Goal: Task Accomplishment & Management: Manage account settings

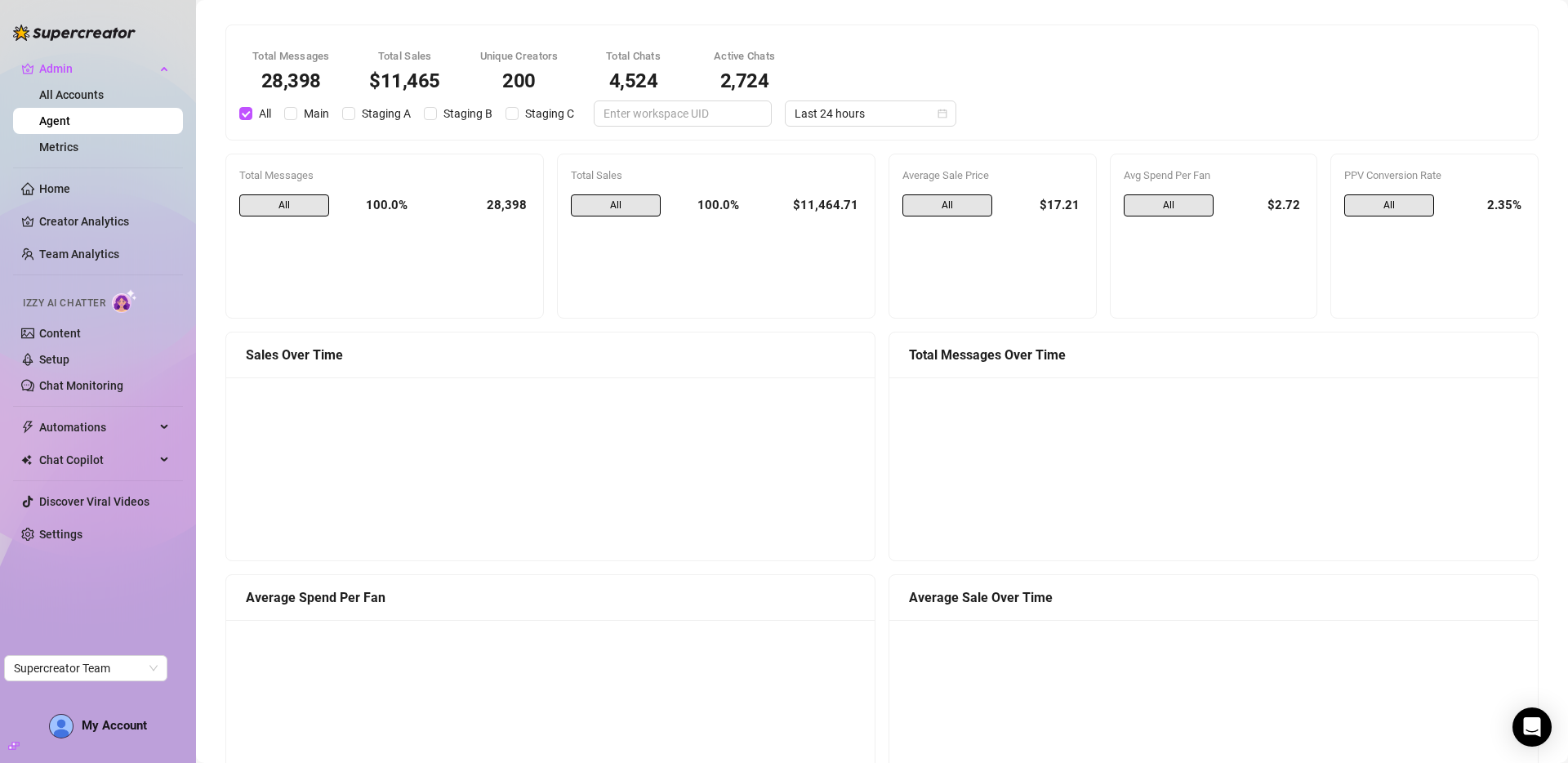
scroll to position [1027, 0]
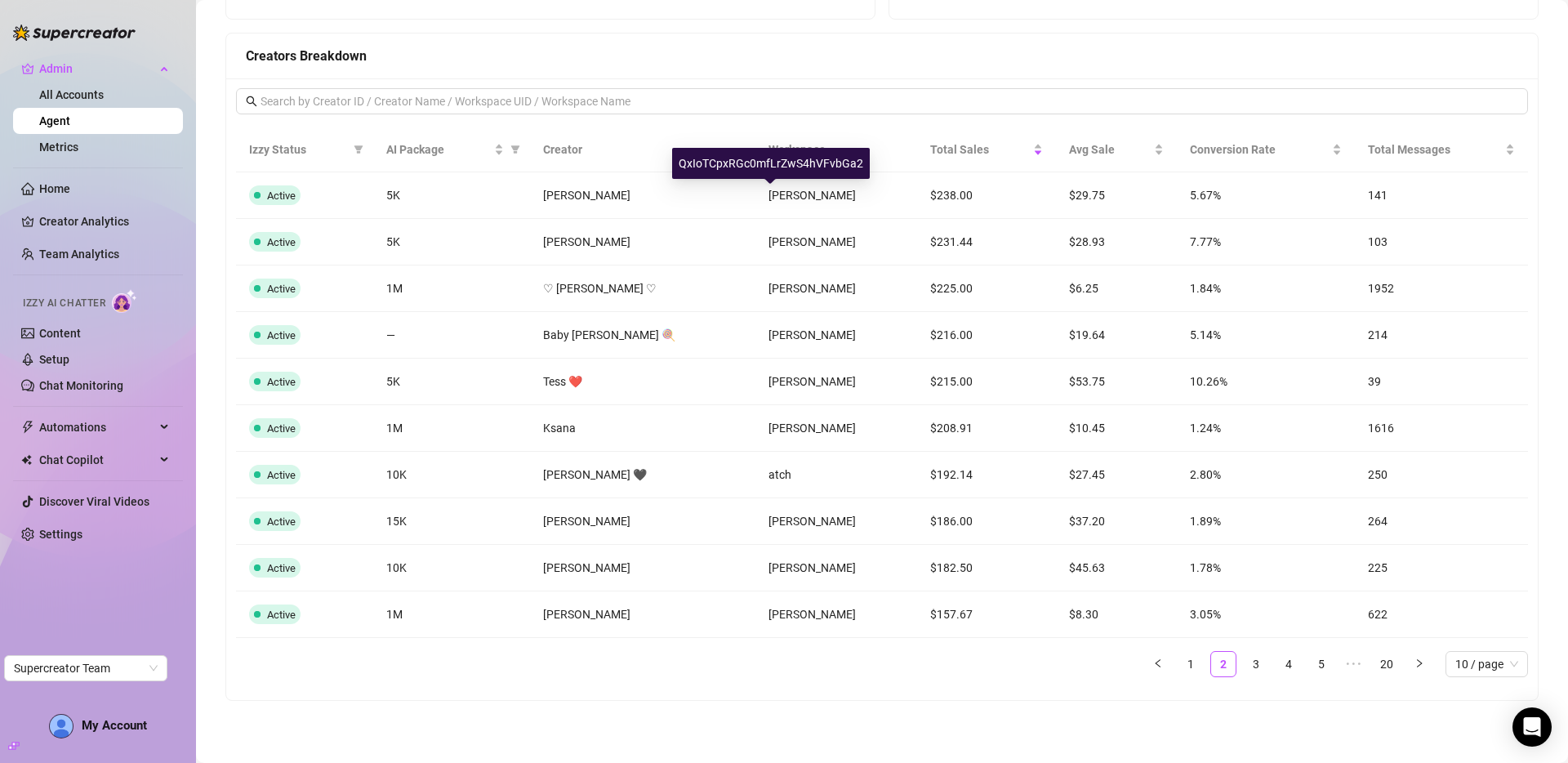
click at [775, 165] on div "QxIoTCpxRGc0mfLrZwS4hVFvbGa2" at bounding box center [771, 163] width 198 height 31
copy div "QxIoTCpxRGc0mfLrZwS4hVFvbGa2"
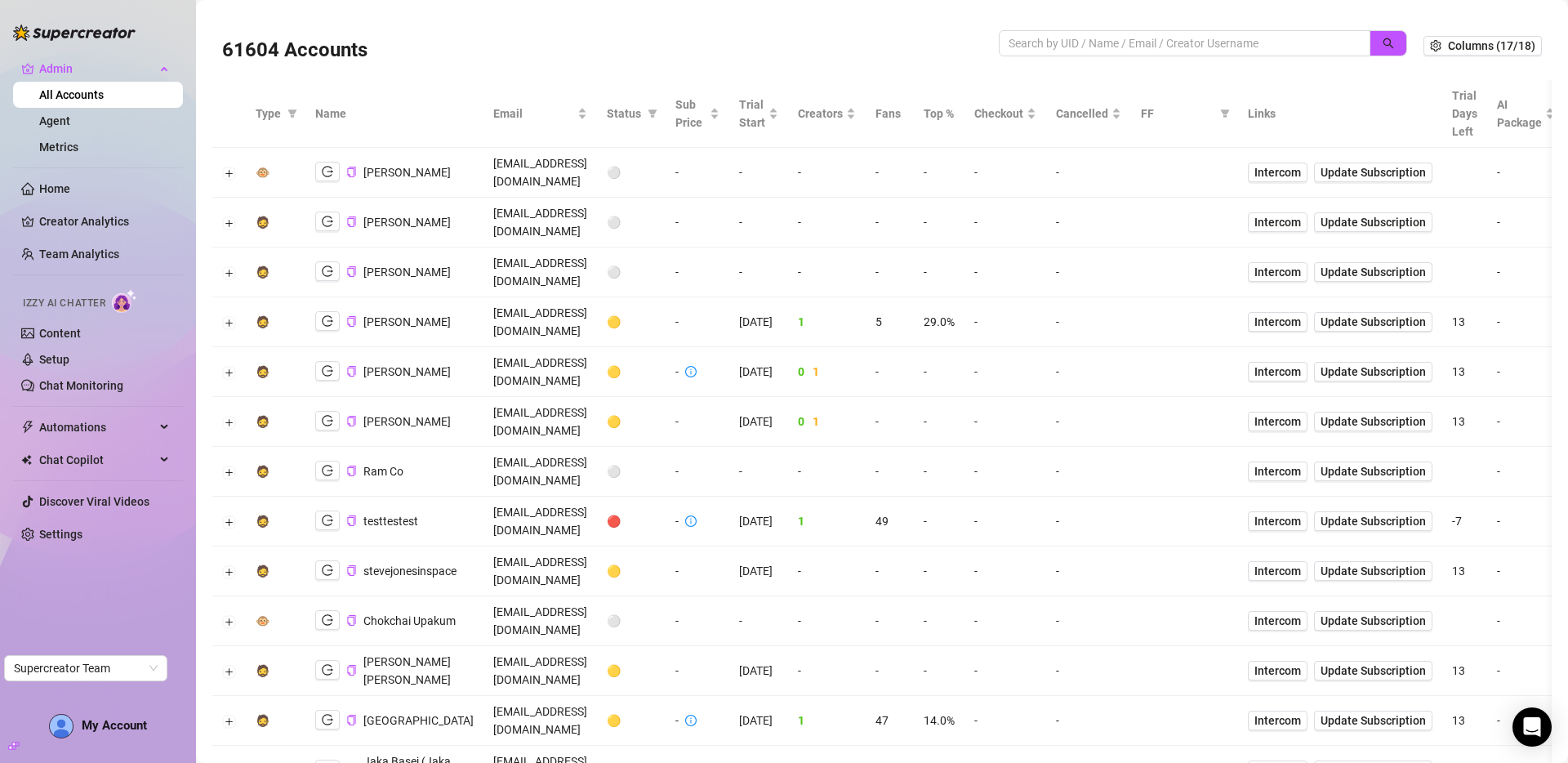
click at [965, 397] on td "-" at bounding box center [938, 422] width 51 height 50
click at [1023, 114] on span "Checkout" at bounding box center [997, 114] width 49 height 18
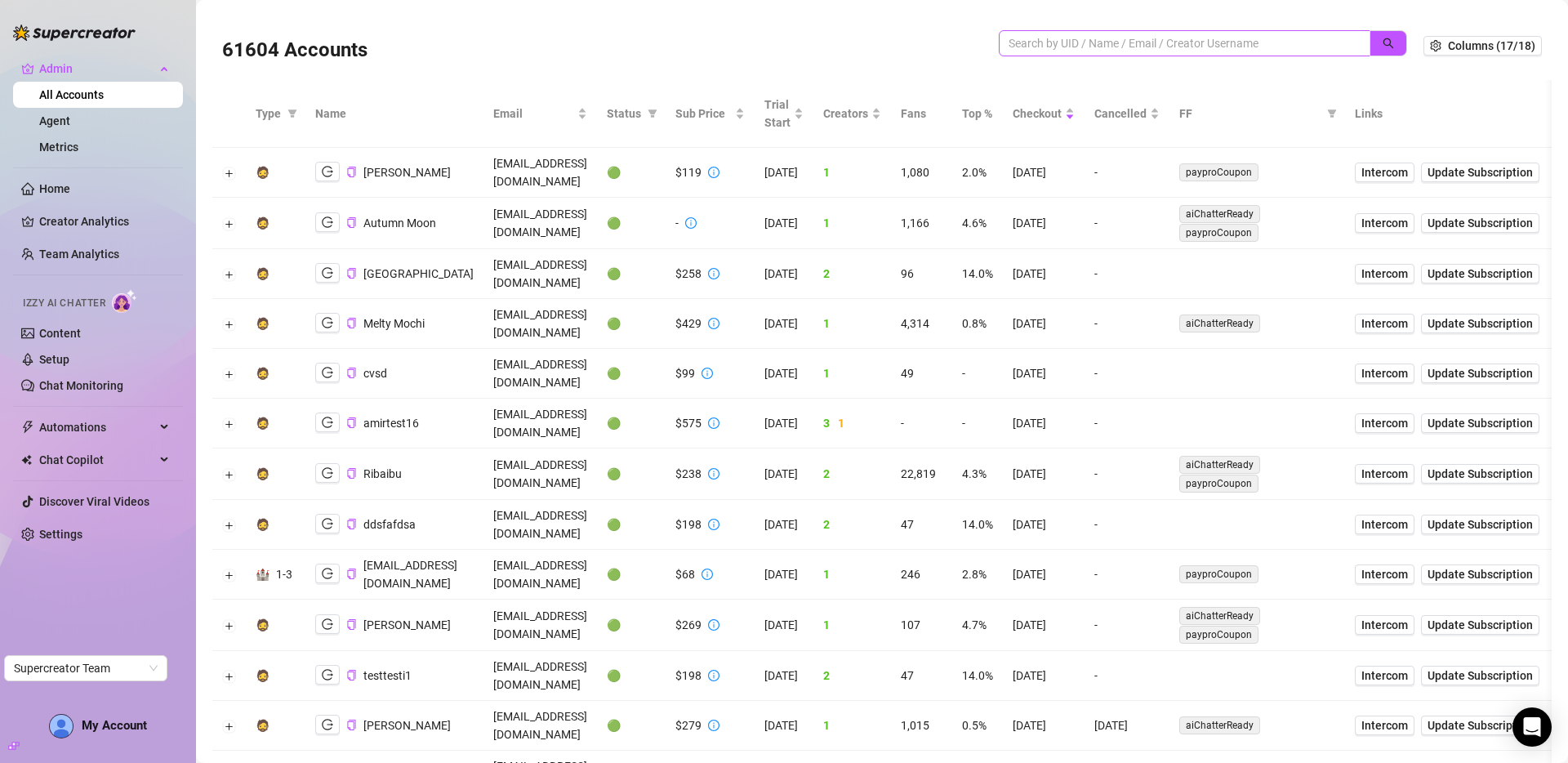
click at [1170, 33] on span at bounding box center [1184, 44] width 371 height 26
click at [1192, 43] on input "search" at bounding box center [1178, 44] width 339 height 18
paste input "Z76nK1NGO4QkoQPafzuZLKNAF8u2"
click at [1384, 40] on icon "search" at bounding box center [1389, 44] width 11 height 11
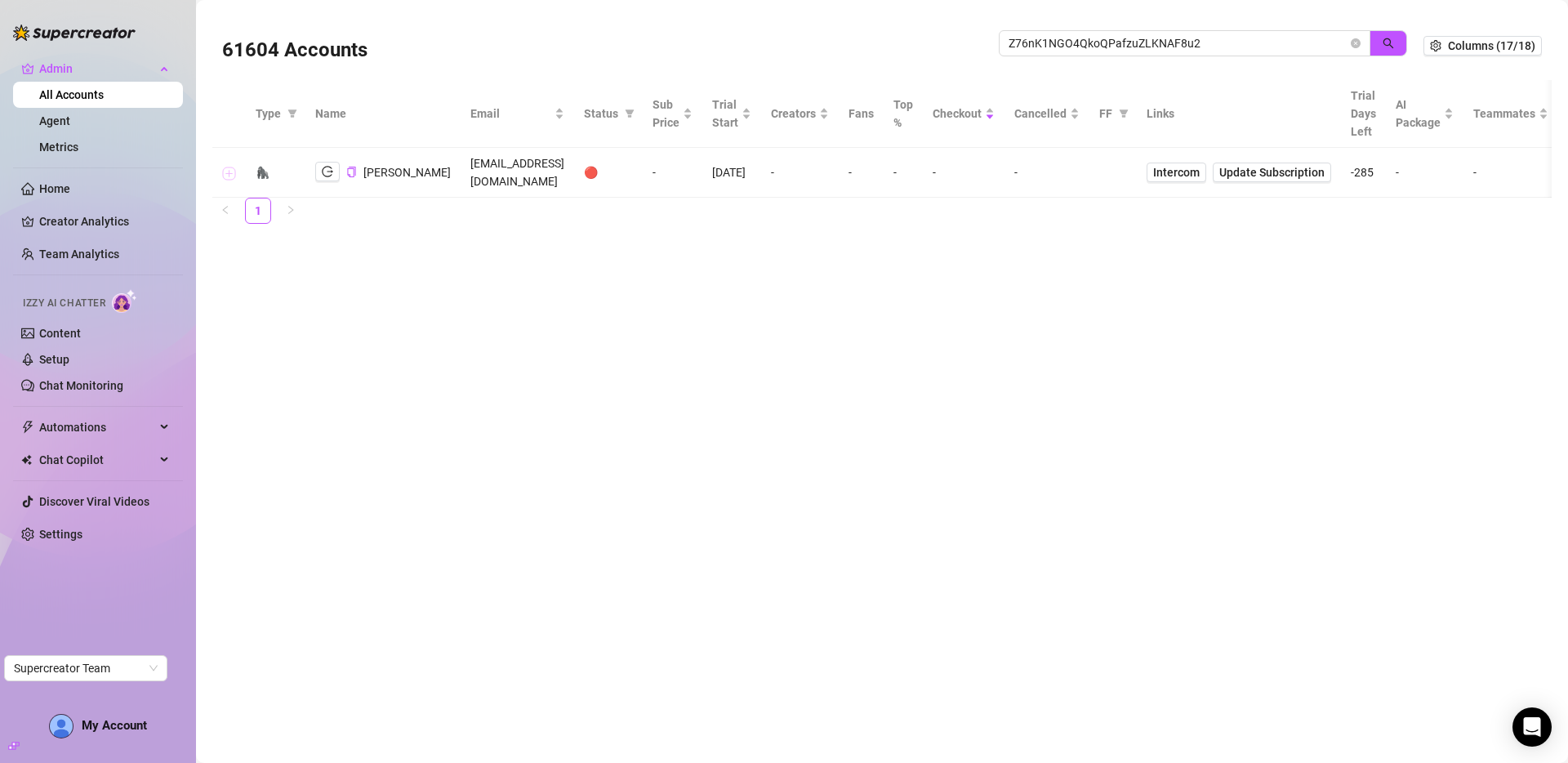
click at [228, 166] on button "Expand row" at bounding box center [229, 172] width 13 height 13
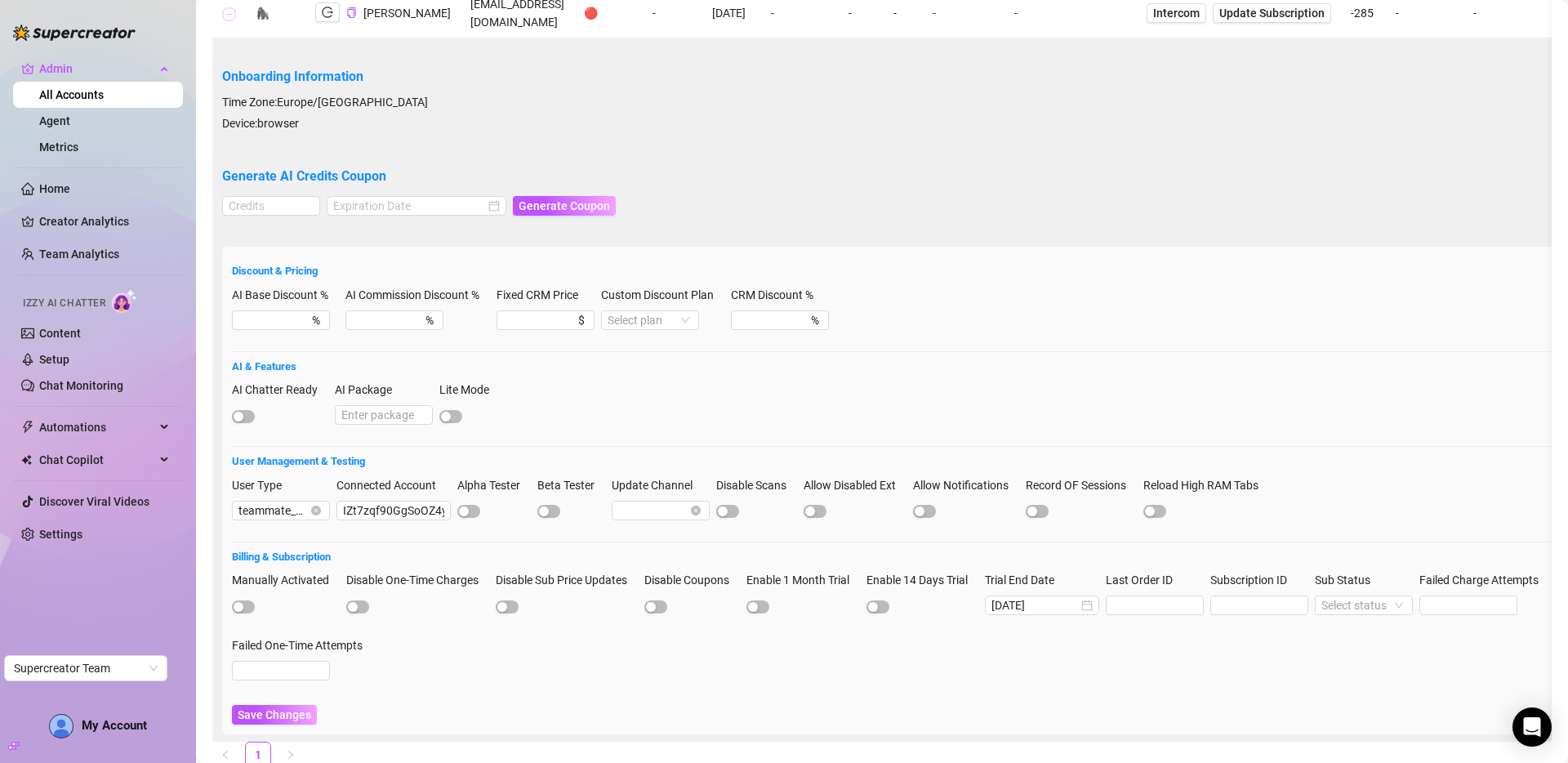
scroll to position [210, 0]
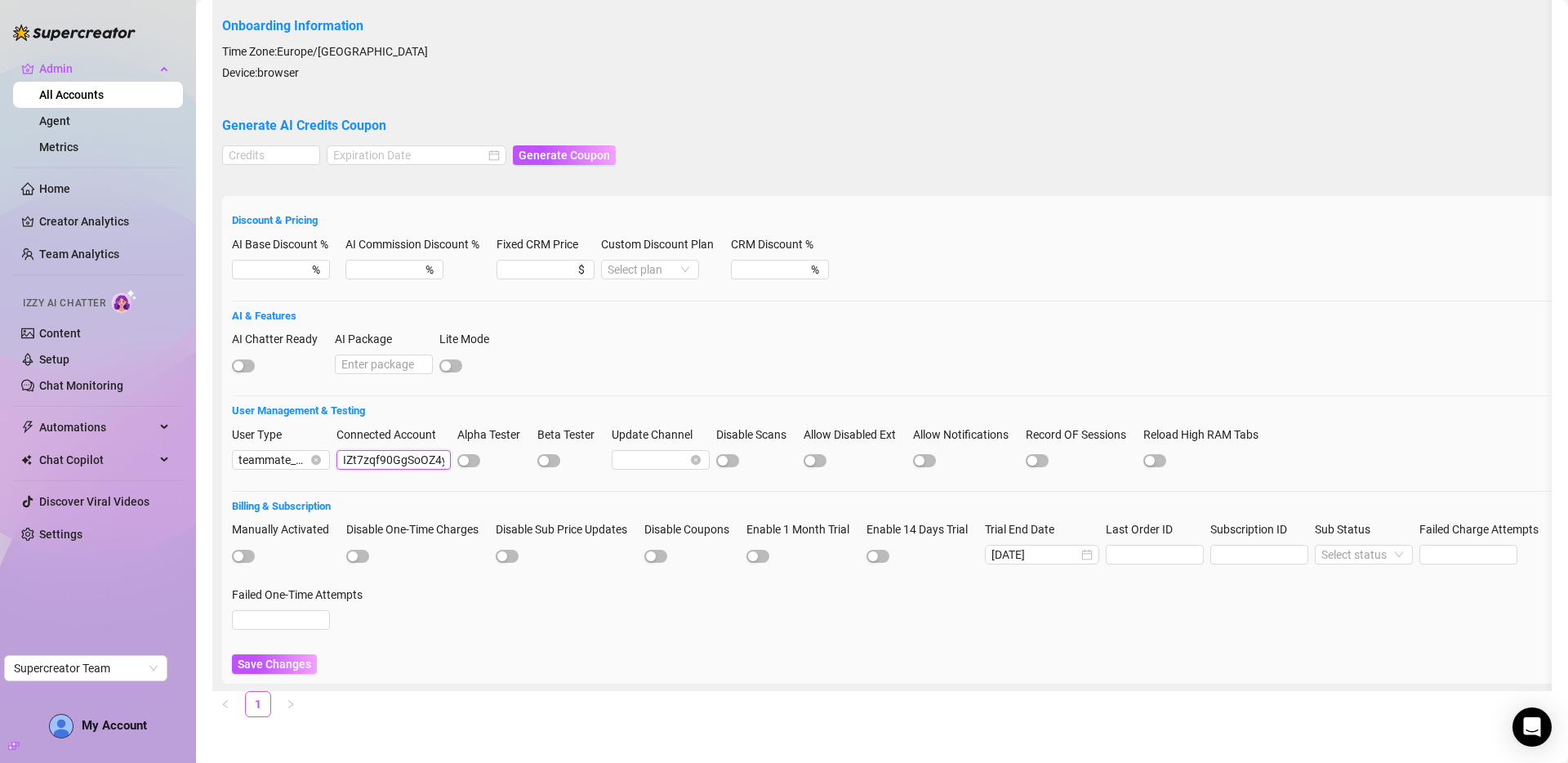
click at [394, 450] on input "IZt7zqf90GgSoOZ4yXAKauNcyzq2" at bounding box center [393, 460] width 114 height 20
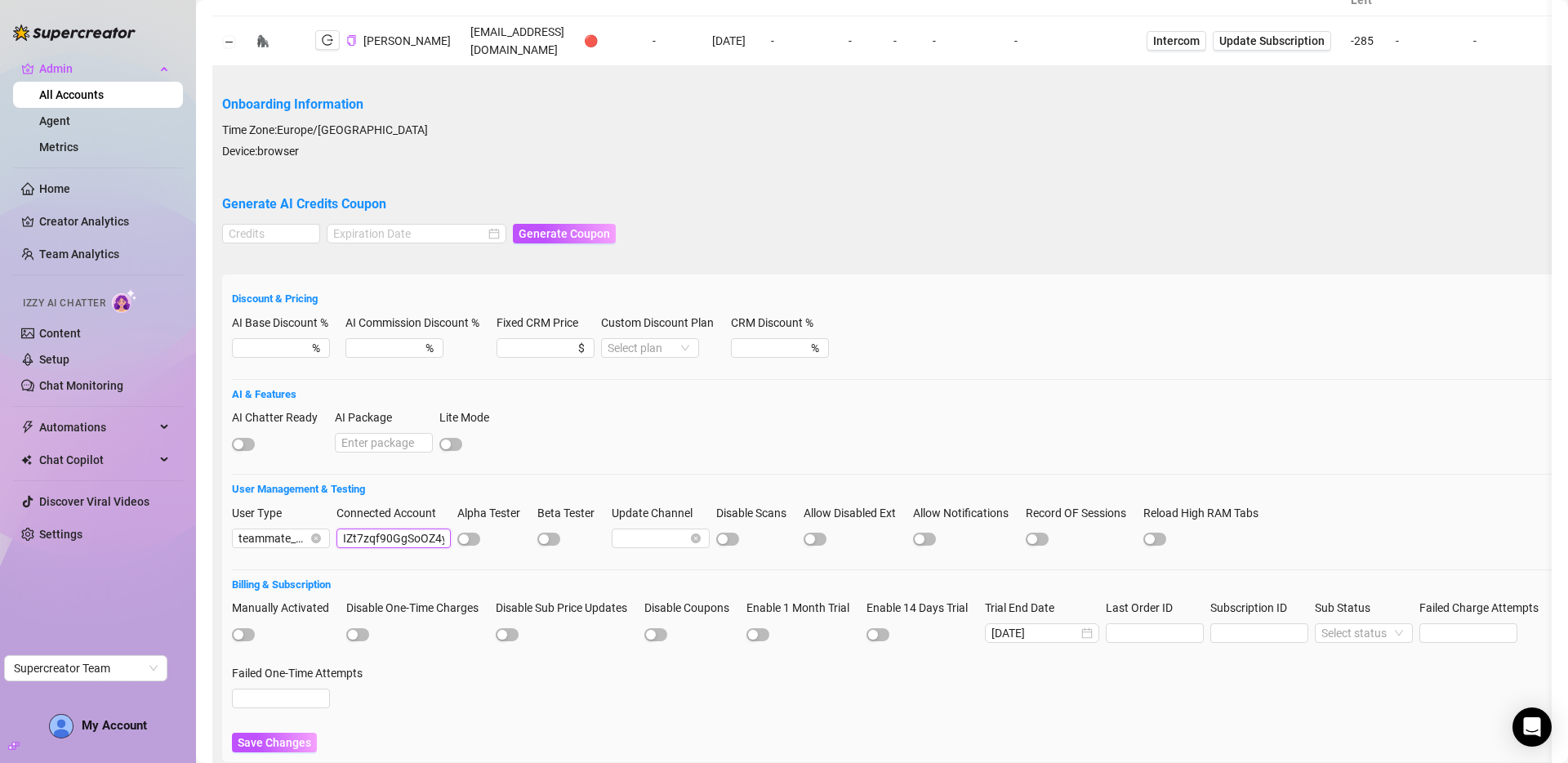
scroll to position [0, 0]
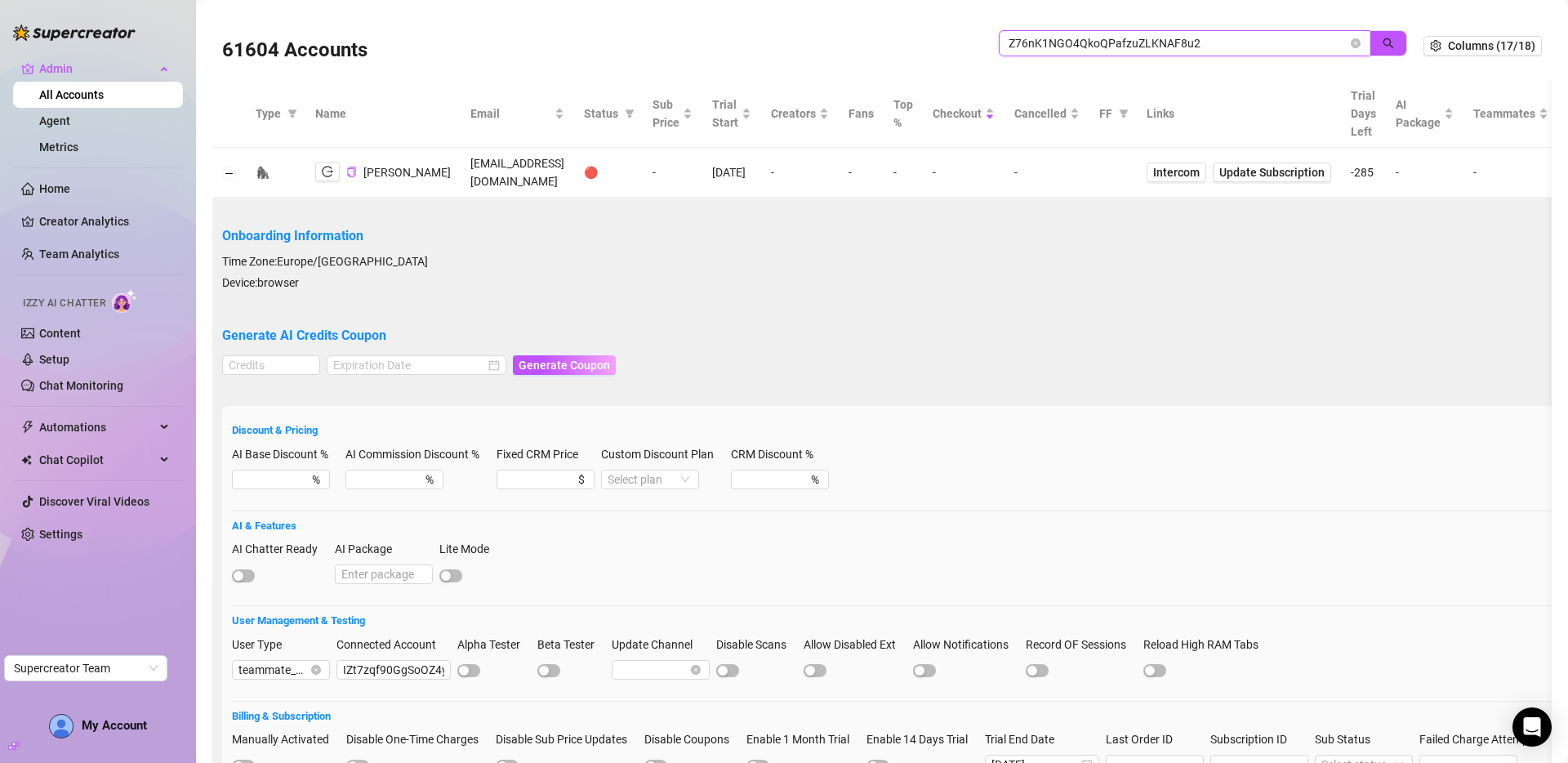
click at [1121, 52] on input "Z76nK1NGO4QkoQPafzuZLKNAF8u2" at bounding box center [1178, 44] width 339 height 18
paste input "IZt7zqf90GgSoOZ4yXAKauNcyzq"
click at [1370, 43] on button "button" at bounding box center [1389, 44] width 38 height 26
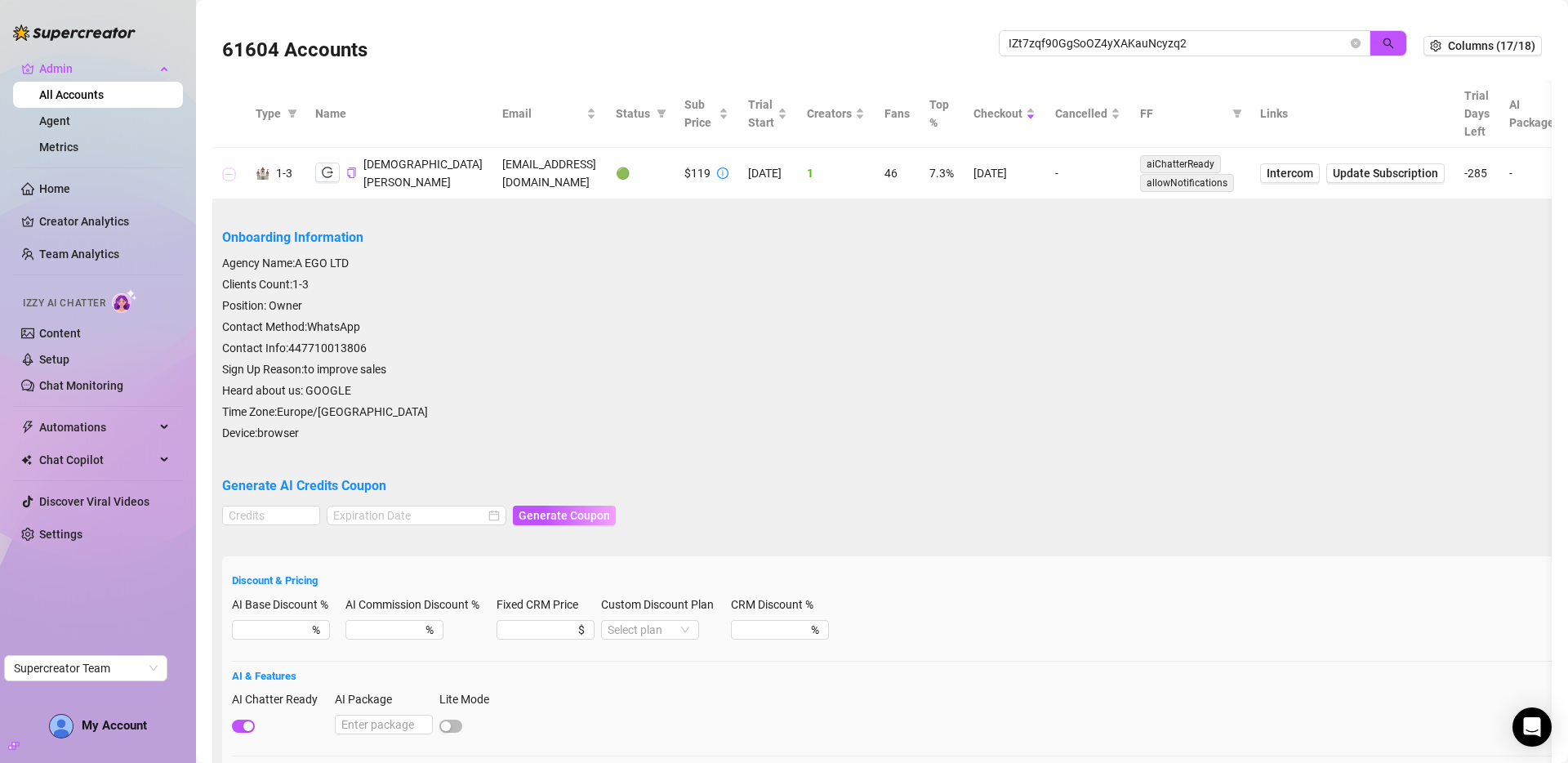
click at [229, 178] on button "Collapse row" at bounding box center [229, 173] width 13 height 13
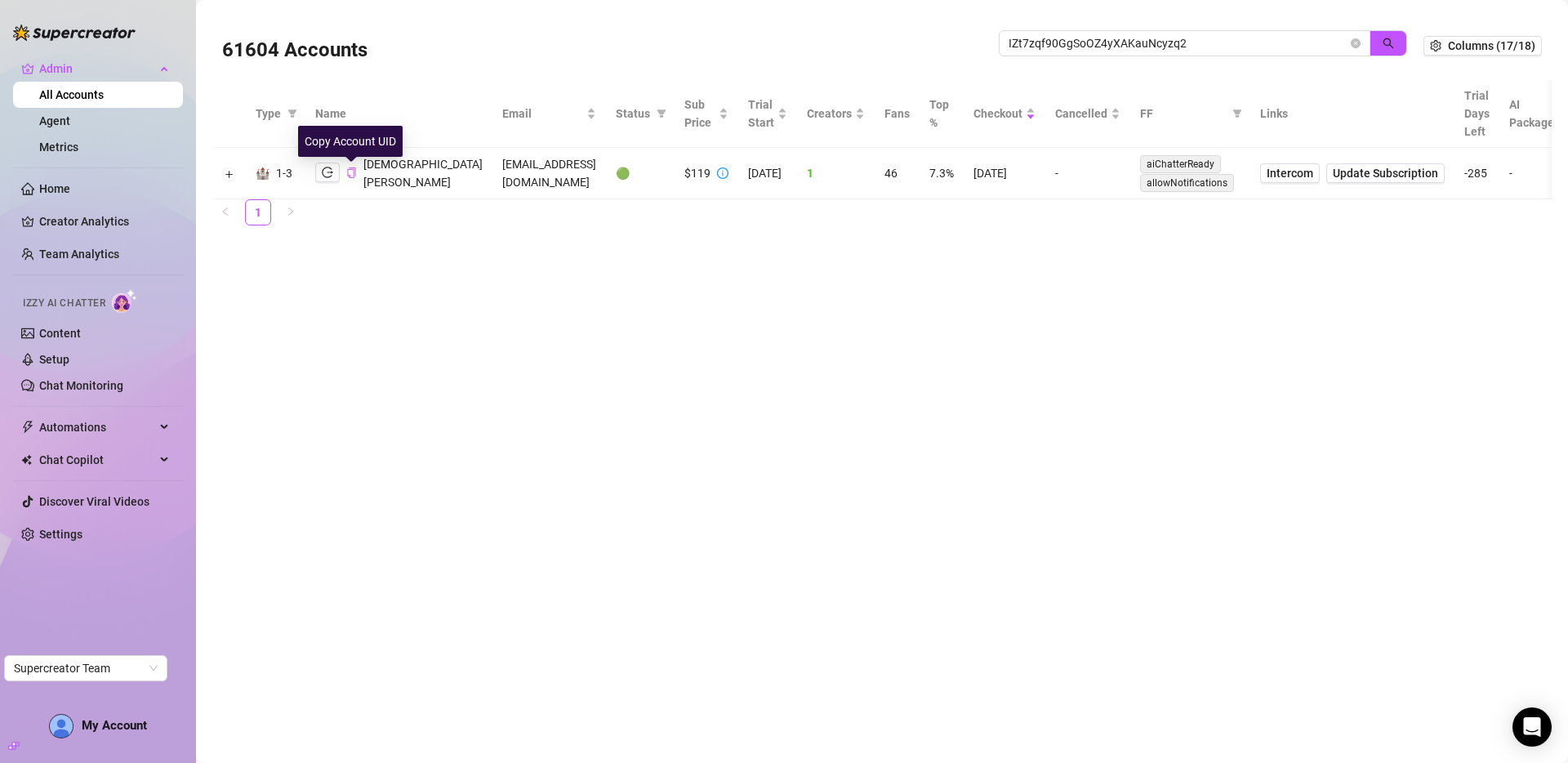
click at [347, 175] on icon "copy" at bounding box center [351, 172] width 8 height 11
click at [1114, 39] on input "IZt7zqf90GgSoOZ4yXAKauNcyzq2" at bounding box center [1178, 44] width 339 height 18
paste input "c9Cav0QDM3fSr7gnCKbmJZx7sKT"
click at [1395, 43] on button "button" at bounding box center [1389, 44] width 38 height 26
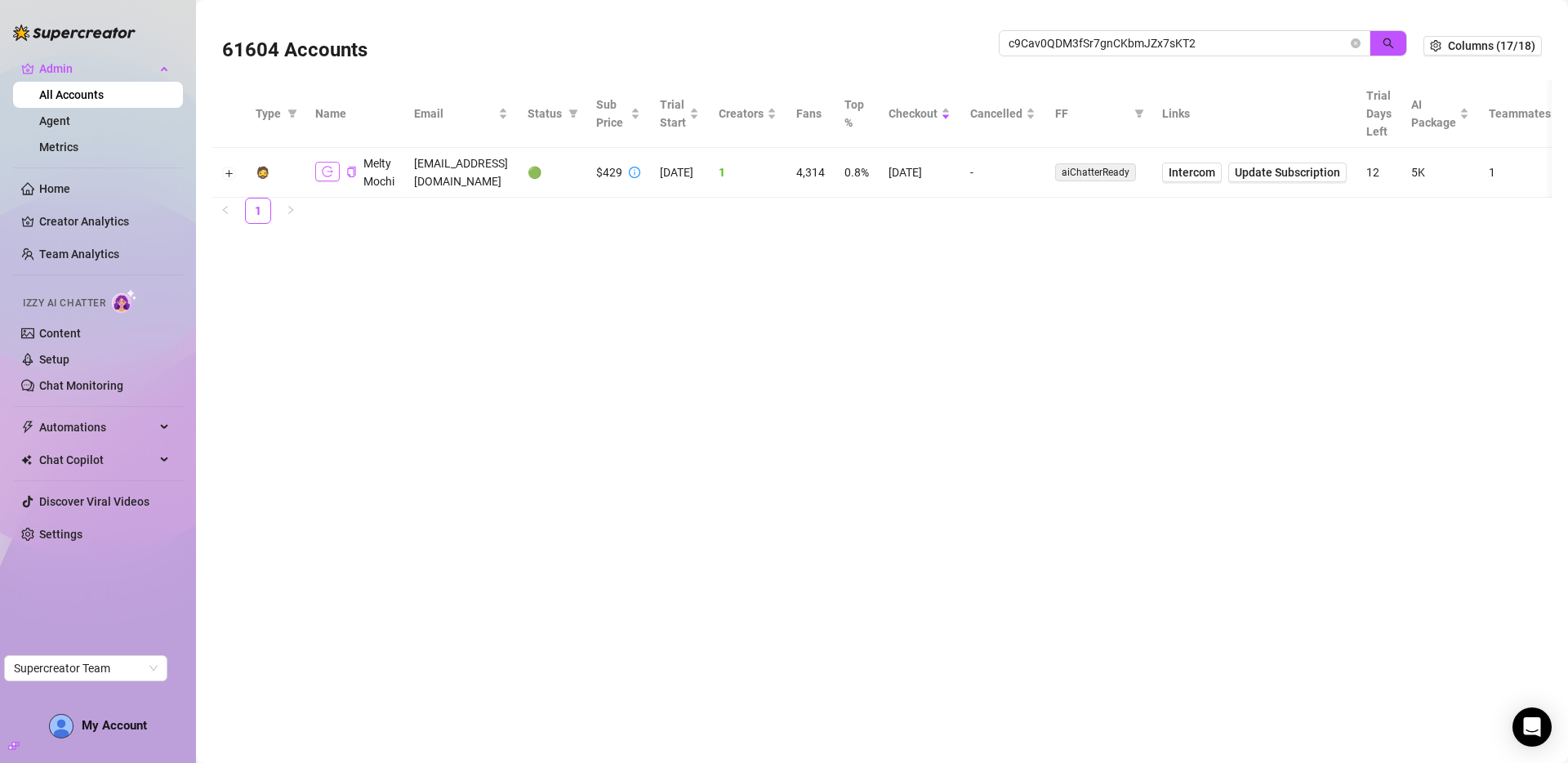
click at [328, 168] on icon "logout" at bounding box center [328, 171] width 12 height 12
click at [1107, 40] on input "c9Cav0QDM3fSr7gnCKbmJZx7sKT2" at bounding box center [1178, 44] width 339 height 18
paste input "SzVn8h5VPCTsqRkuOxi3JUAm98m1"
click at [1393, 43] on icon "search" at bounding box center [1389, 44] width 12 height 12
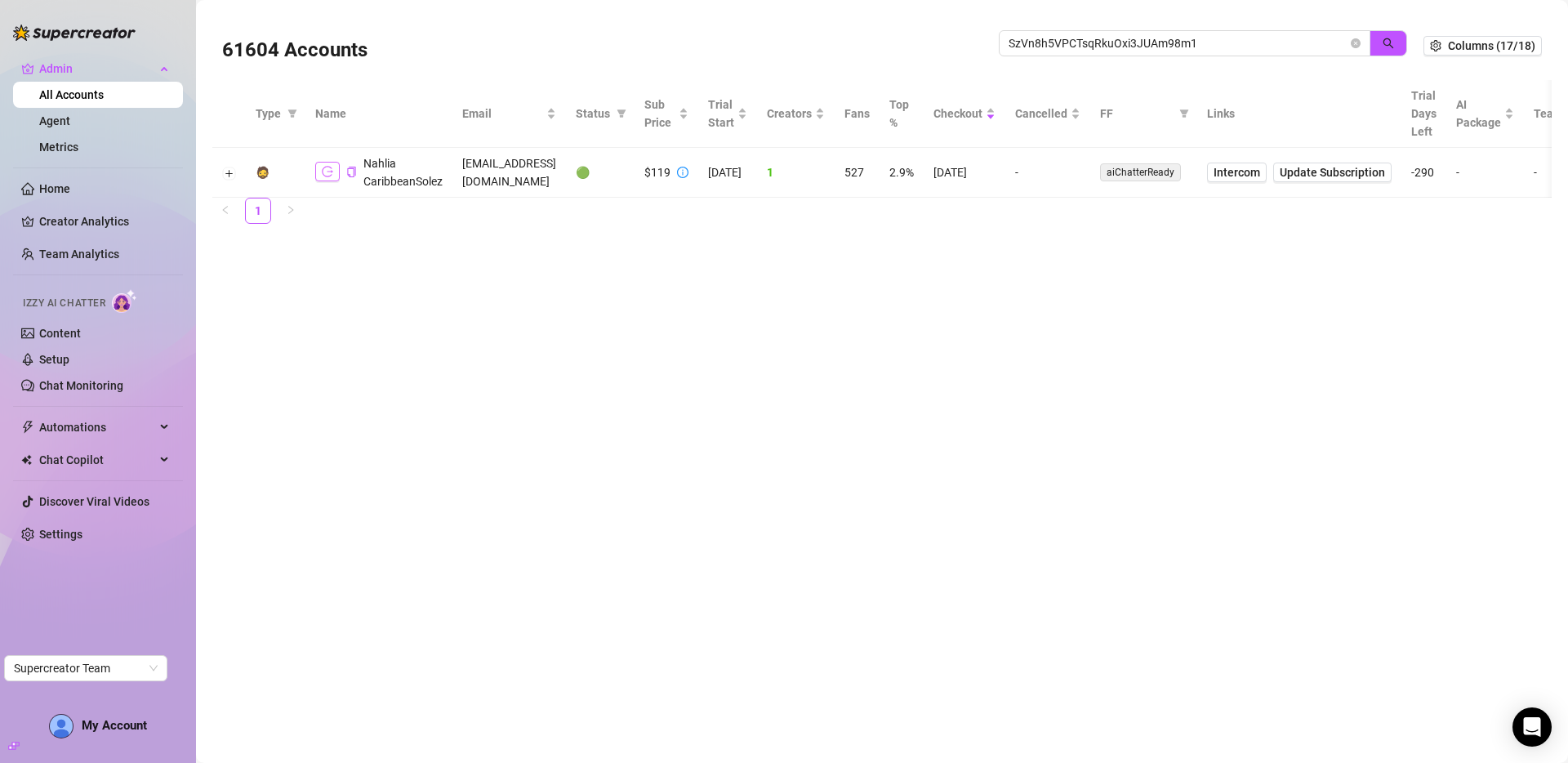
click at [329, 170] on icon "logout" at bounding box center [328, 171] width 12 height 12
click at [1123, 42] on input "SzVn8h5VPCTsqRkuOxi3JUAm98m1" at bounding box center [1178, 44] width 339 height 18
paste input "InoGVs1yWdg9JW1H1OYjRNkrCwo"
click at [1380, 49] on button "button" at bounding box center [1389, 44] width 38 height 26
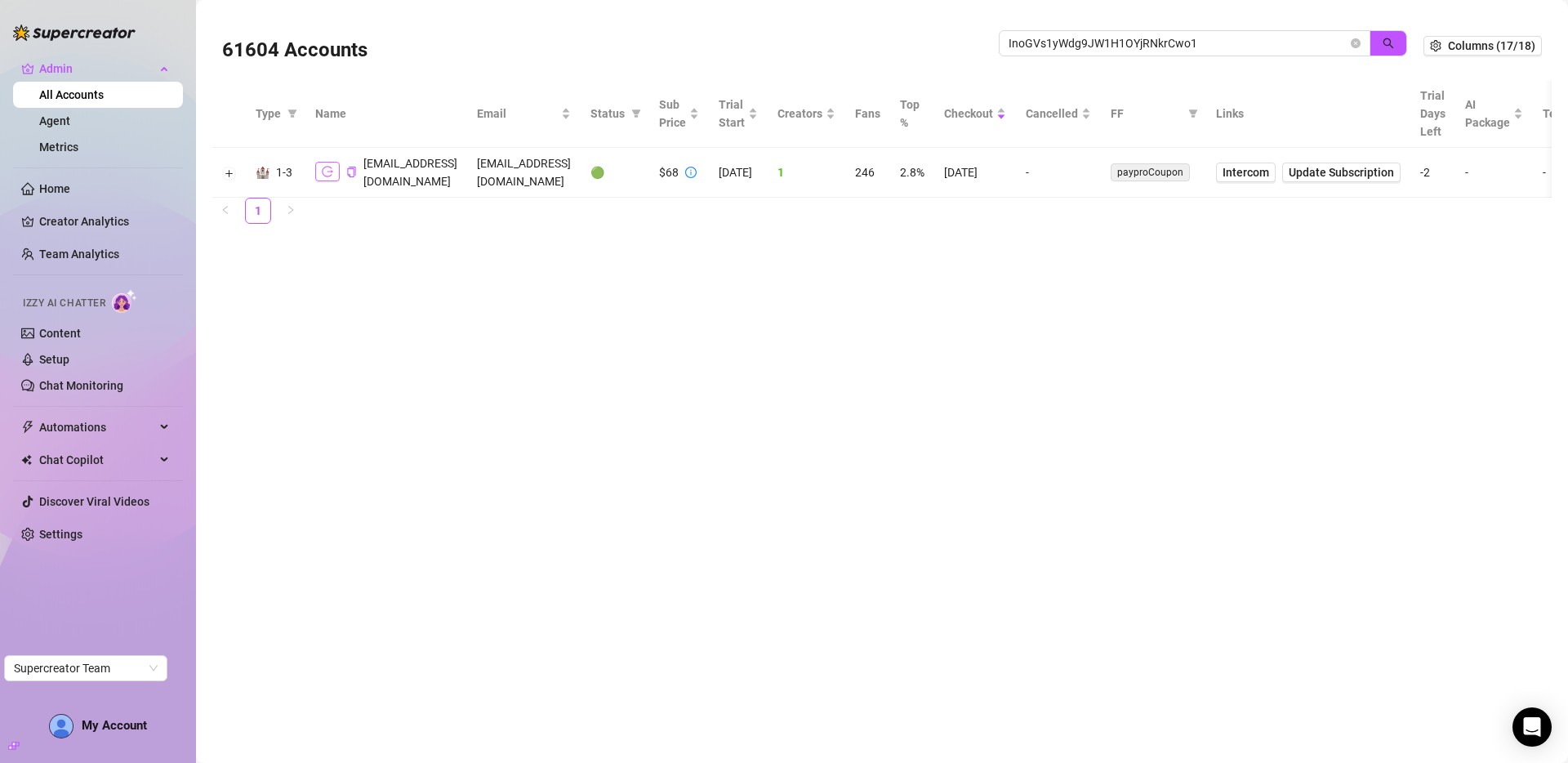
click at [330, 165] on icon "logout" at bounding box center [328, 171] width 12 height 12
click at [1100, 46] on input "InoGVs1yWdg9JW1H1OYjRNkrCwo1" at bounding box center [1178, 44] width 339 height 18
paste input "2HRTWJRQWlg6a8KWbsOlfbgD4ps2"
click at [1400, 43] on button "button" at bounding box center [1389, 44] width 38 height 26
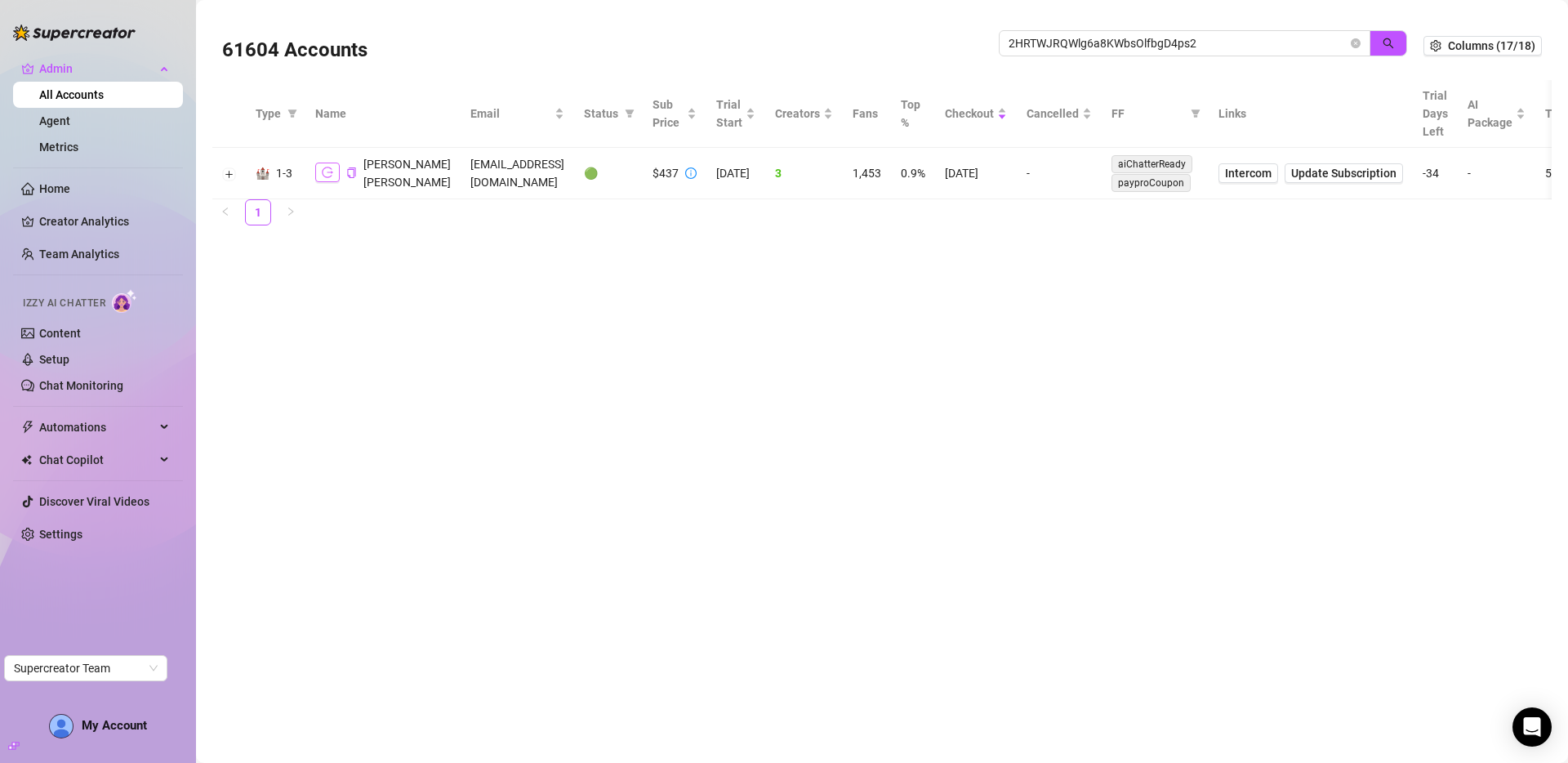
click at [329, 174] on icon "logout" at bounding box center [328, 172] width 12 height 12
click at [1083, 40] on input "2HRTWJRQWlg6a8KWbsOlfbgD4ps2" at bounding box center [1178, 44] width 339 height 18
drag, startPoint x: 1083, startPoint y: 40, endPoint x: 1286, endPoint y: 59, distance: 203.9
click at [1083, 40] on input "2HRTWJRQWlg6a8KWbsOlfbgD4ps2" at bounding box center [1178, 44] width 339 height 18
paste input "DAGdF8m9lKb3qyc7e4zfIT1IndA"
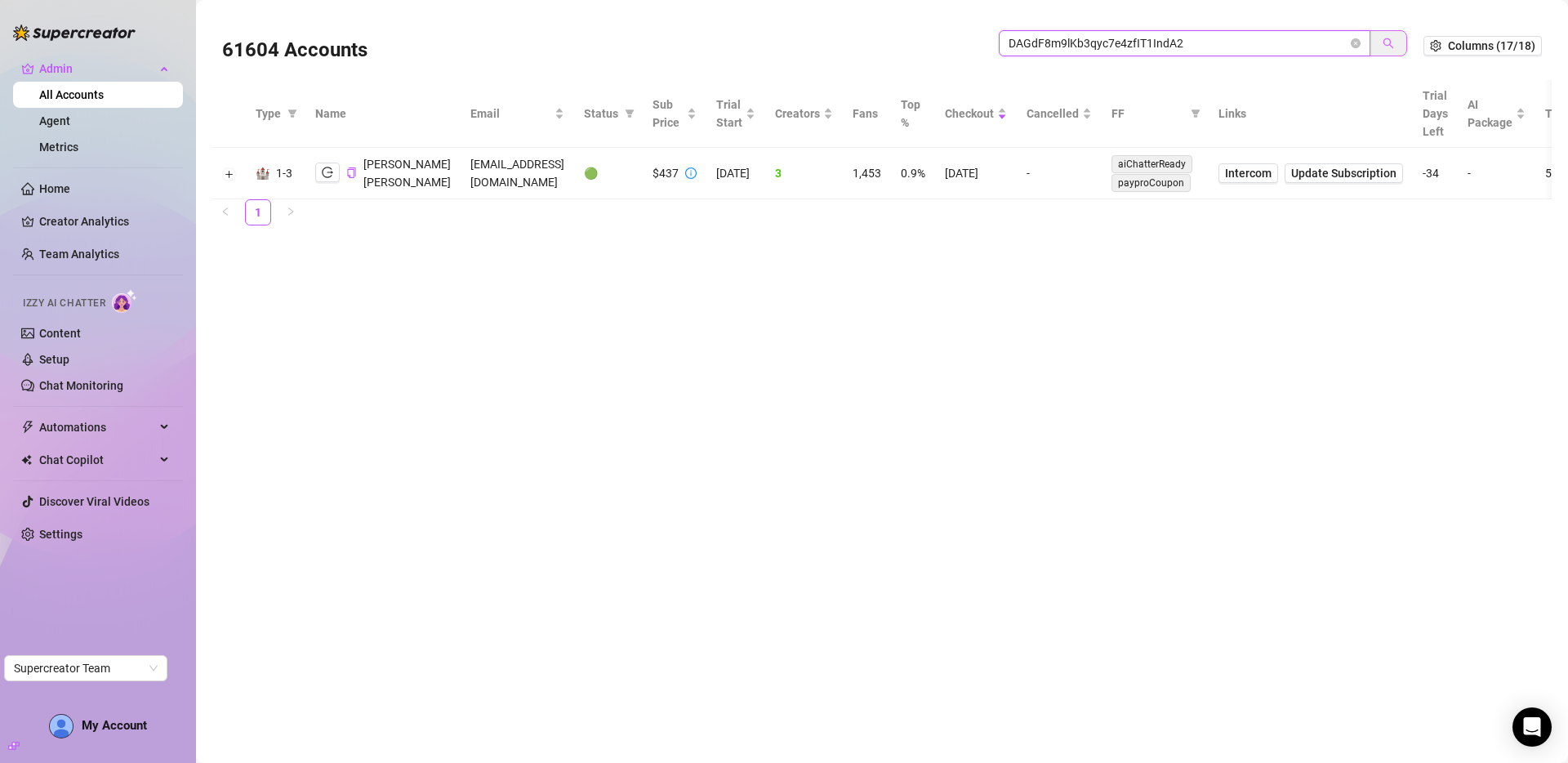
click at [1395, 43] on button "button" at bounding box center [1389, 44] width 38 height 26
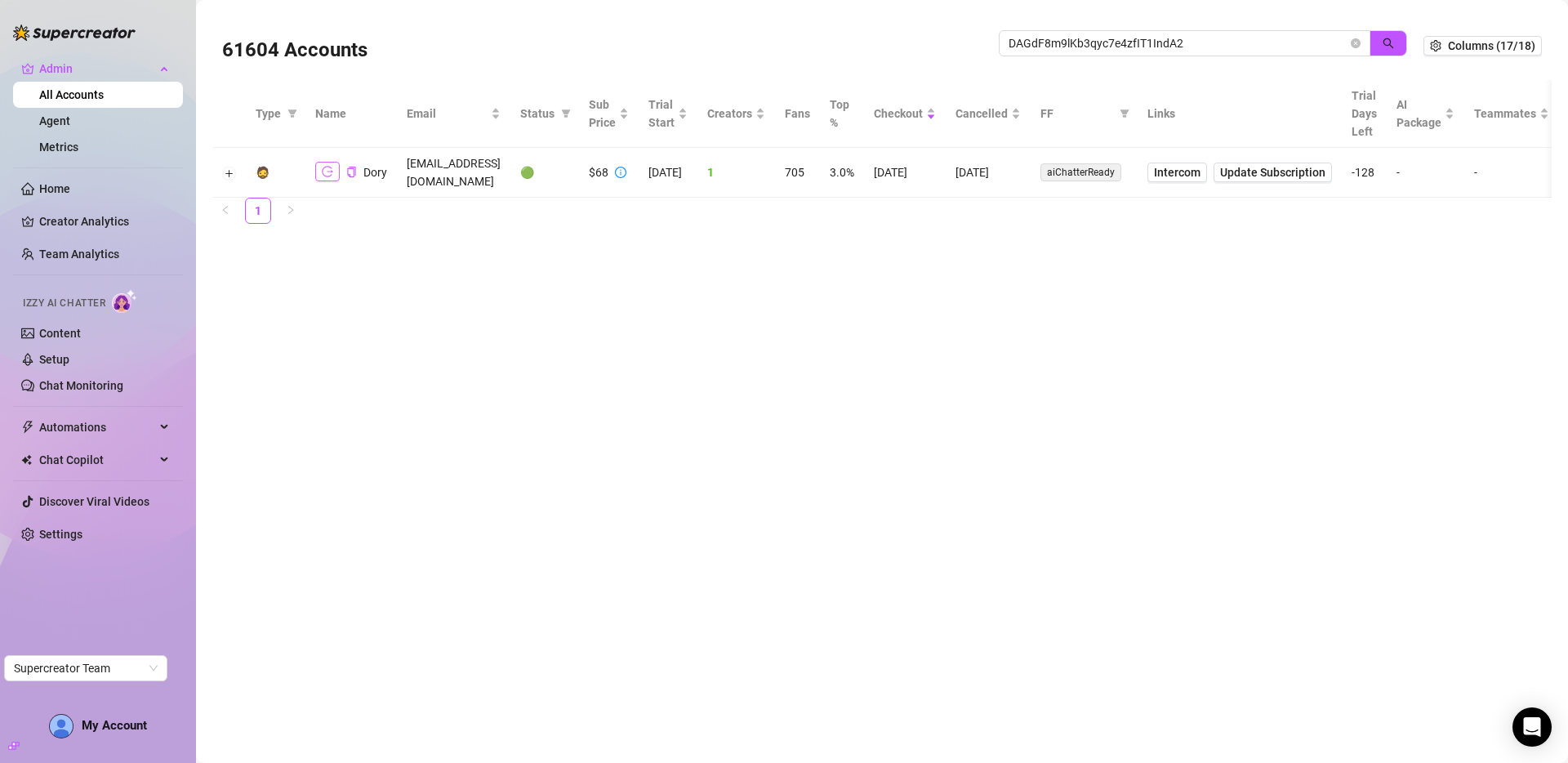
click at [327, 165] on icon "logout" at bounding box center [328, 171] width 12 height 12
click at [1075, 44] on input "DAGdF8m9lKb3qyc7e4zfIT1IndA2" at bounding box center [1178, 44] width 339 height 18
paste input "bKCazfNz9qMaBQDpL7IppbNZzeq"
click at [1387, 44] on icon "search" at bounding box center [1389, 44] width 12 height 12
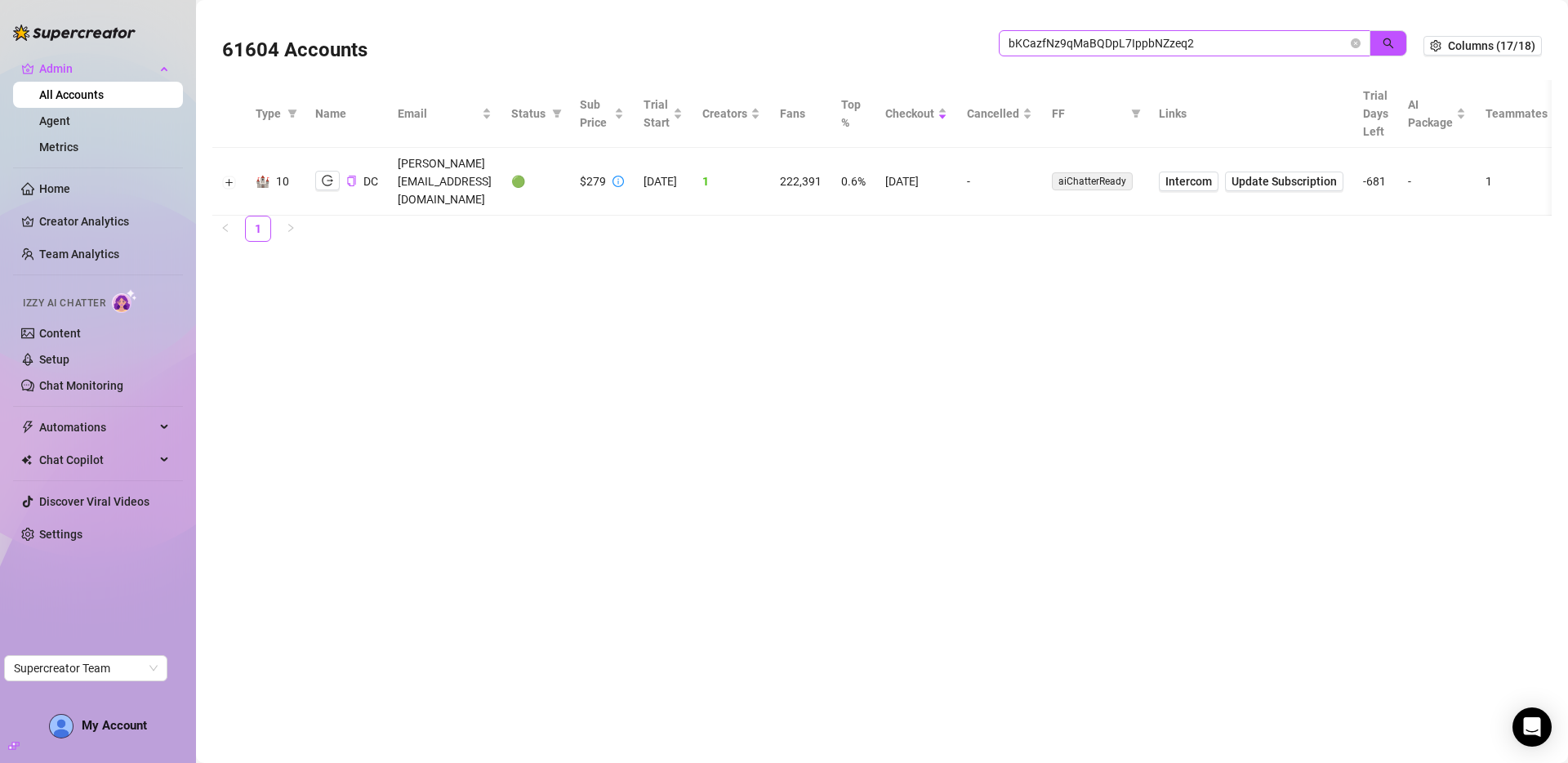
click at [1117, 32] on span "bKCazfNz9qMaBQDpL7IppbNZzeq2" at bounding box center [1184, 44] width 371 height 26
click at [1120, 41] on input "bKCazfNz9qMaBQDpL7IppbNZzeq2" at bounding box center [1178, 44] width 339 height 18
paste input "4HDjSAfMQsUbMsOrm76DNEuyD9i1"
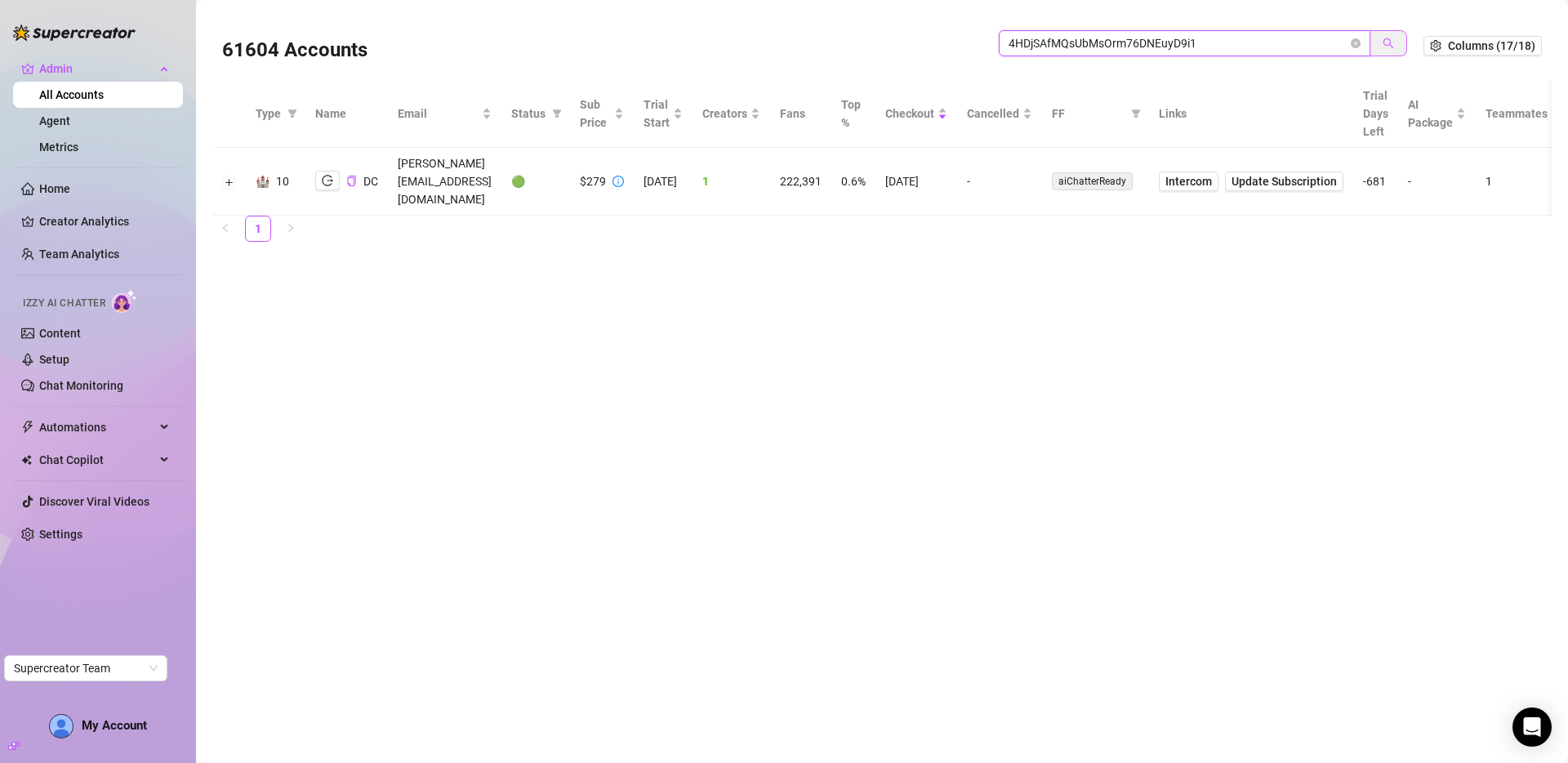
click at [1377, 46] on button "button" at bounding box center [1389, 44] width 38 height 26
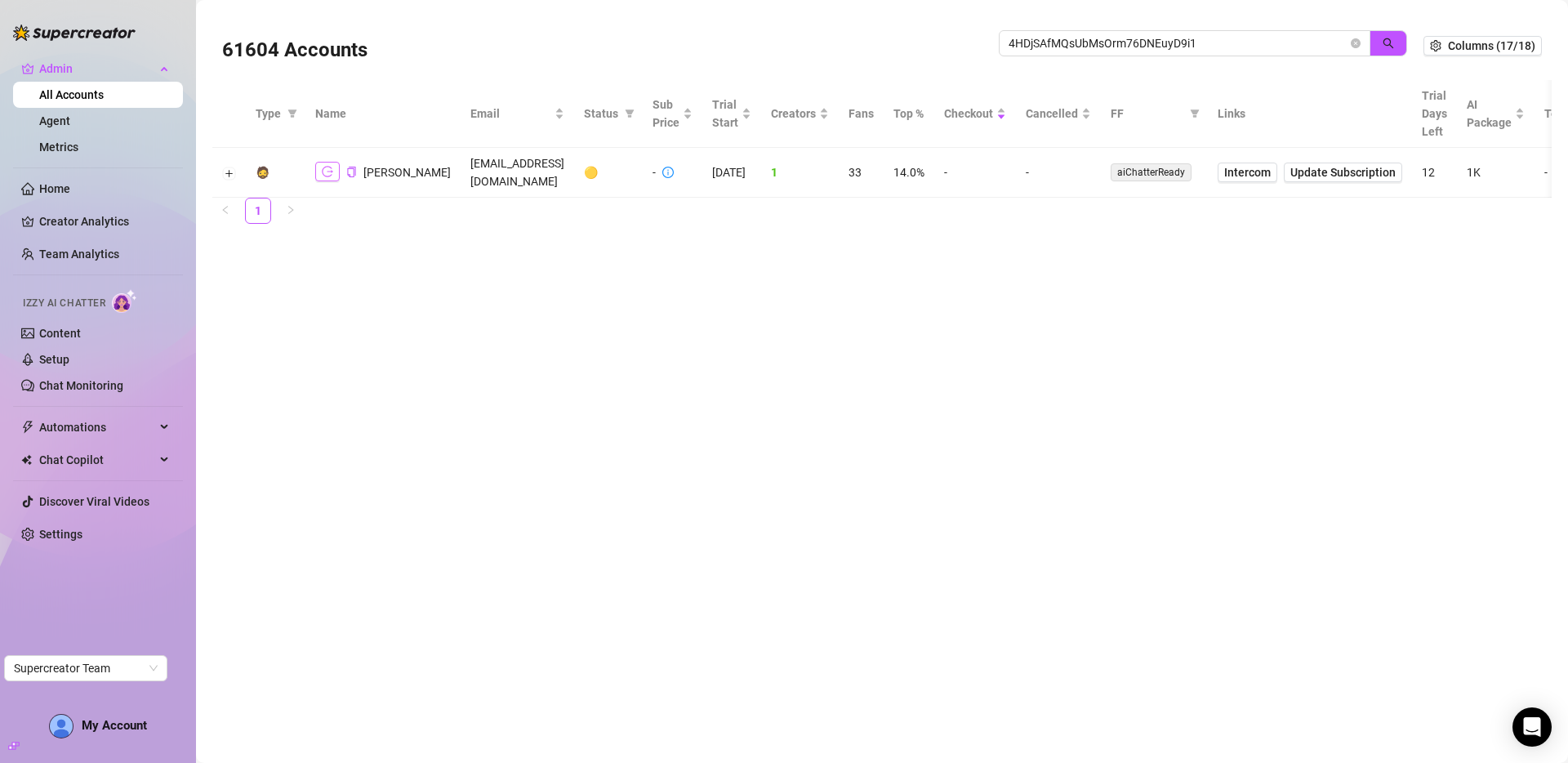
click at [322, 174] on icon "logout" at bounding box center [328, 171] width 12 height 12
click at [1078, 48] on input "4HDjSAfMQsUbMsOrm76DNEuyD9i1" at bounding box center [1178, 44] width 339 height 18
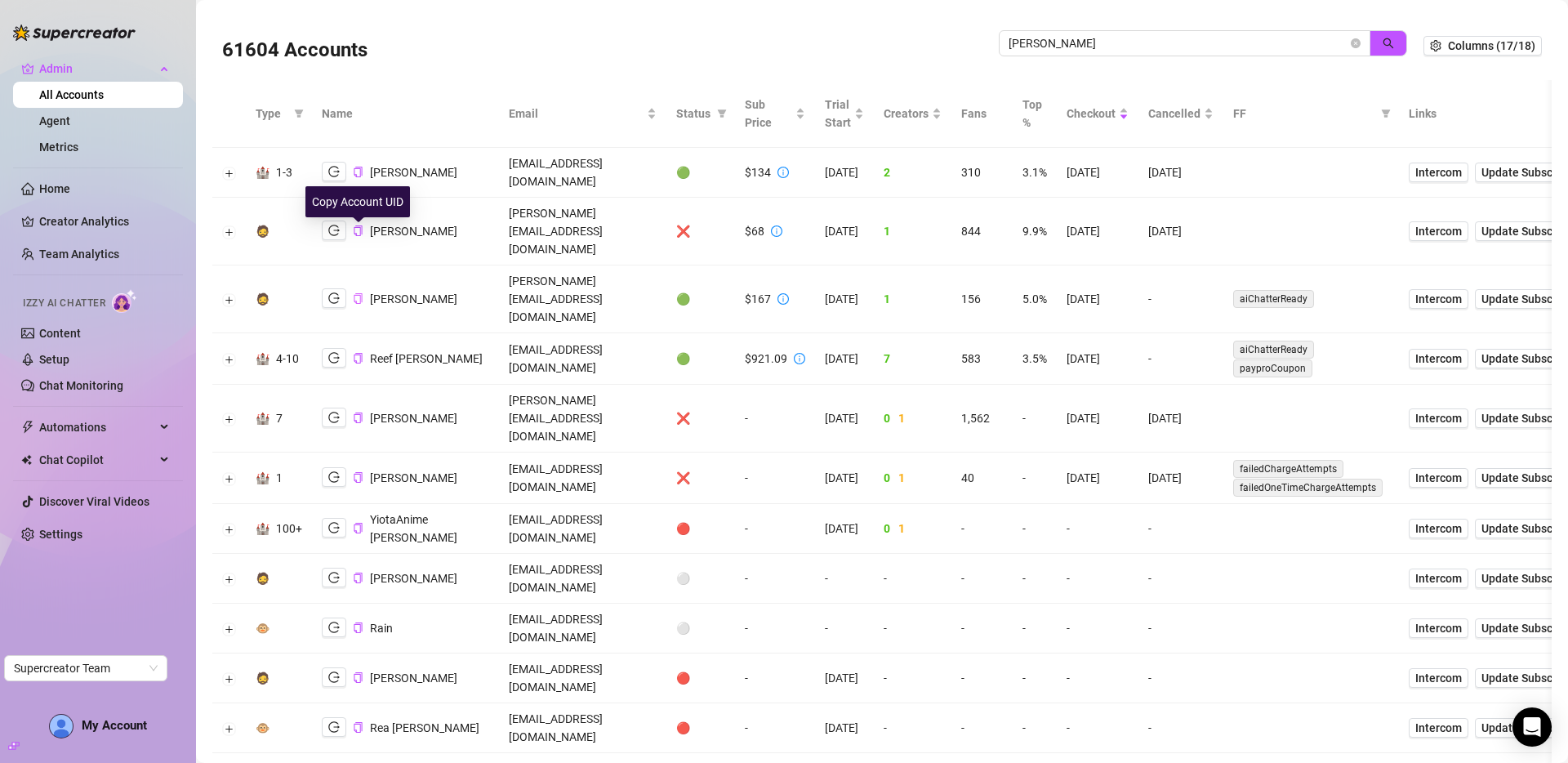
click at [359, 293] on icon "copy" at bounding box center [358, 298] width 11 height 11
click at [340, 292] on icon "logout" at bounding box center [334, 298] width 12 height 12
click at [1080, 53] on span "nina" at bounding box center [1184, 44] width 371 height 26
click at [1080, 40] on input "nina" at bounding box center [1178, 44] width 339 height 18
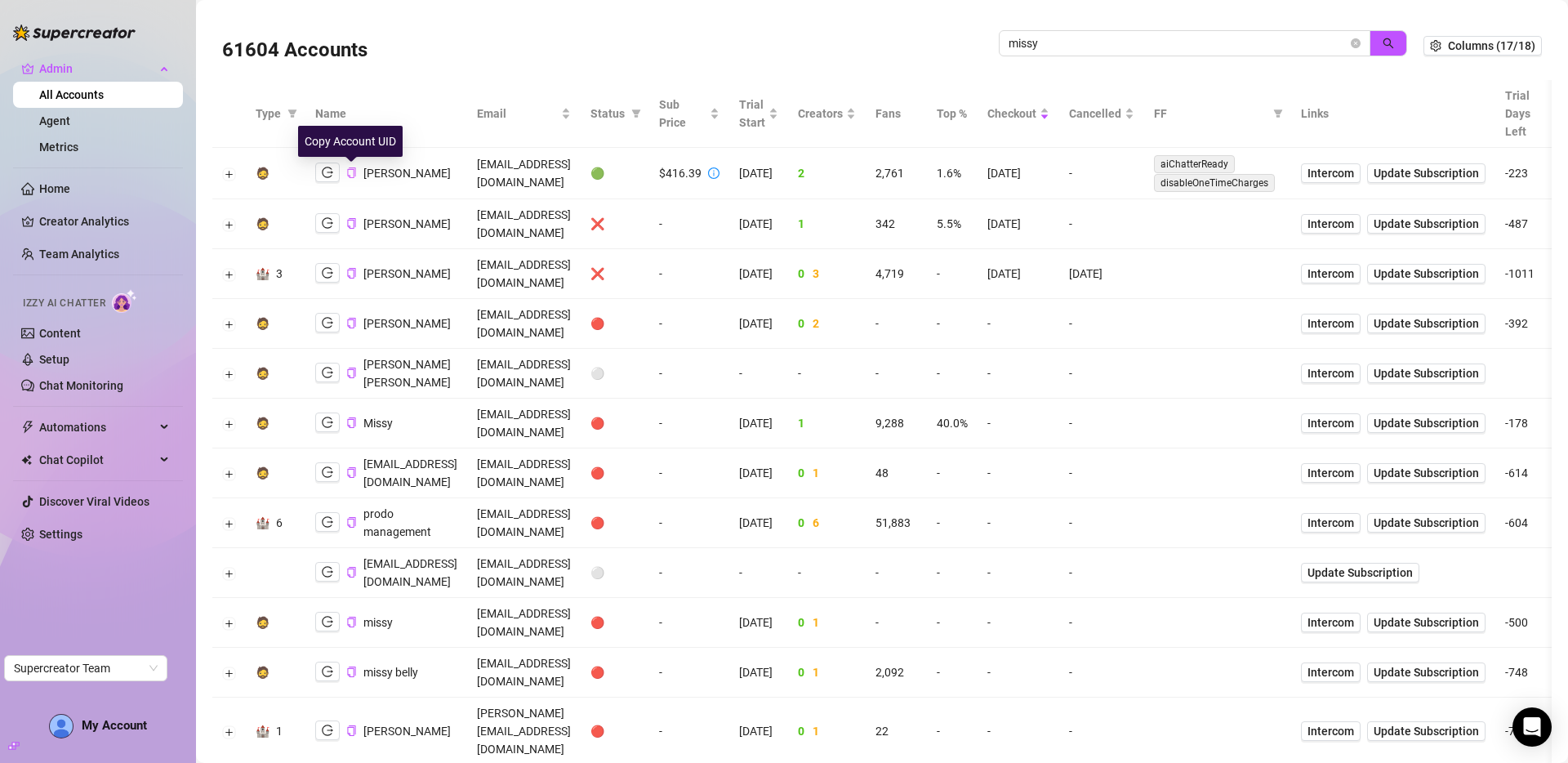
click at [352, 171] on icon "copy" at bounding box center [352, 172] width 11 height 11
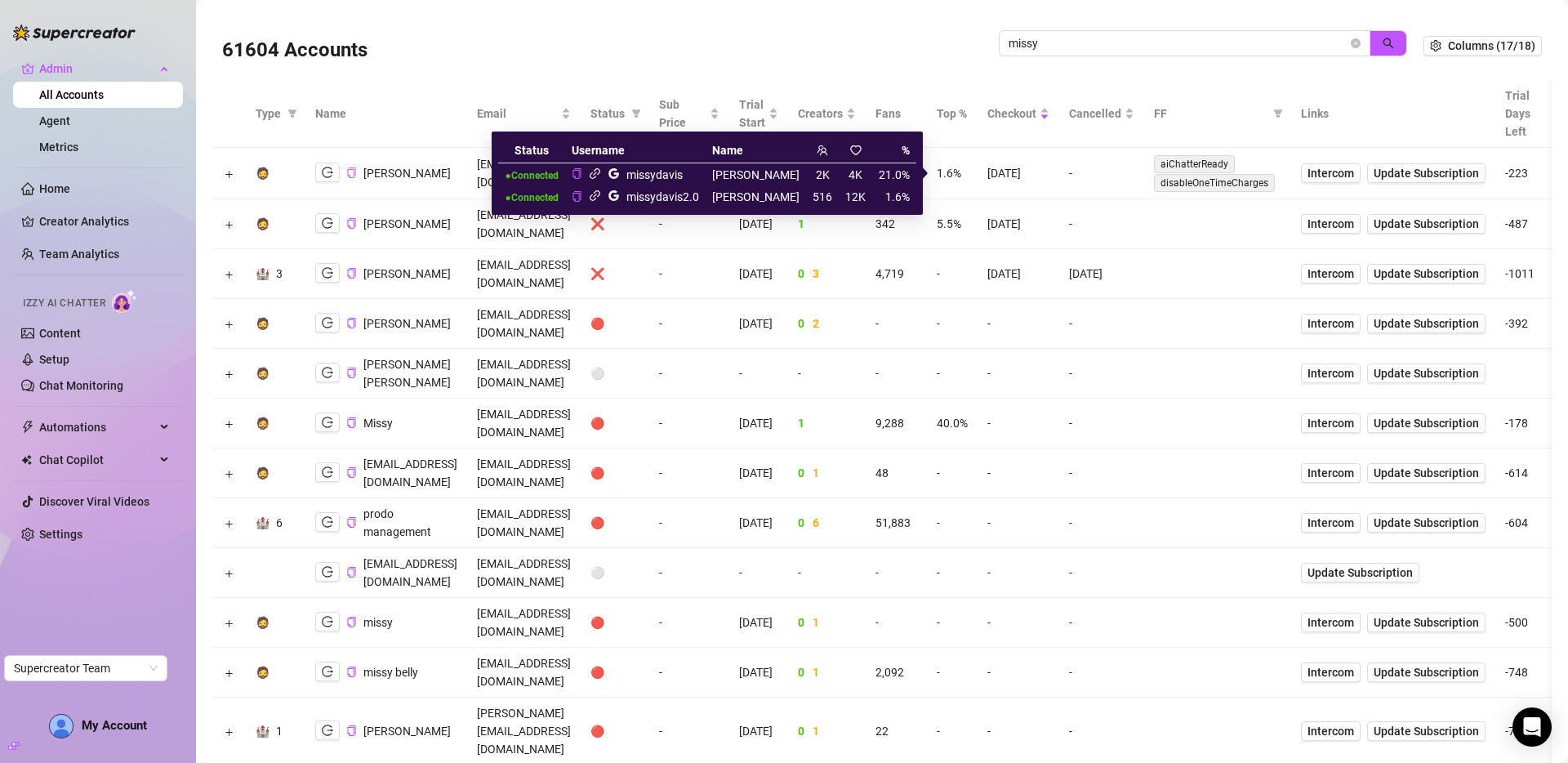
click at [675, 195] on div "missydavis2.0" at bounding box center [662, 197] width 72 height 18
click at [674, 195] on div "missydavis2.0" at bounding box center [662, 197] width 72 height 18
click at [679, 174] on div "missydavis" at bounding box center [654, 174] width 56 height 18
copy div "missydavis"
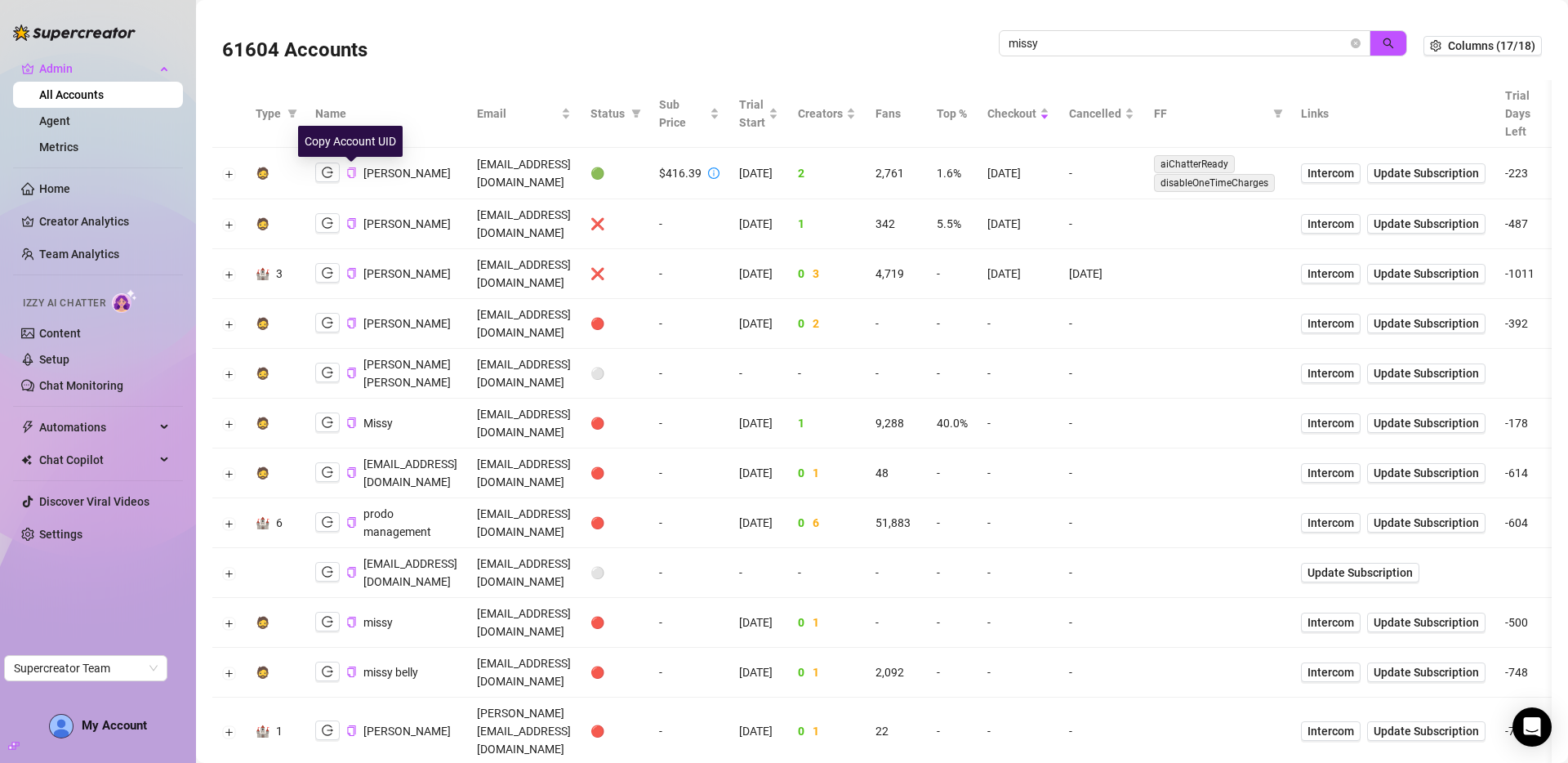
click at [347, 173] on icon "copy" at bounding box center [351, 172] width 8 height 11
click at [1064, 45] on input "missy" at bounding box center [1178, 44] width 339 height 18
type input "nina"
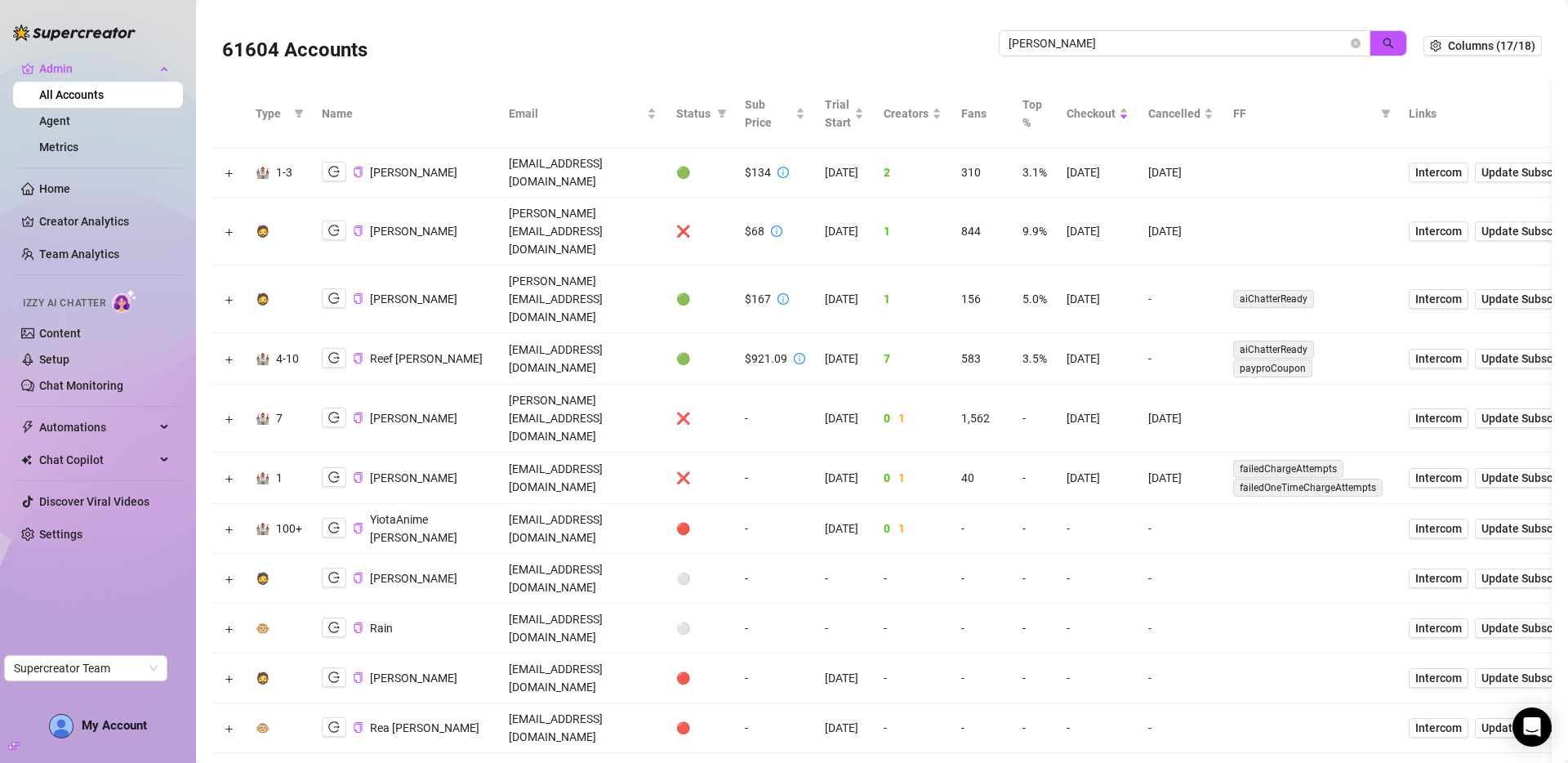
click at [499, 266] on td "nina@ninaskye.com" at bounding box center [582, 299] width 167 height 67
drag, startPoint x: 361, startPoint y: 233, endPoint x: 1091, endPoint y: 336, distance: 737.2
click at [361, 293] on icon "copy" at bounding box center [358, 298] width 11 height 11
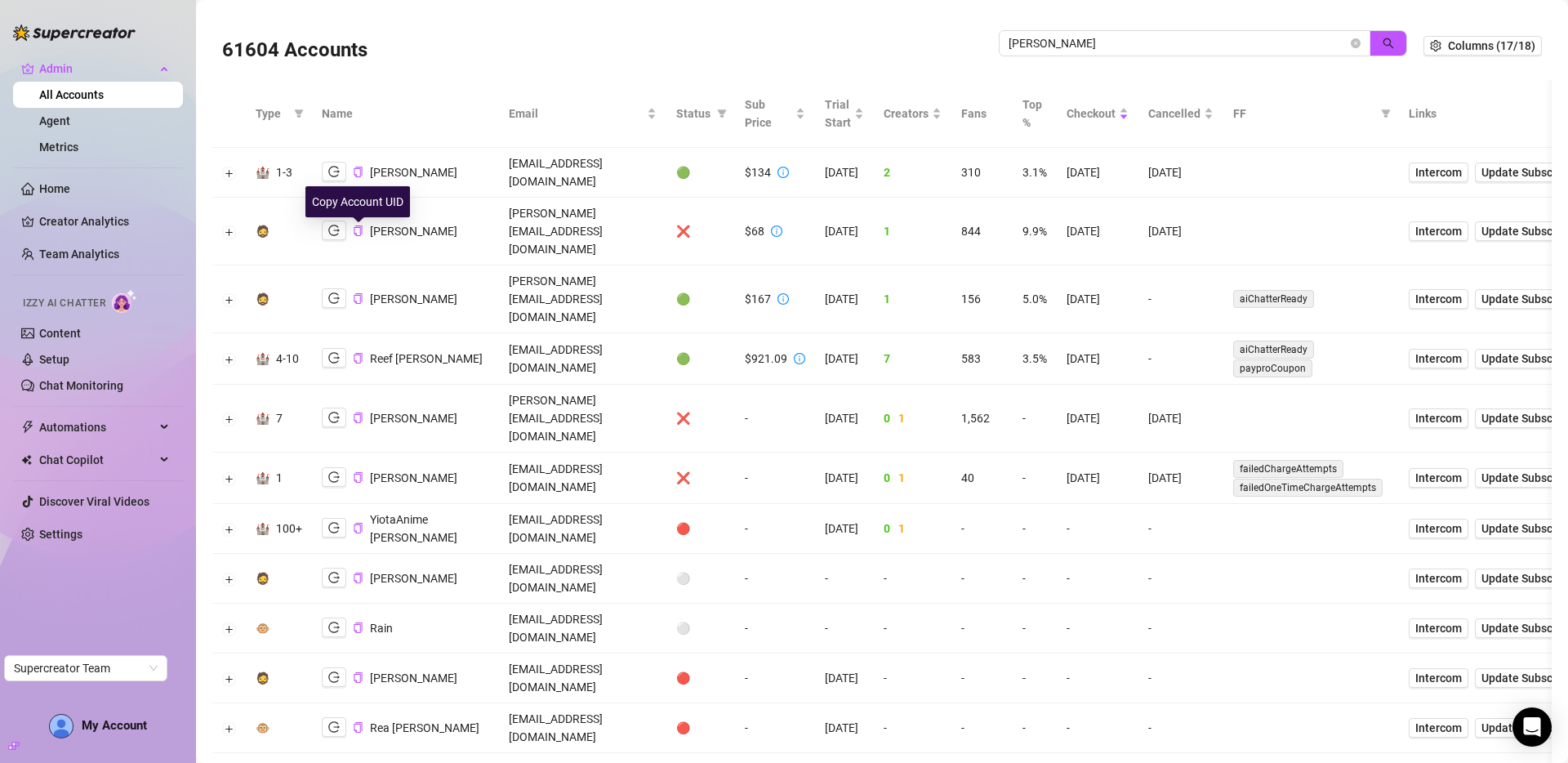
click at [351, 165] on div "Martin" at bounding box center [389, 171] width 136 height 21
click at [361, 166] on icon "copy" at bounding box center [358, 171] width 11 height 11
drag, startPoint x: 749, startPoint y: 164, endPoint x: 779, endPoint y: 166, distance: 30.1
click at [749, 164] on div "$134" at bounding box center [758, 172] width 26 height 18
click at [359, 293] on icon "copy" at bounding box center [358, 298] width 11 height 11
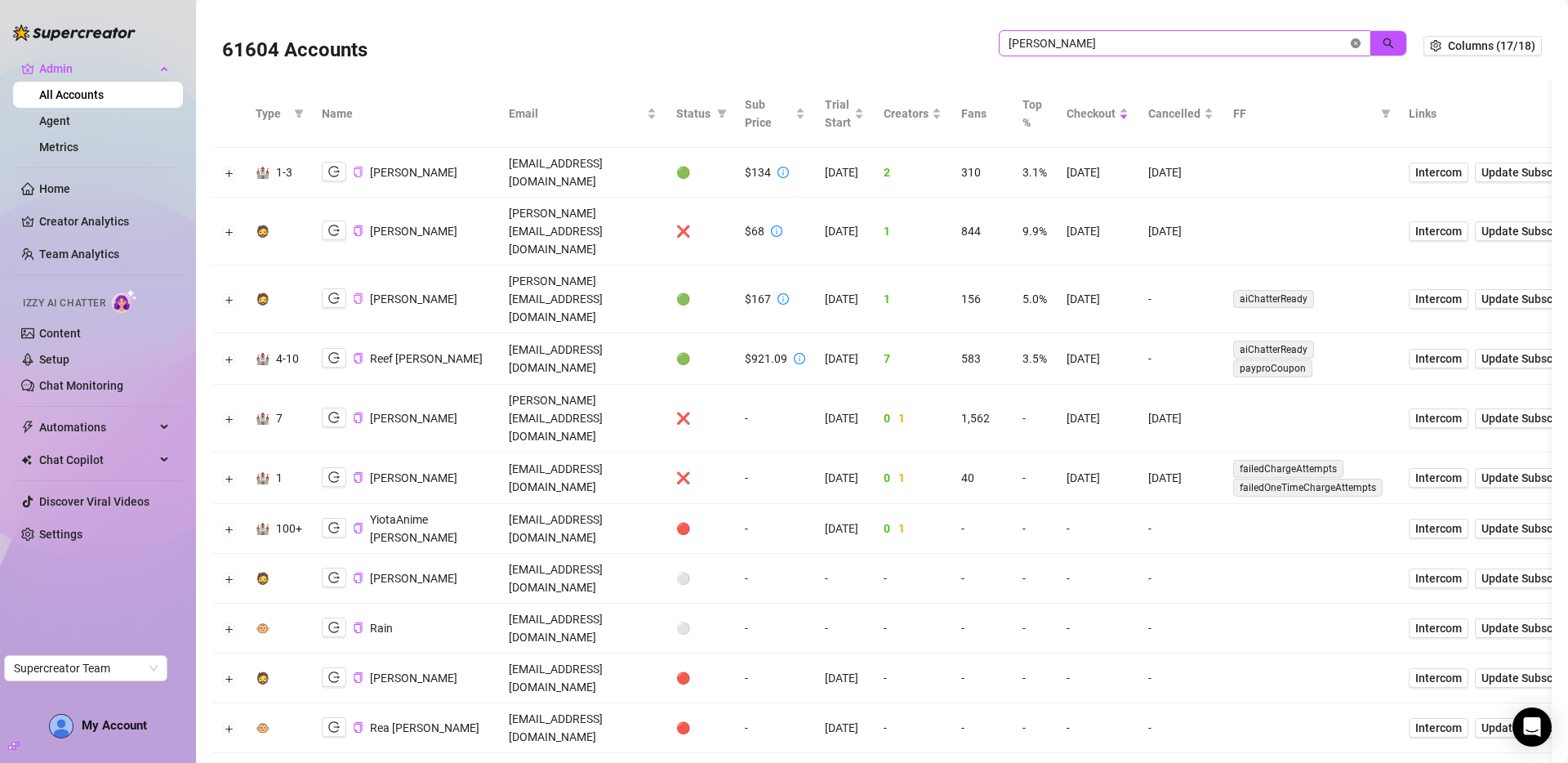
click at [1351, 43] on icon "close-circle" at bounding box center [1356, 44] width 10 height 10
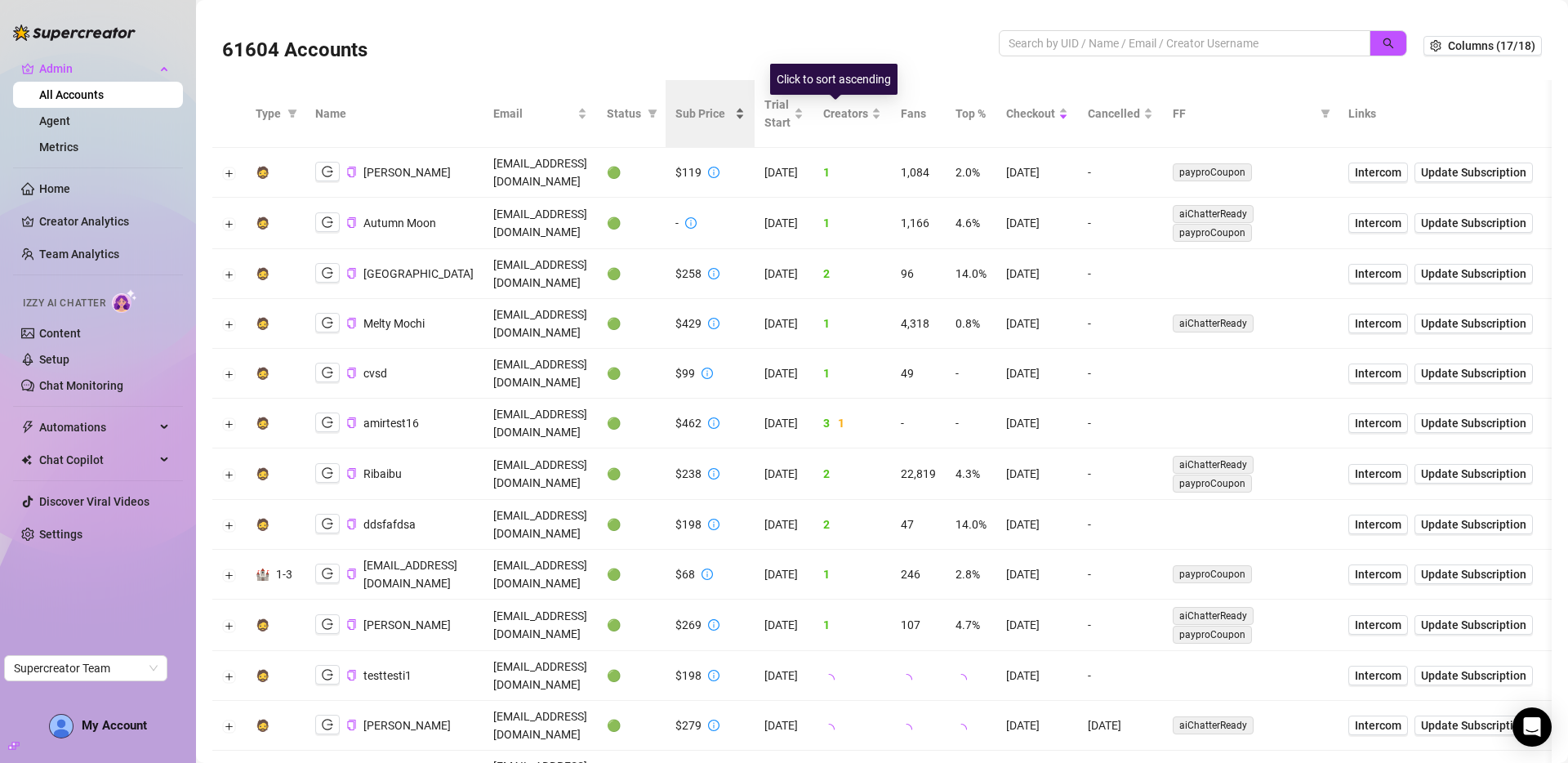
click at [732, 116] on span "Sub Price" at bounding box center [703, 114] width 56 height 18
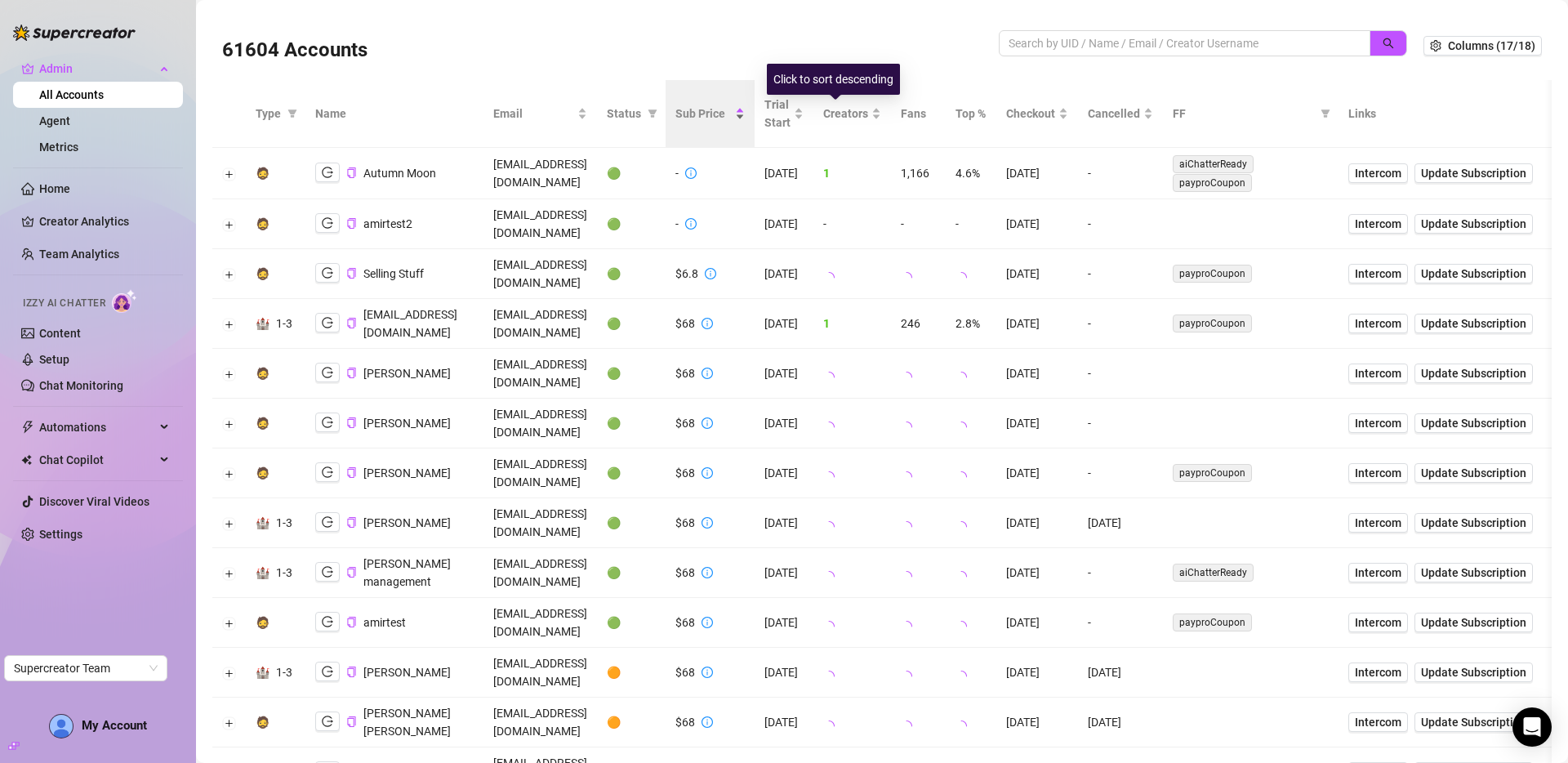
click at [890, 116] on th "Fans" at bounding box center [917, 114] width 54 height 67
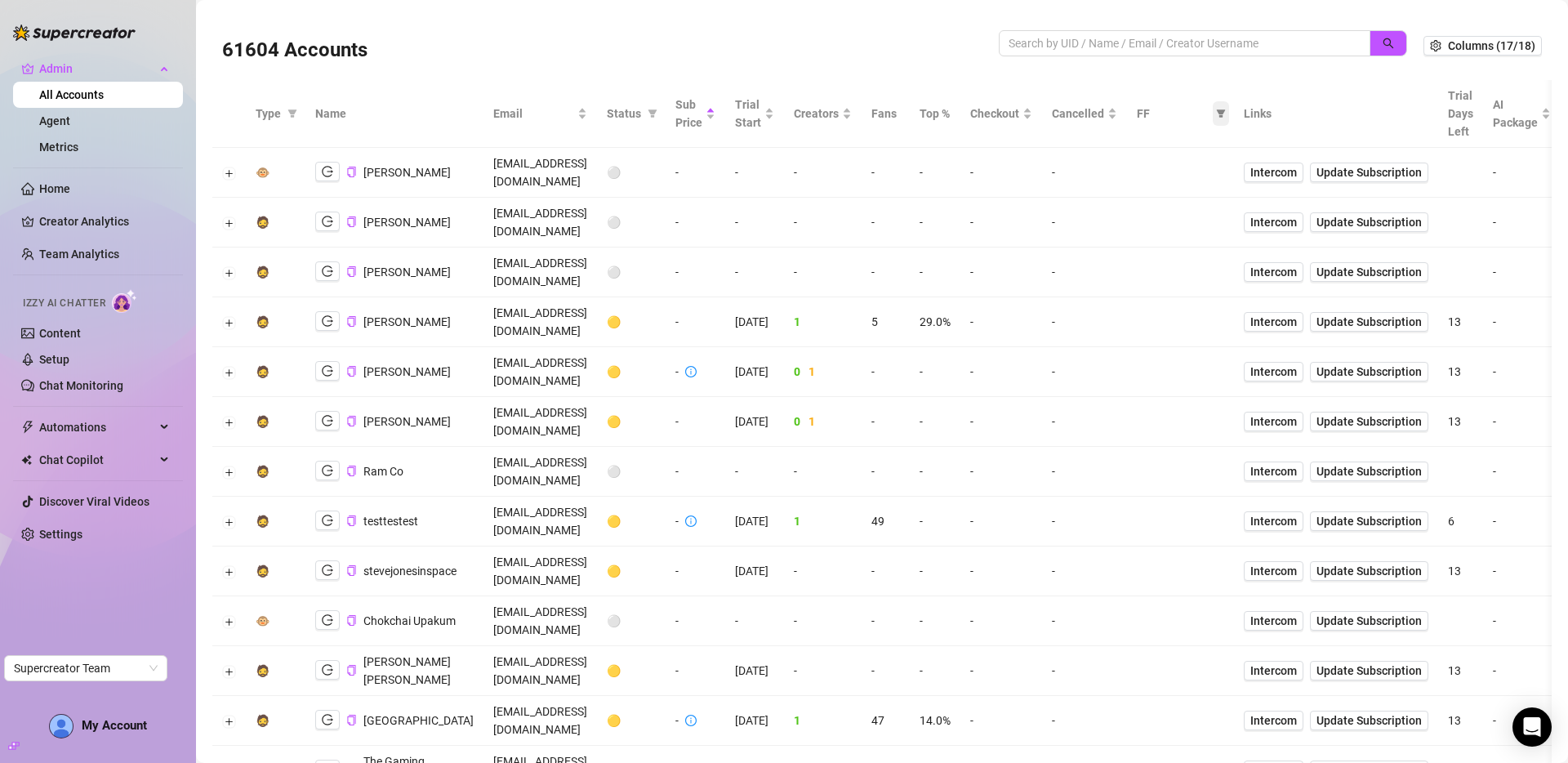
click at [1225, 113] on icon "filter" at bounding box center [1220, 113] width 9 height 8
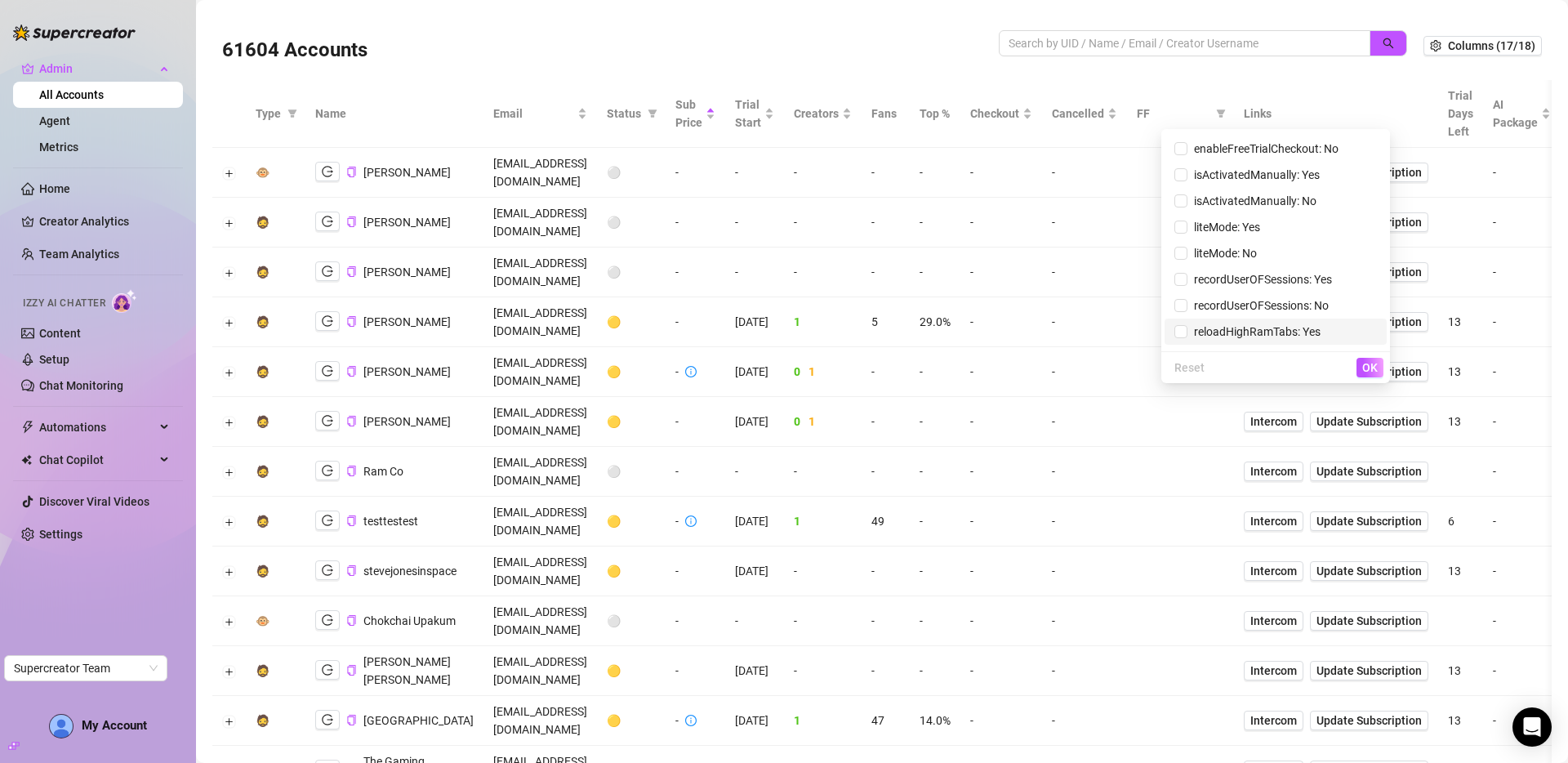
scroll to position [467, 0]
click at [1258, 230] on span "isActivatedManually: No" at bounding box center [1252, 227] width 129 height 13
checkbox input "true"
click at [1367, 367] on span "OK" at bounding box center [1370, 367] width 16 height 13
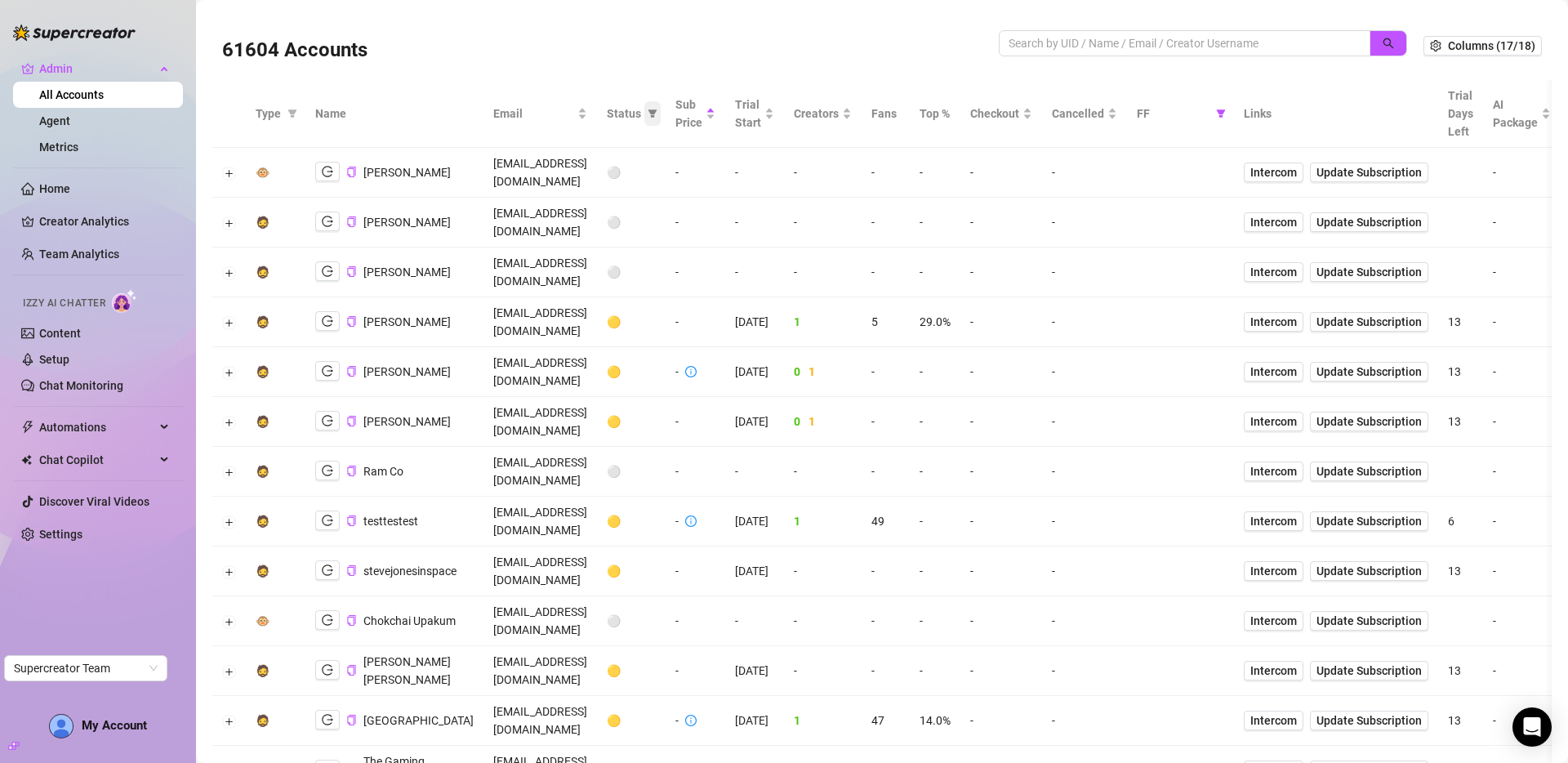
click at [661, 119] on span at bounding box center [652, 113] width 16 height 25
drag, startPoint x: 754, startPoint y: 196, endPoint x: 779, endPoint y: 224, distance: 37.5
click at [754, 195] on span "🟢 Active" at bounding box center [741, 197] width 53 height 13
checkbox input "true"
click at [786, 279] on span "OK" at bounding box center [790, 282] width 16 height 13
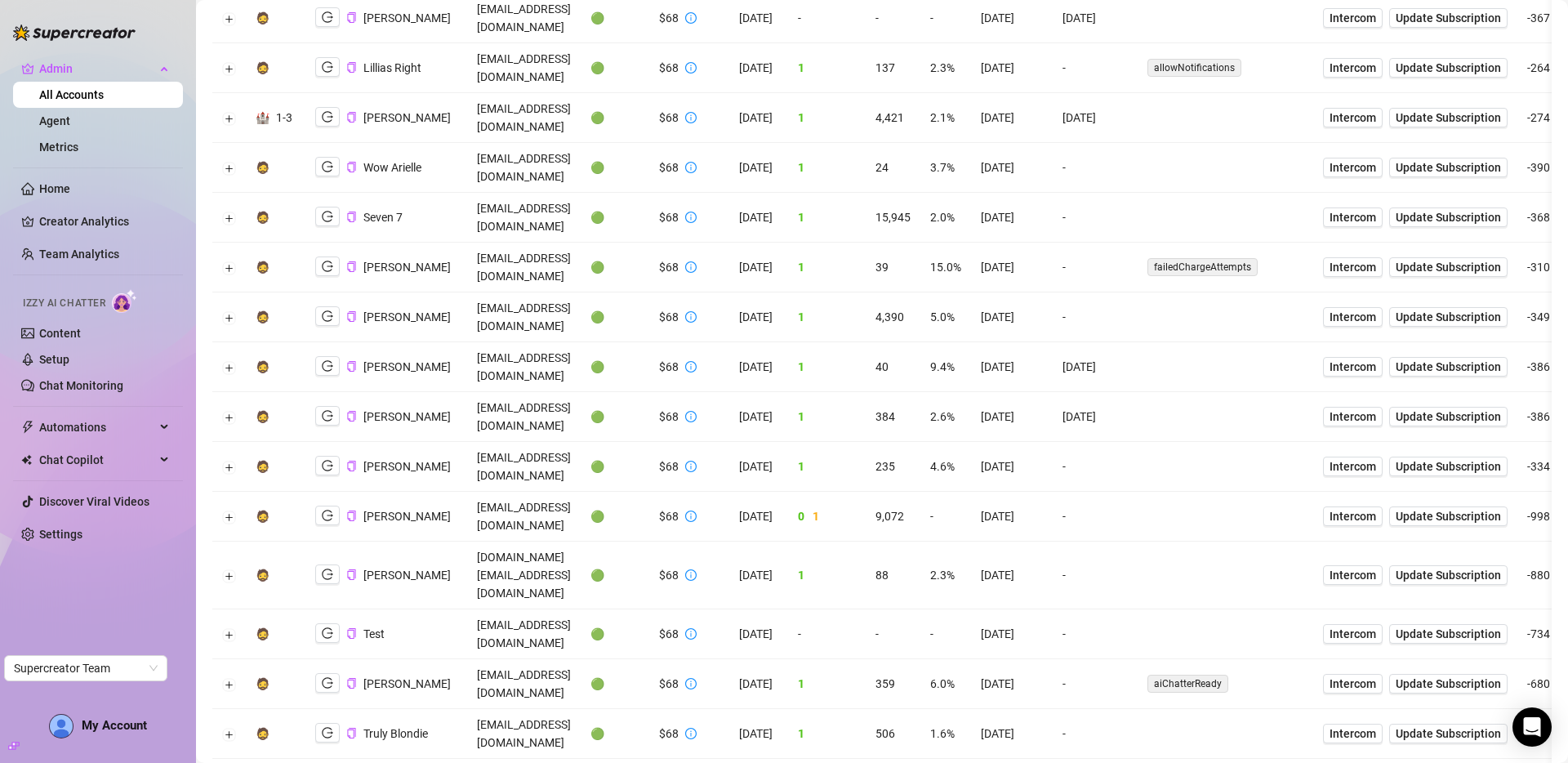
scroll to position [1806, 0]
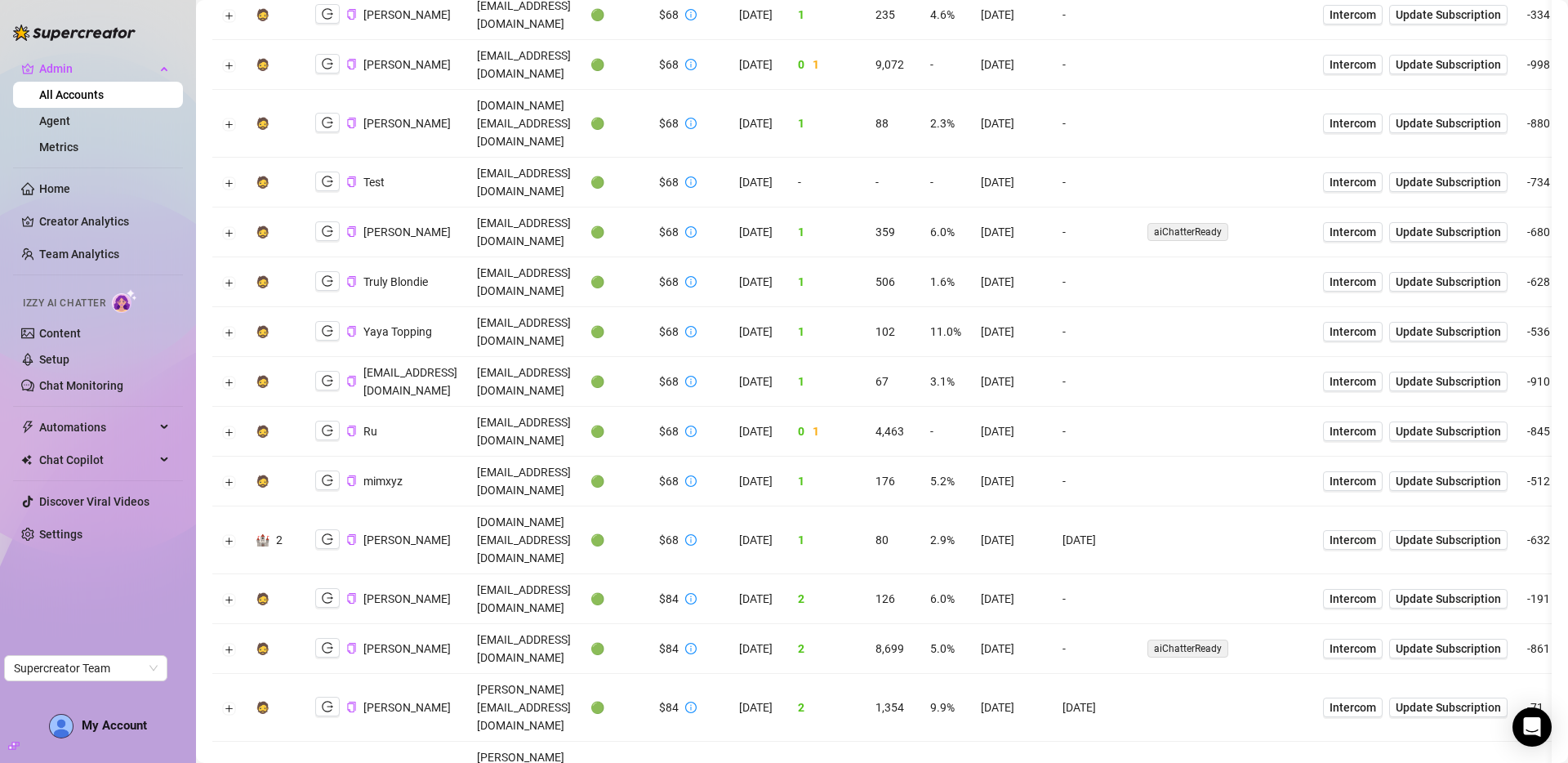
scroll to position [2146, 0]
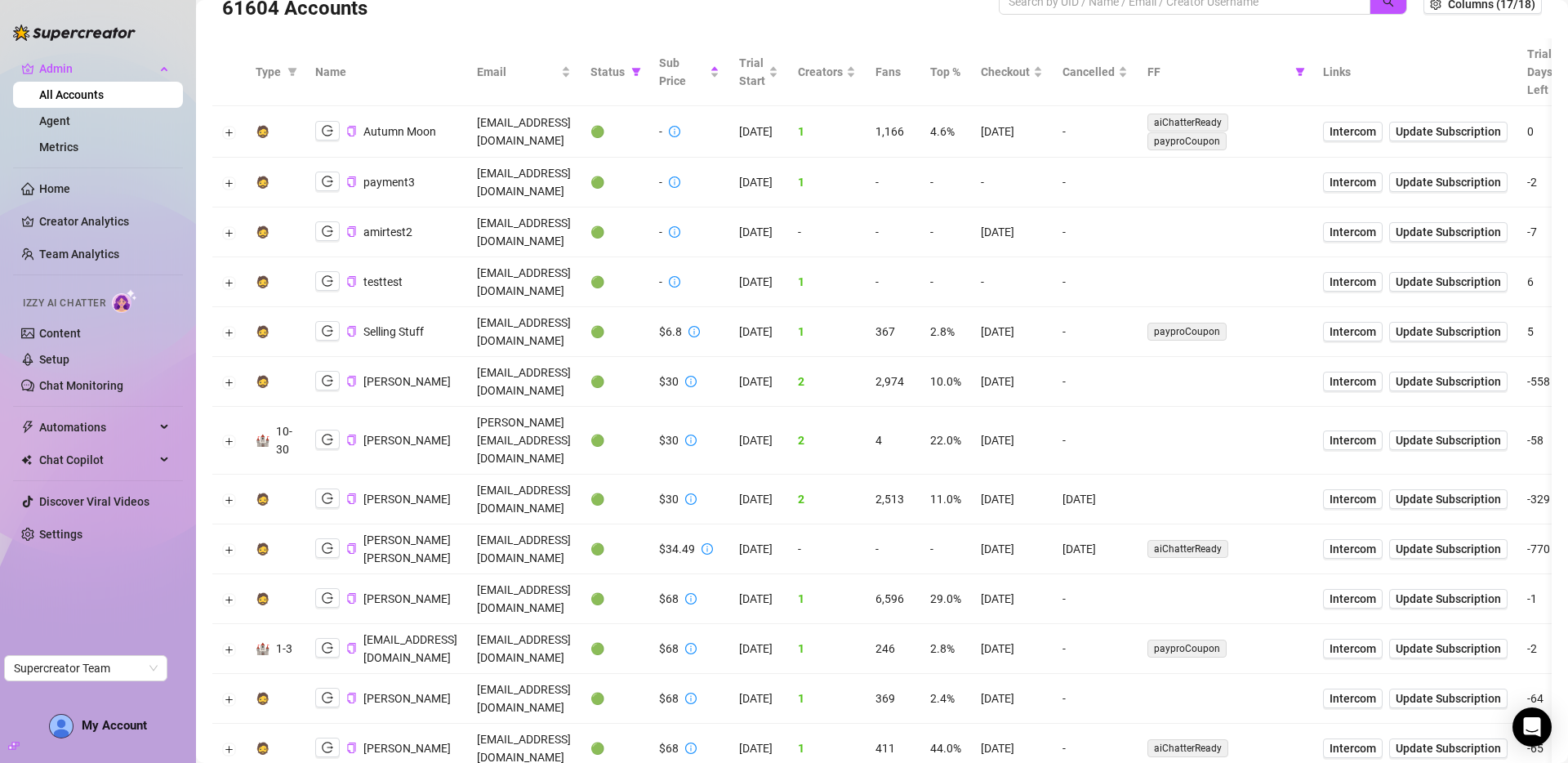
scroll to position [0, 0]
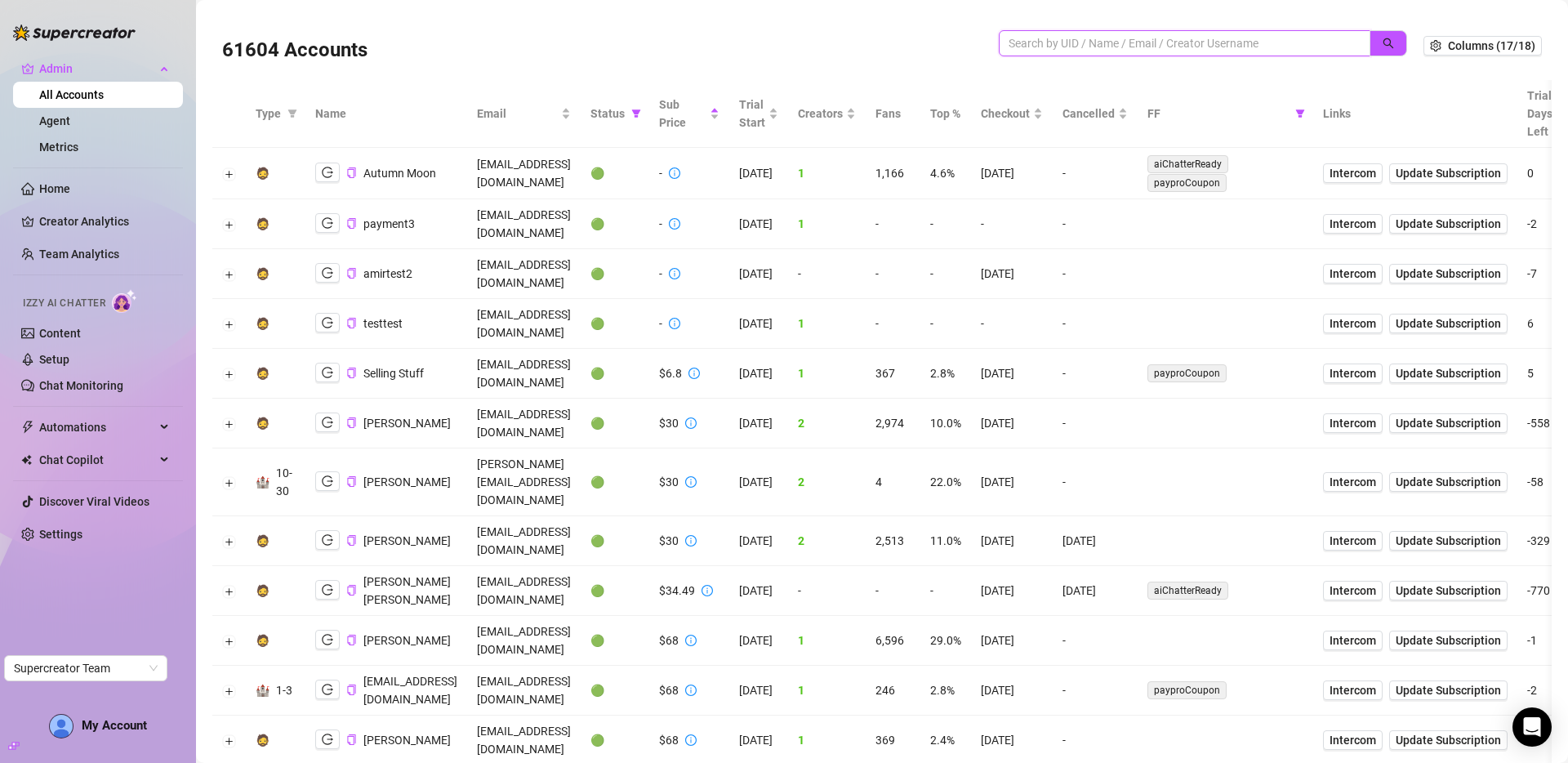
click at [1057, 48] on input "search" at bounding box center [1178, 44] width 339 height 18
type input "nina@"
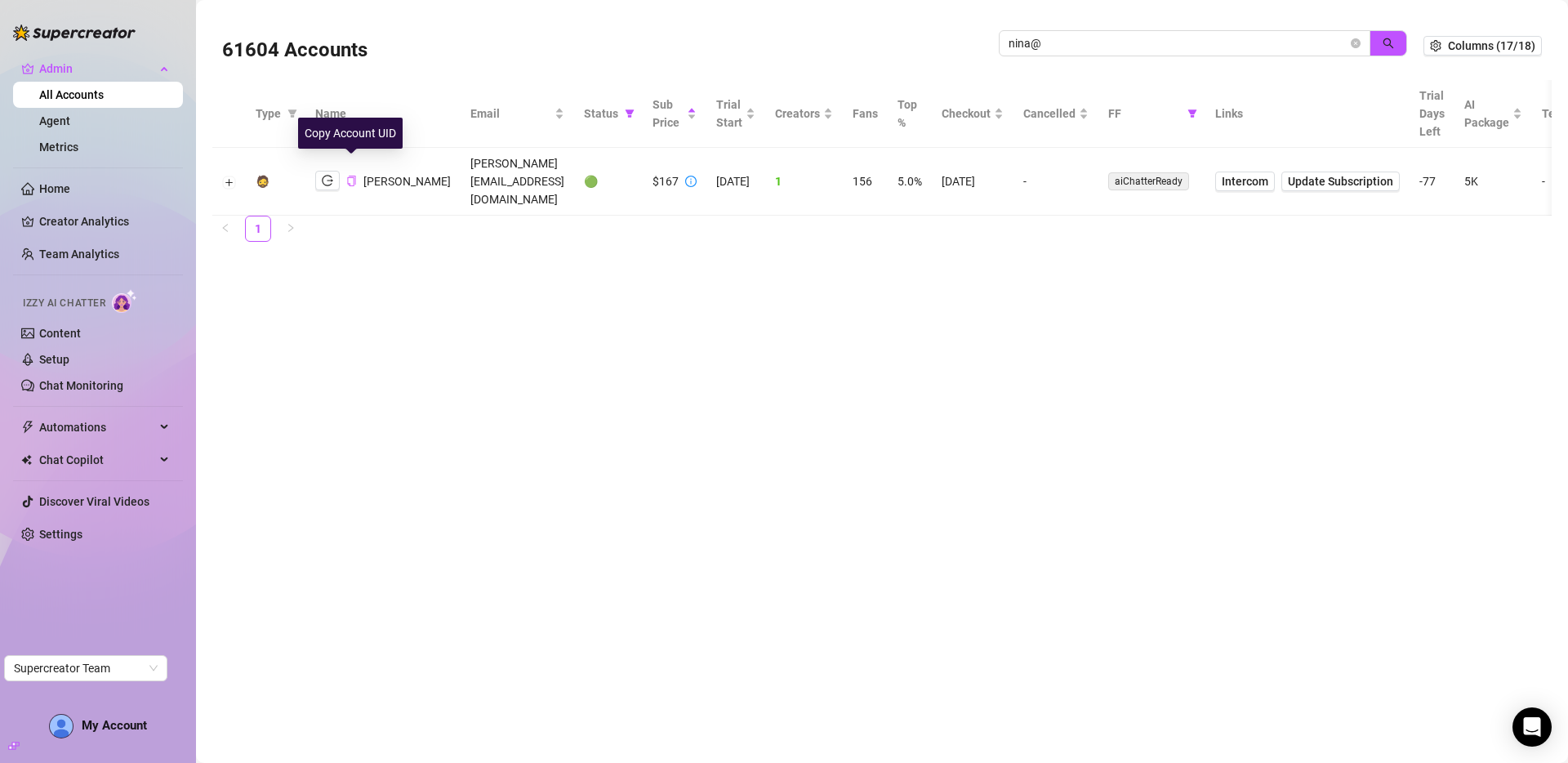
click at [354, 175] on icon "copy" at bounding box center [352, 180] width 11 height 11
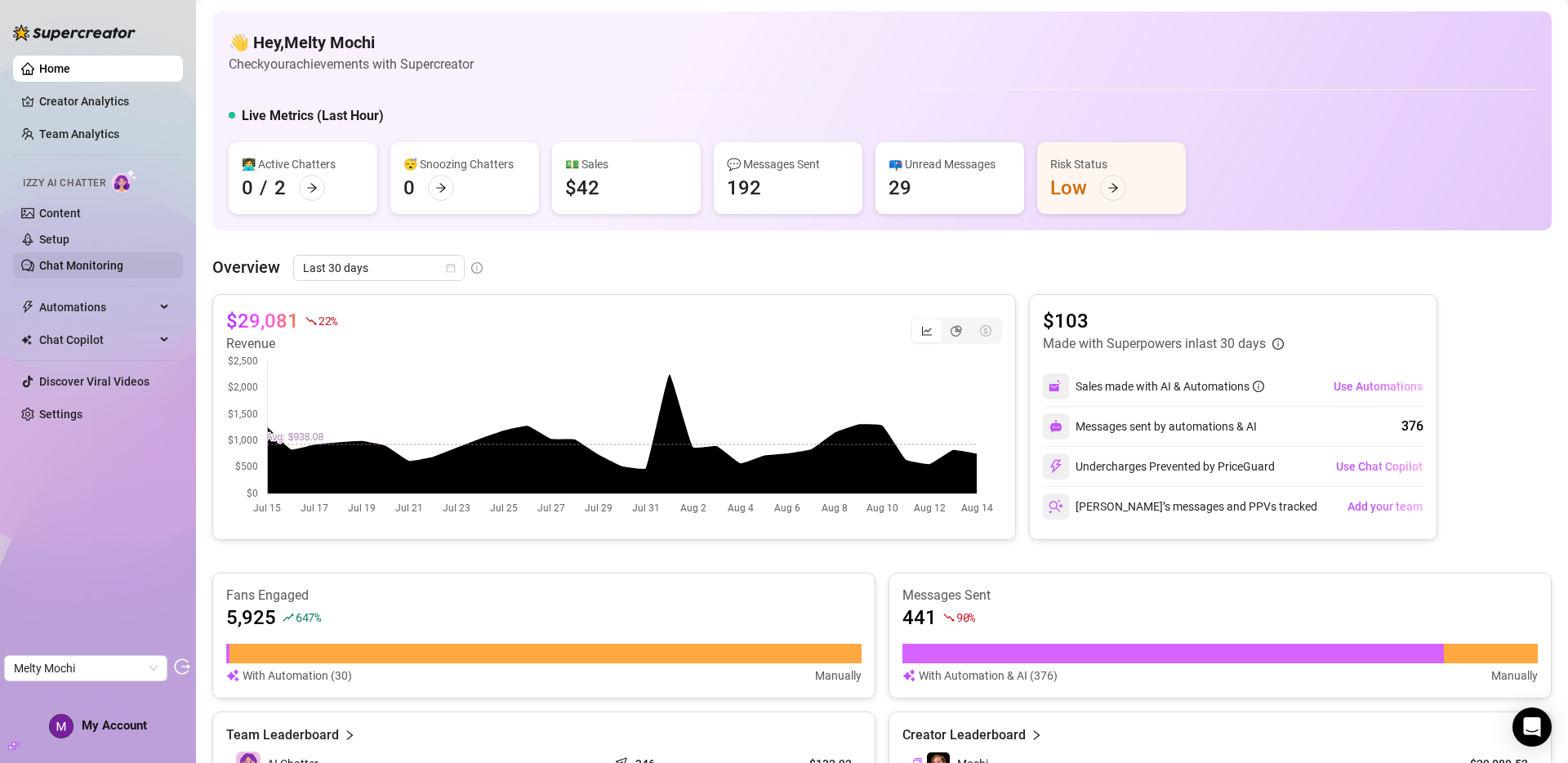
click at [95, 267] on link "Chat Monitoring" at bounding box center [81, 265] width 84 height 13
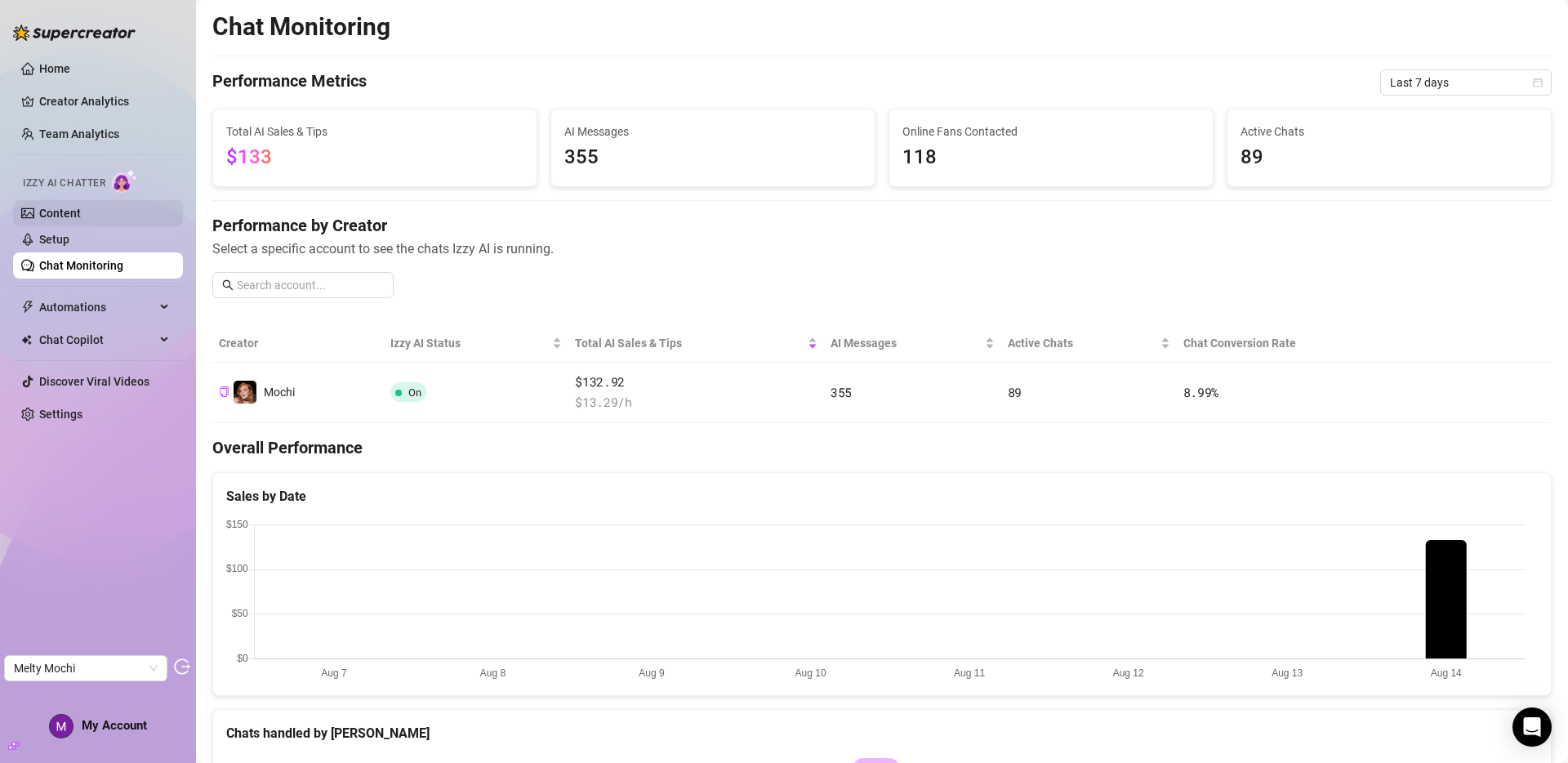
click at [81, 220] on link "Content" at bounding box center [60, 213] width 42 height 13
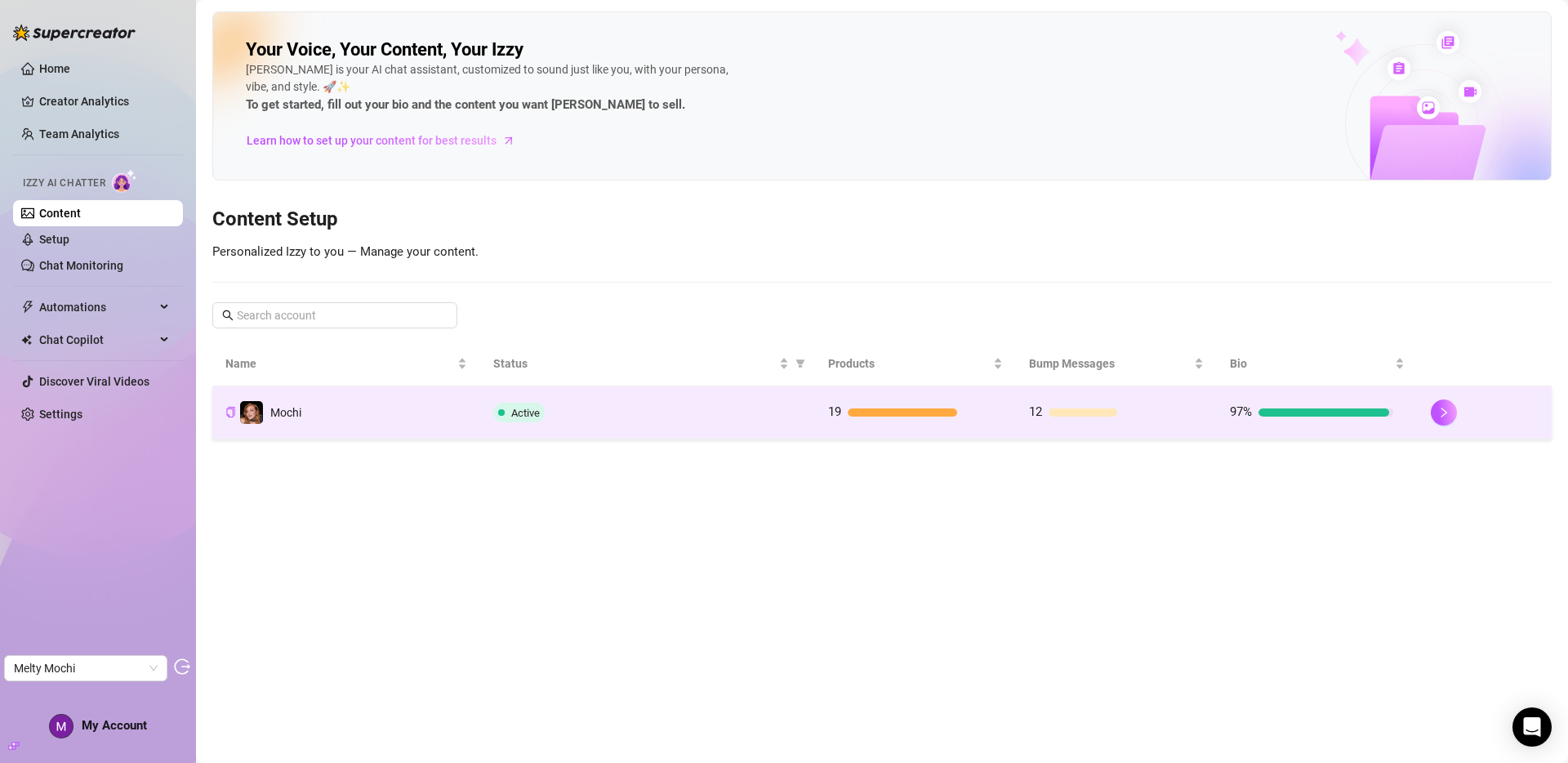
click at [737, 423] on td "Active" at bounding box center [648, 413] width 335 height 54
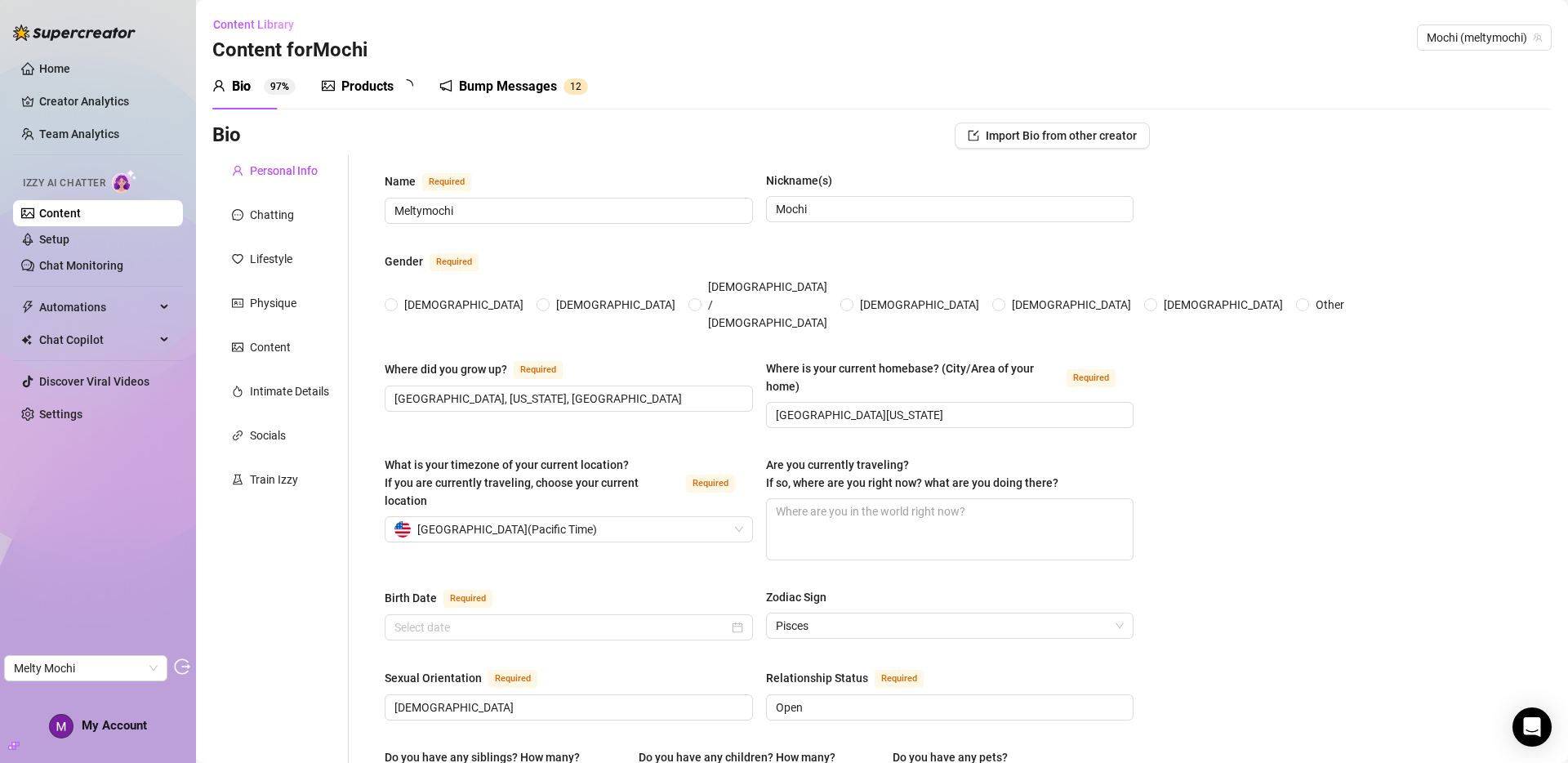
radio input "true"
type input "February 23rd, 2000"
click at [379, 89] on div "Products" at bounding box center [367, 86] width 52 height 20
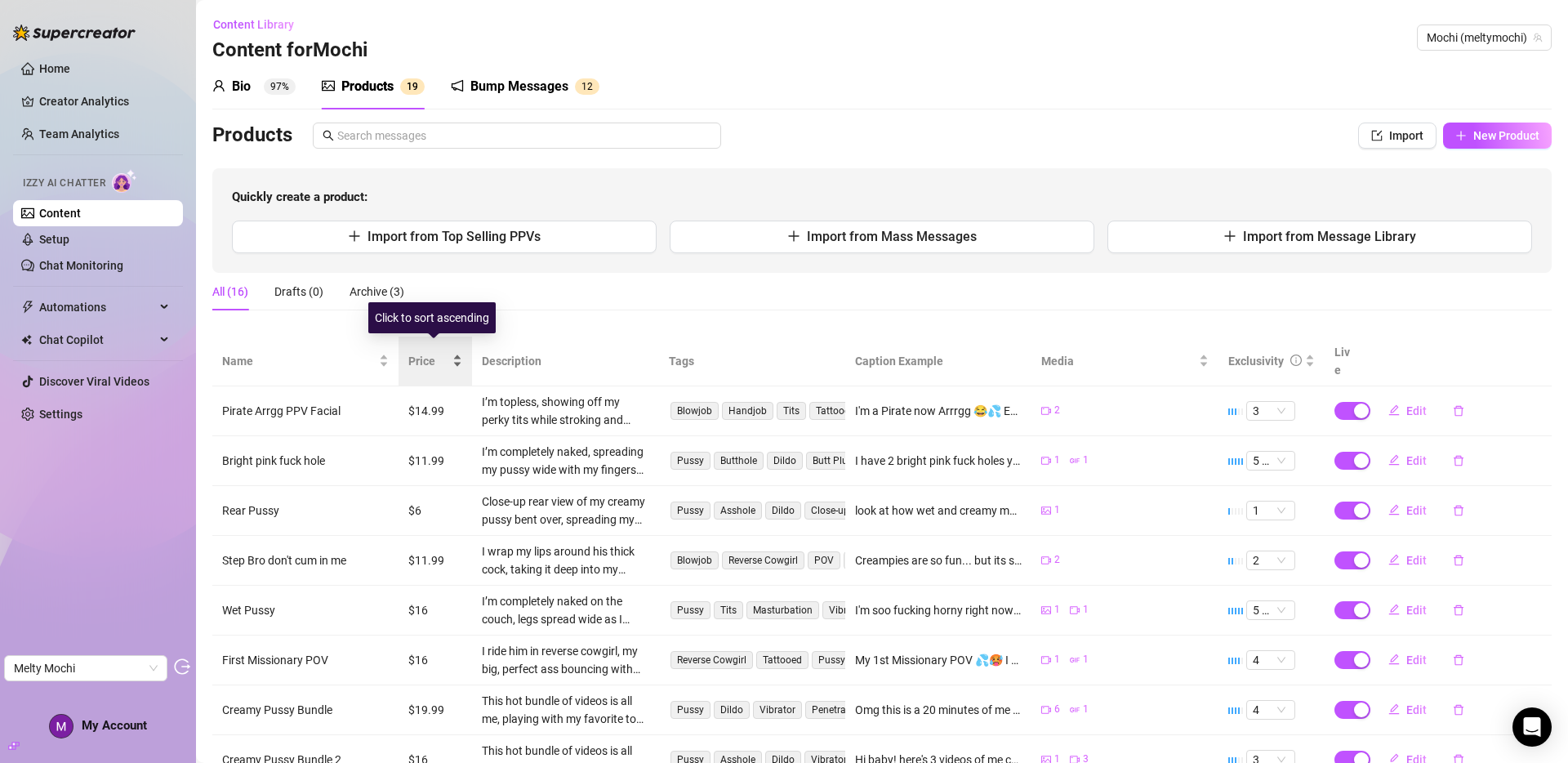
click at [431, 358] on span "Price" at bounding box center [428, 361] width 41 height 18
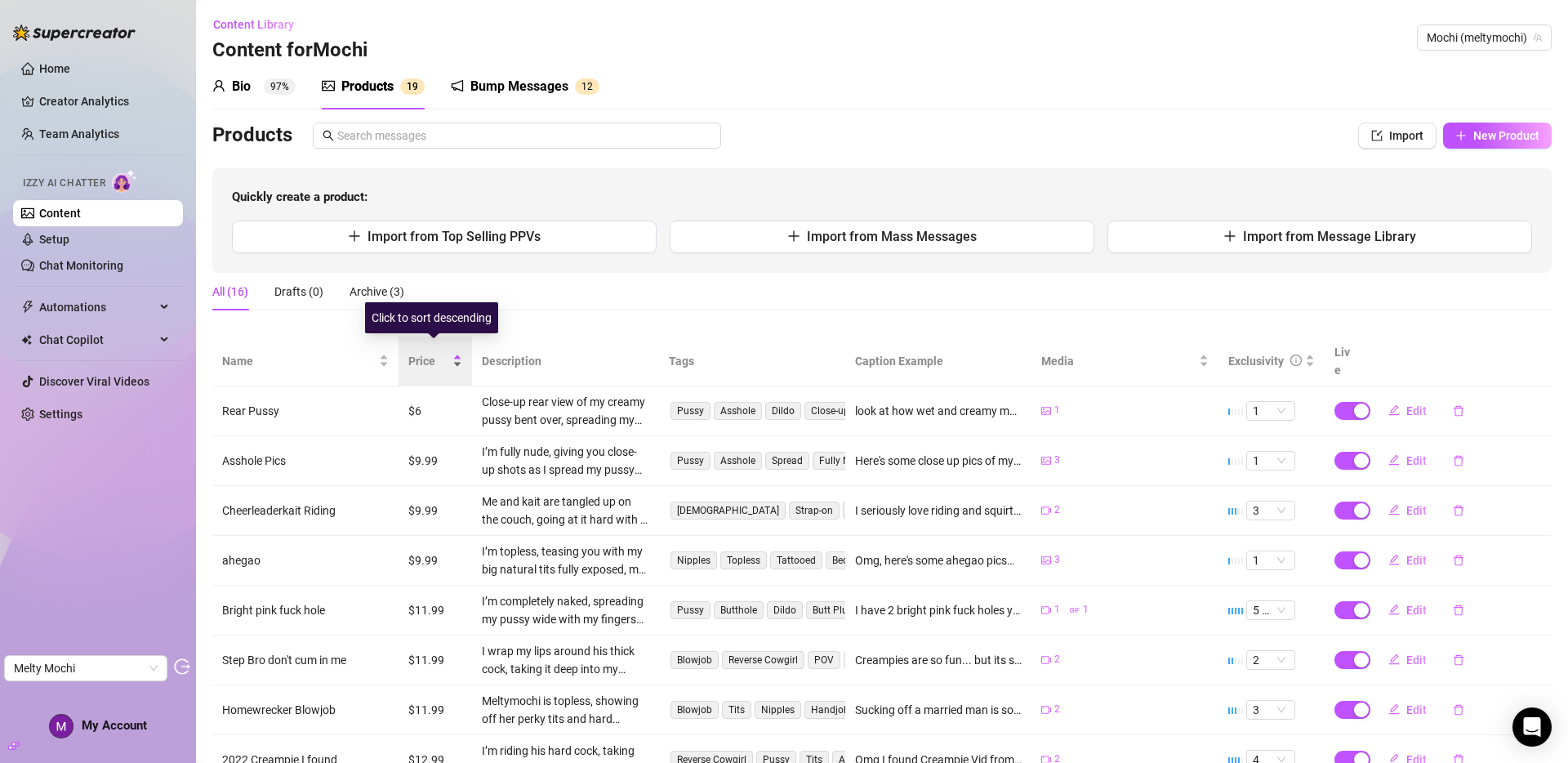
click at [424, 352] on span "Price" at bounding box center [428, 361] width 41 height 18
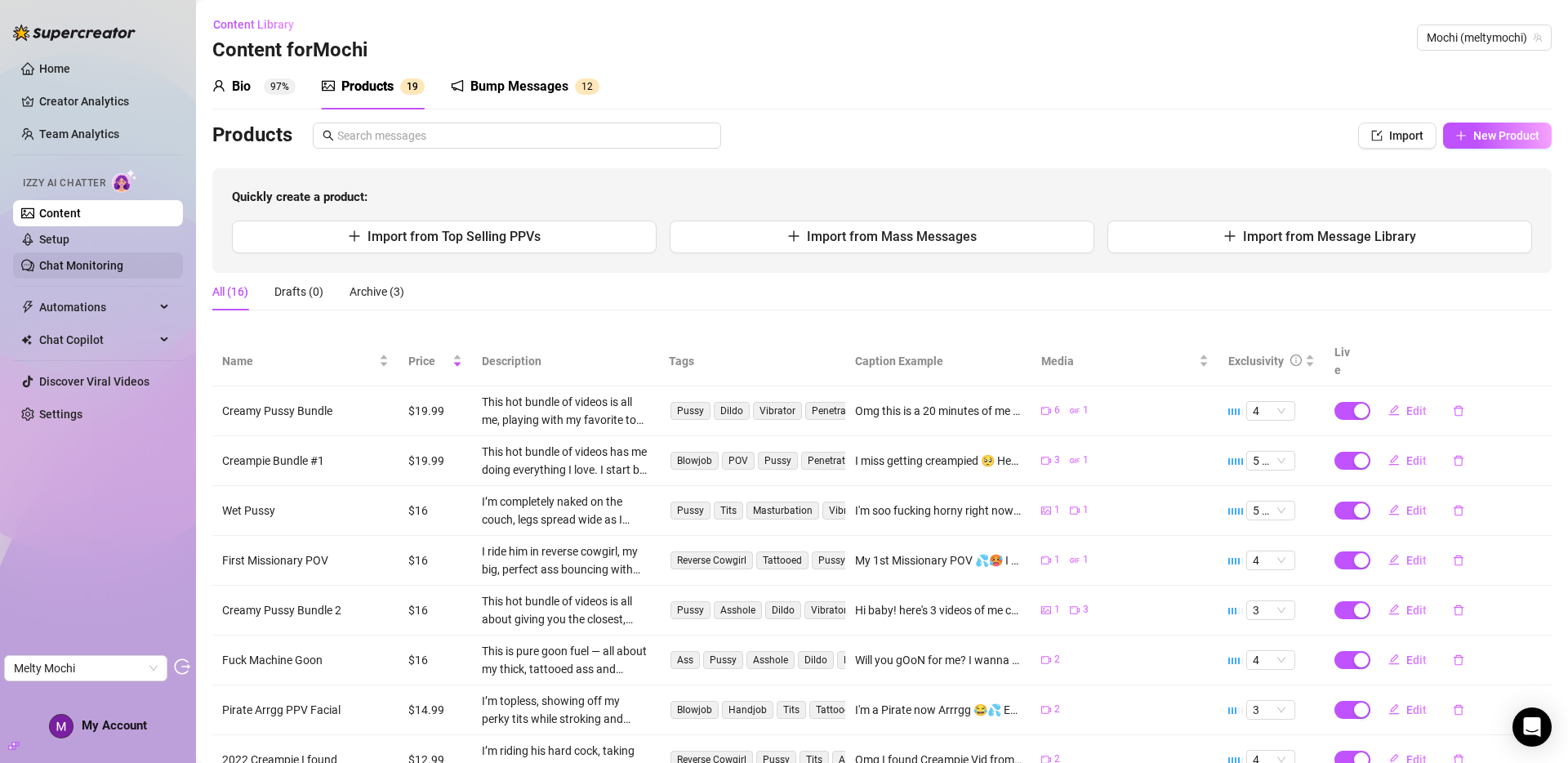
click at [69, 270] on link "Chat Monitoring" at bounding box center [81, 265] width 84 height 13
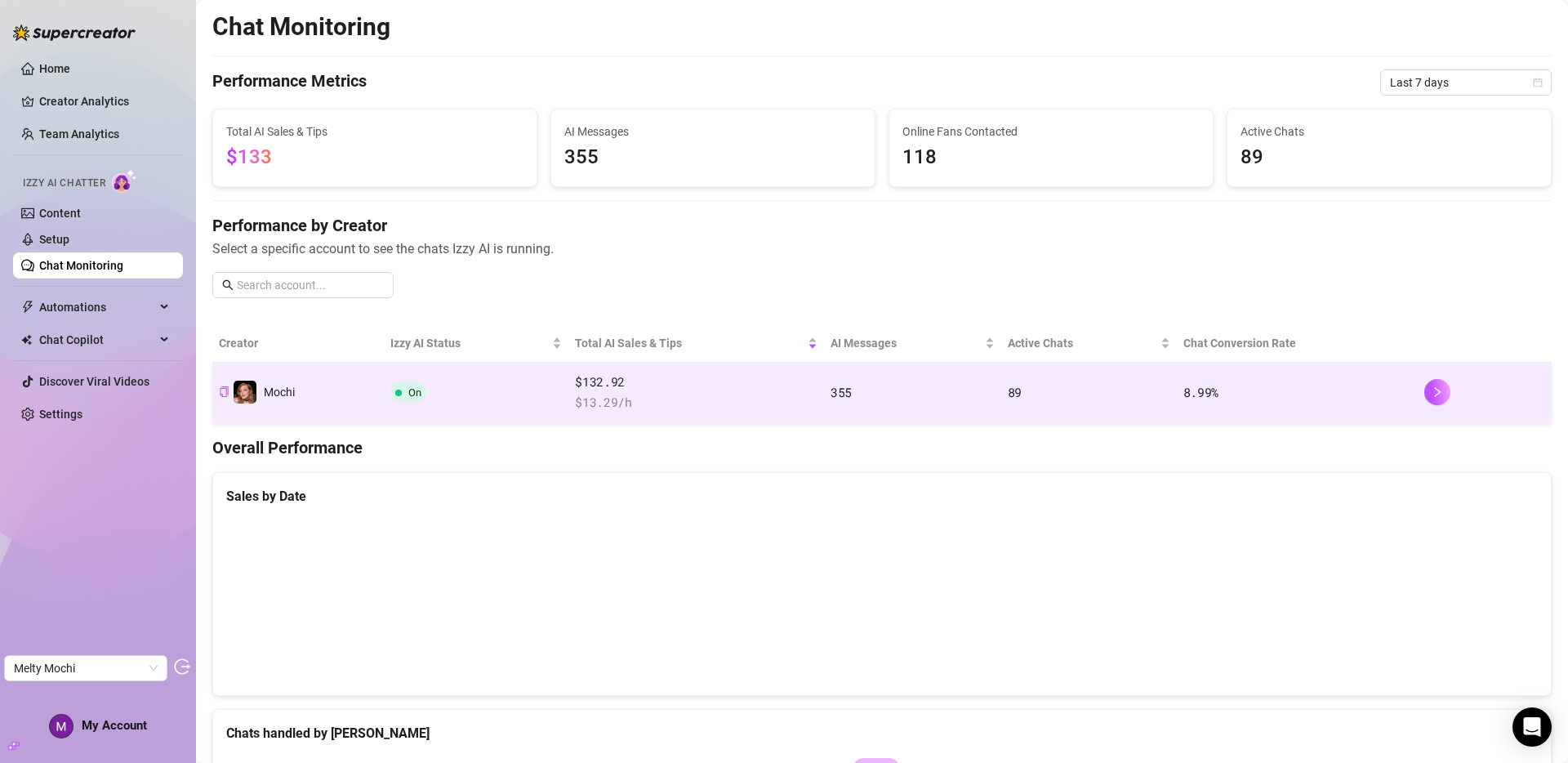
click at [521, 375] on td "On" at bounding box center [475, 392] width 184 height 60
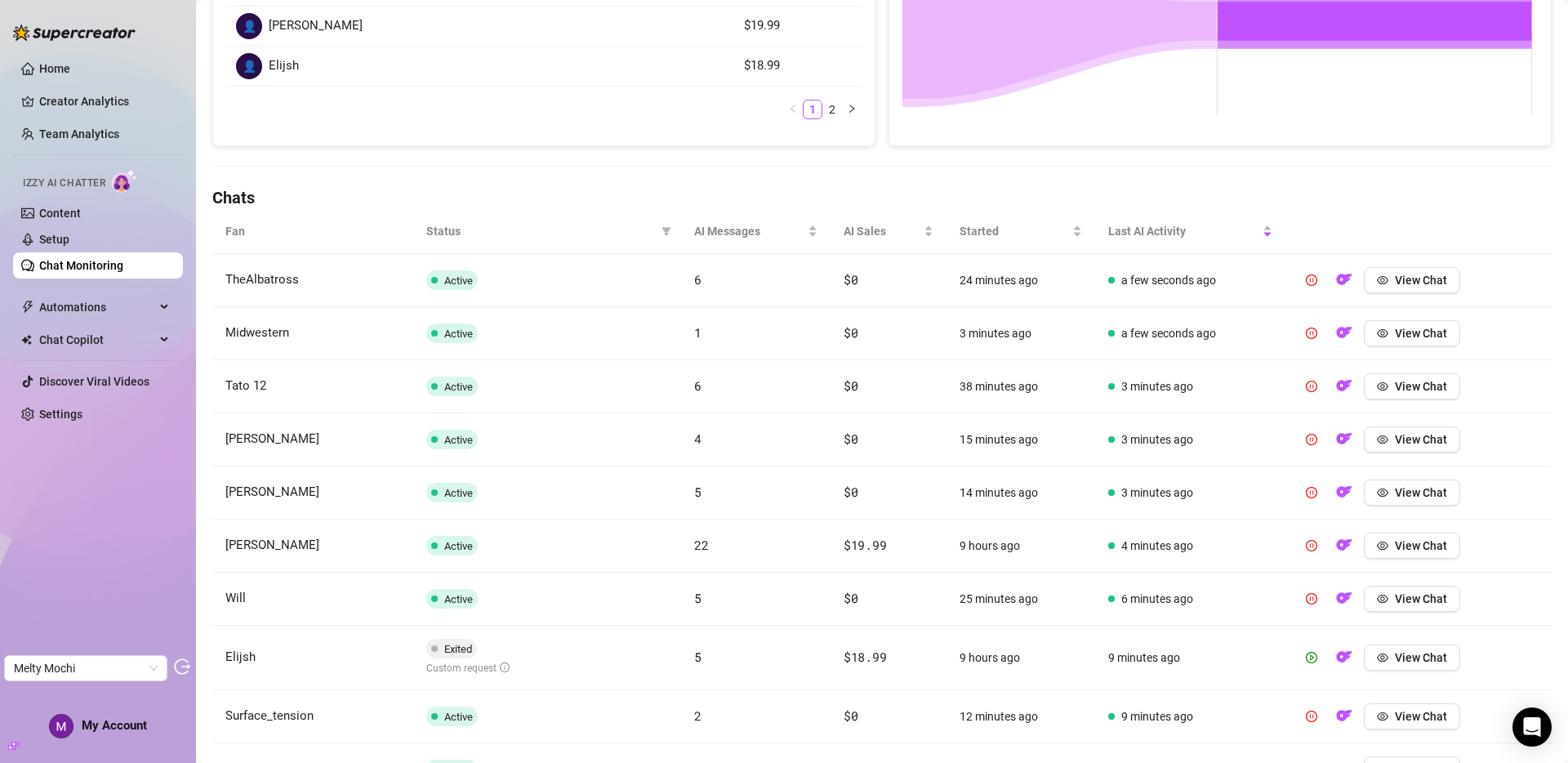
scroll to position [441, 0]
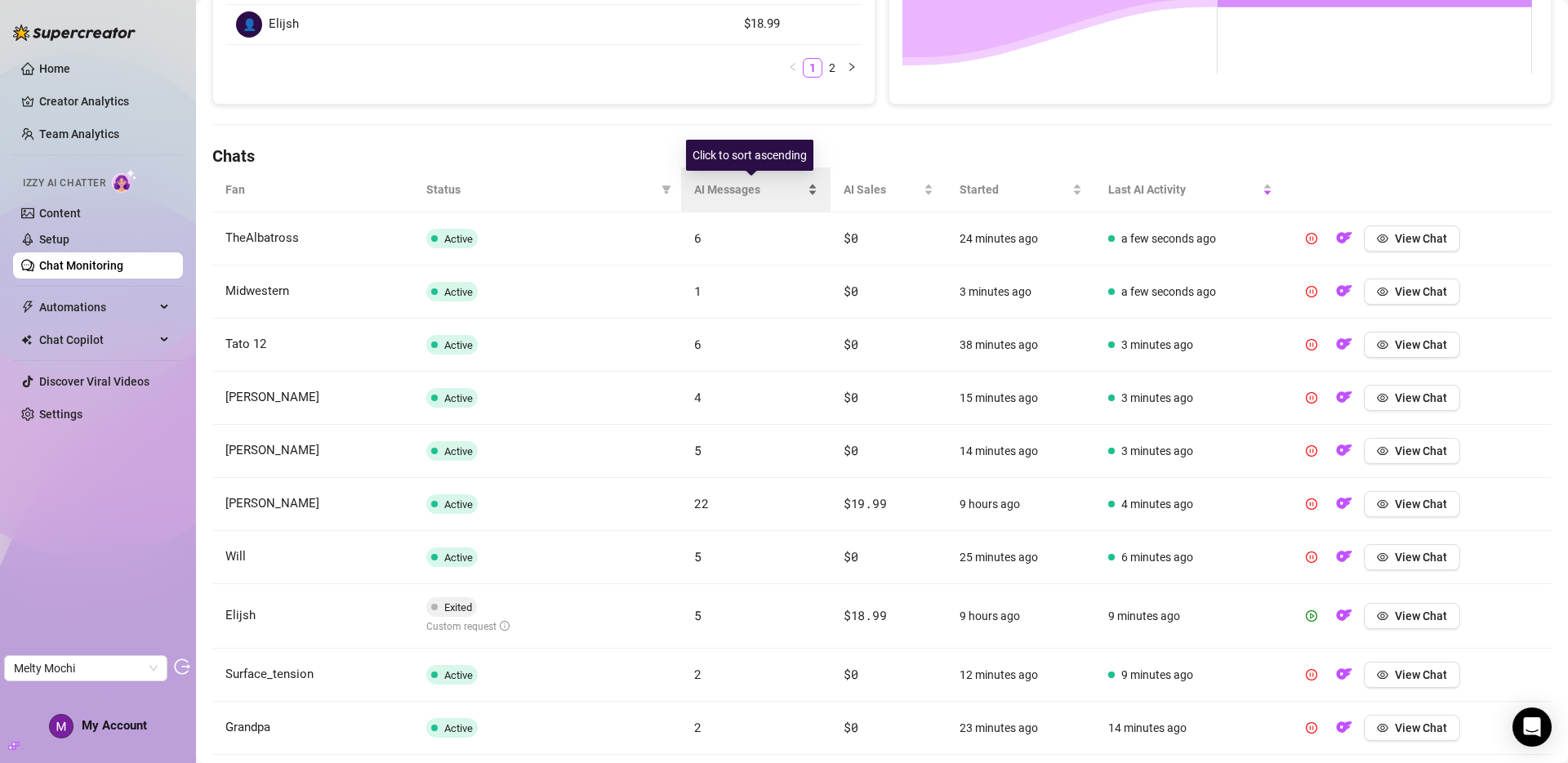
click at [737, 183] on span "AI Messages" at bounding box center [749, 189] width 110 height 18
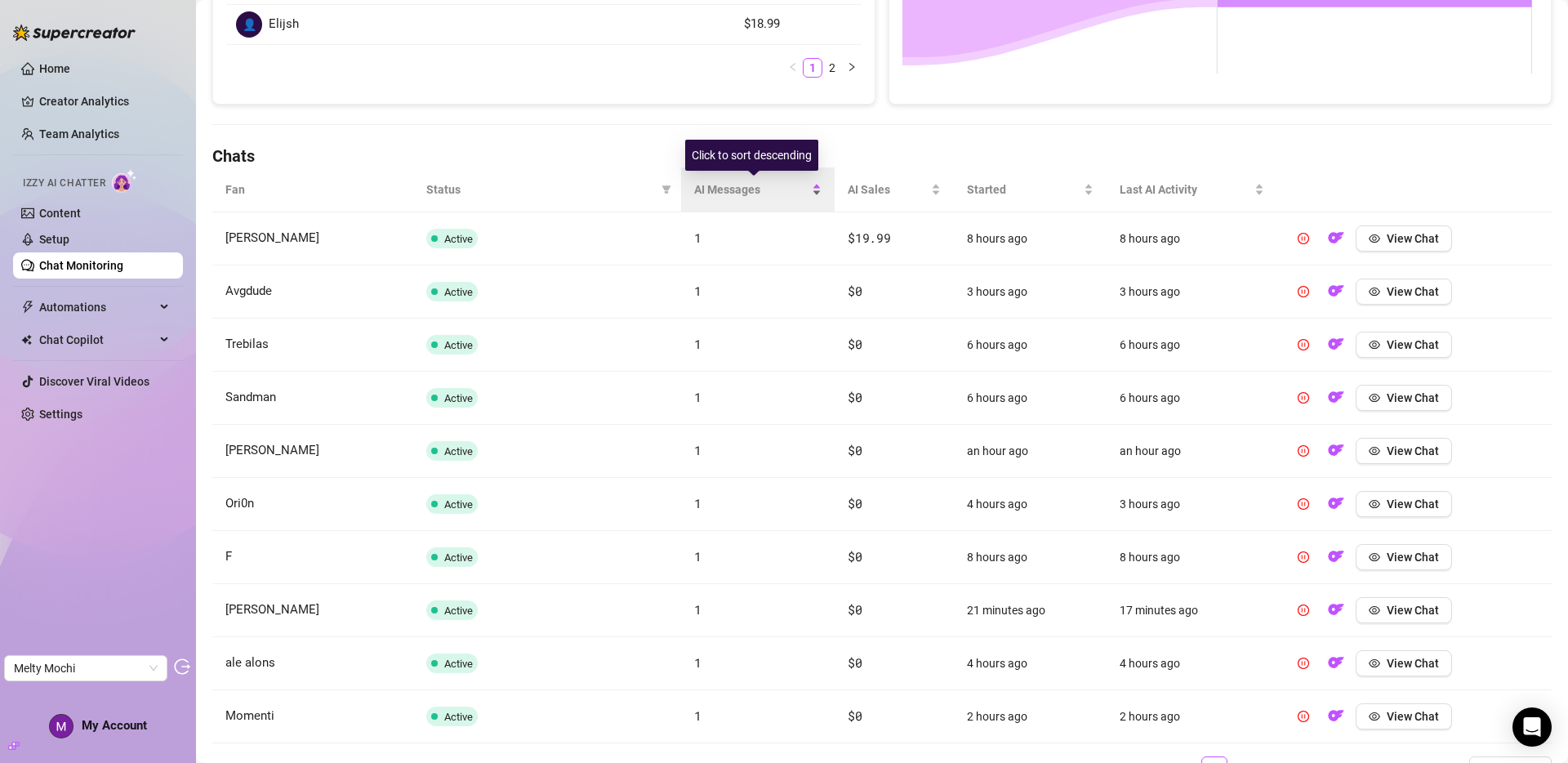
click at [737, 190] on span "AI Messages" at bounding box center [751, 189] width 114 height 18
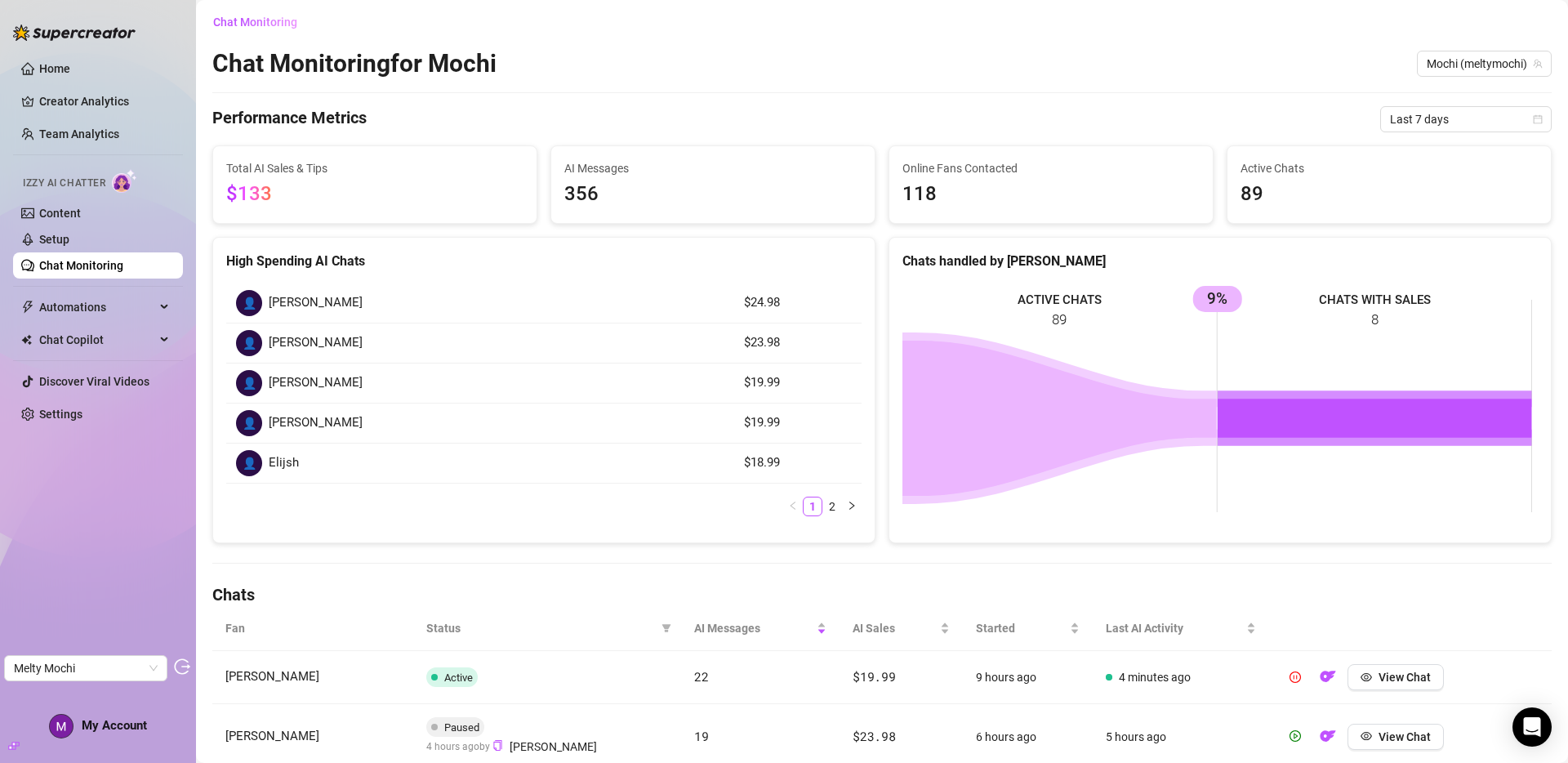
scroll to position [3, 0]
click at [83, 97] on link "Creator Analytics" at bounding box center [105, 101] width 131 height 26
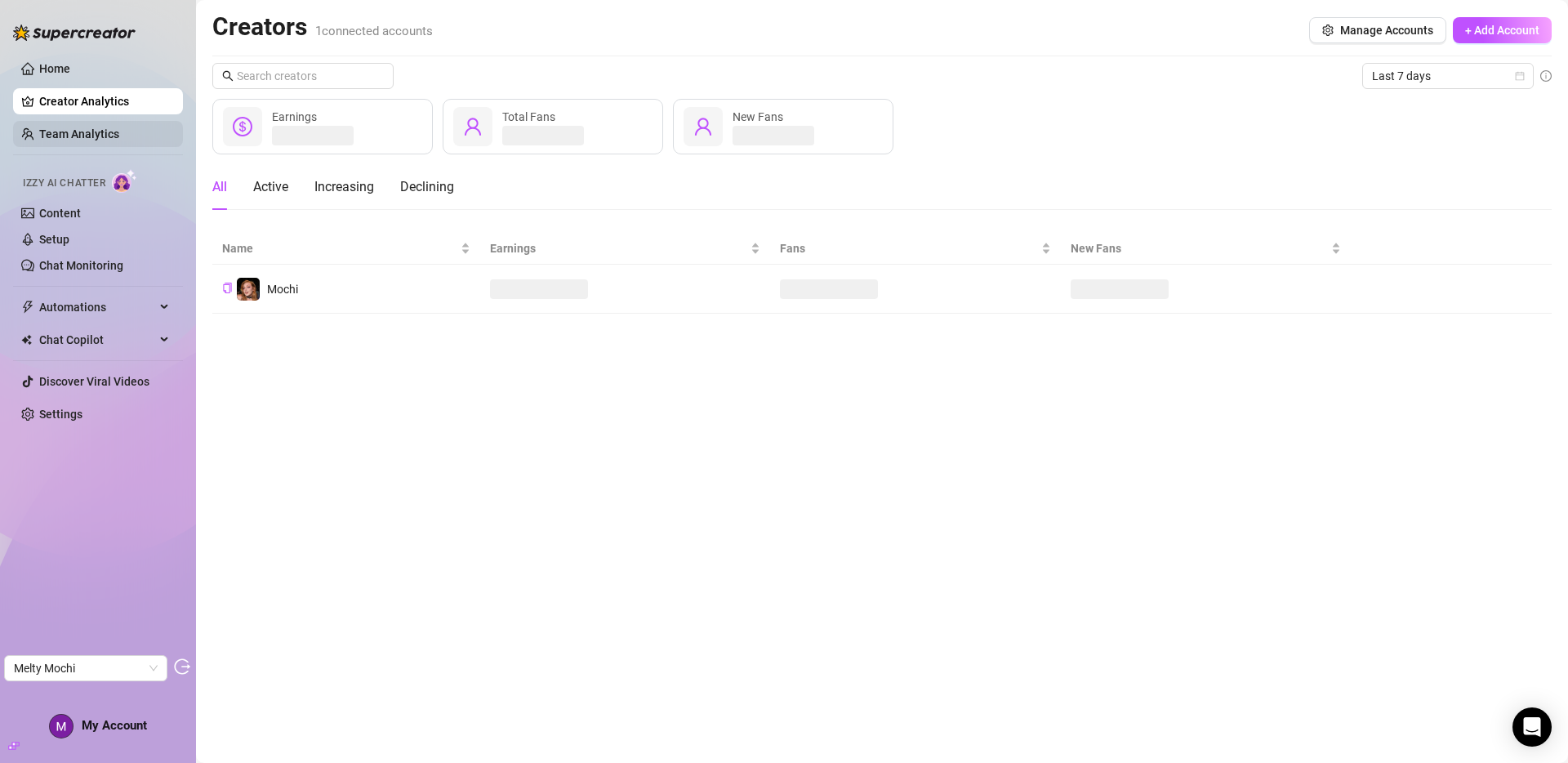
click at [80, 128] on link "Team Analytics" at bounding box center [79, 134] width 80 height 13
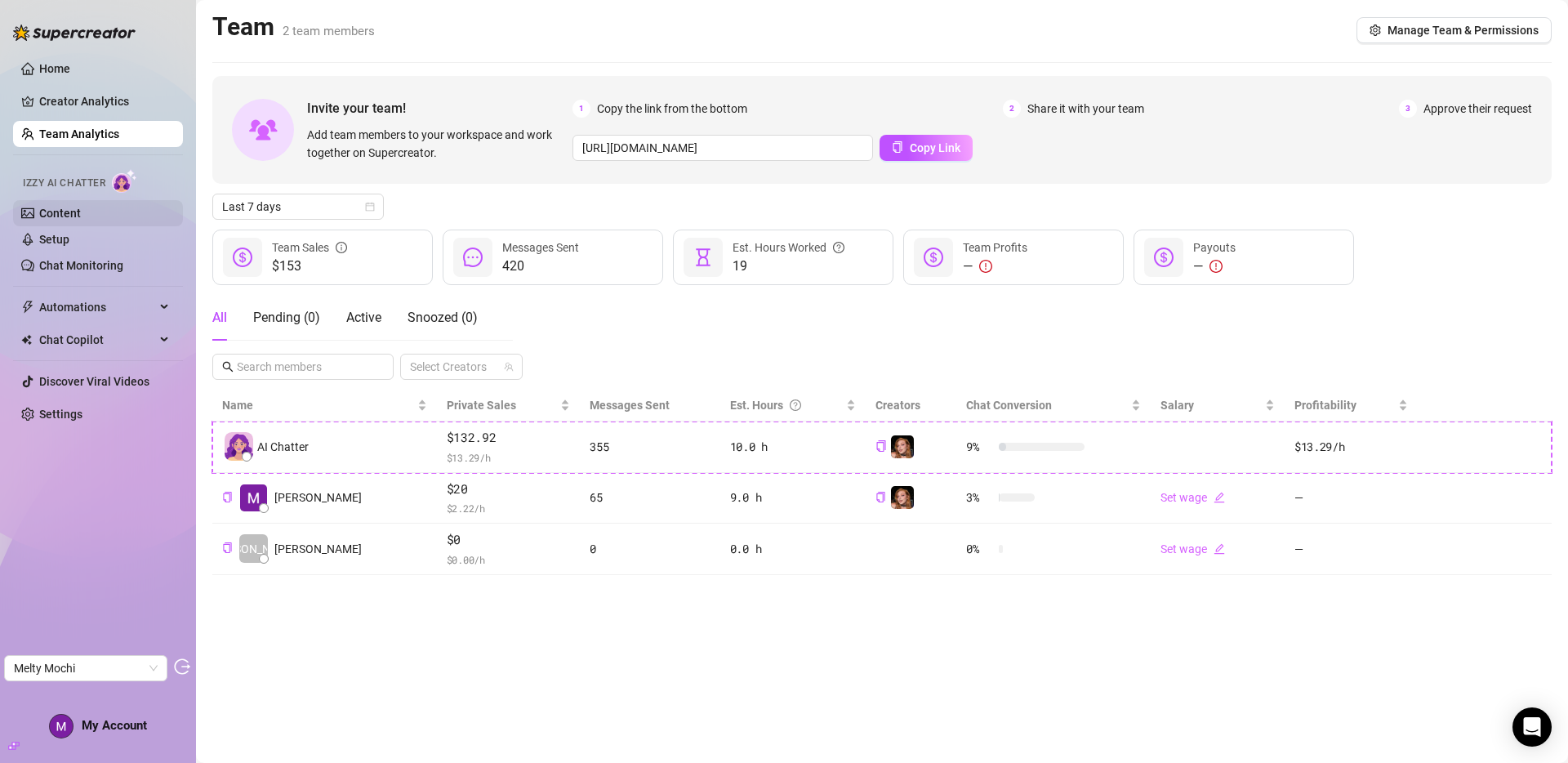
click at [67, 212] on link "Content" at bounding box center [60, 213] width 42 height 13
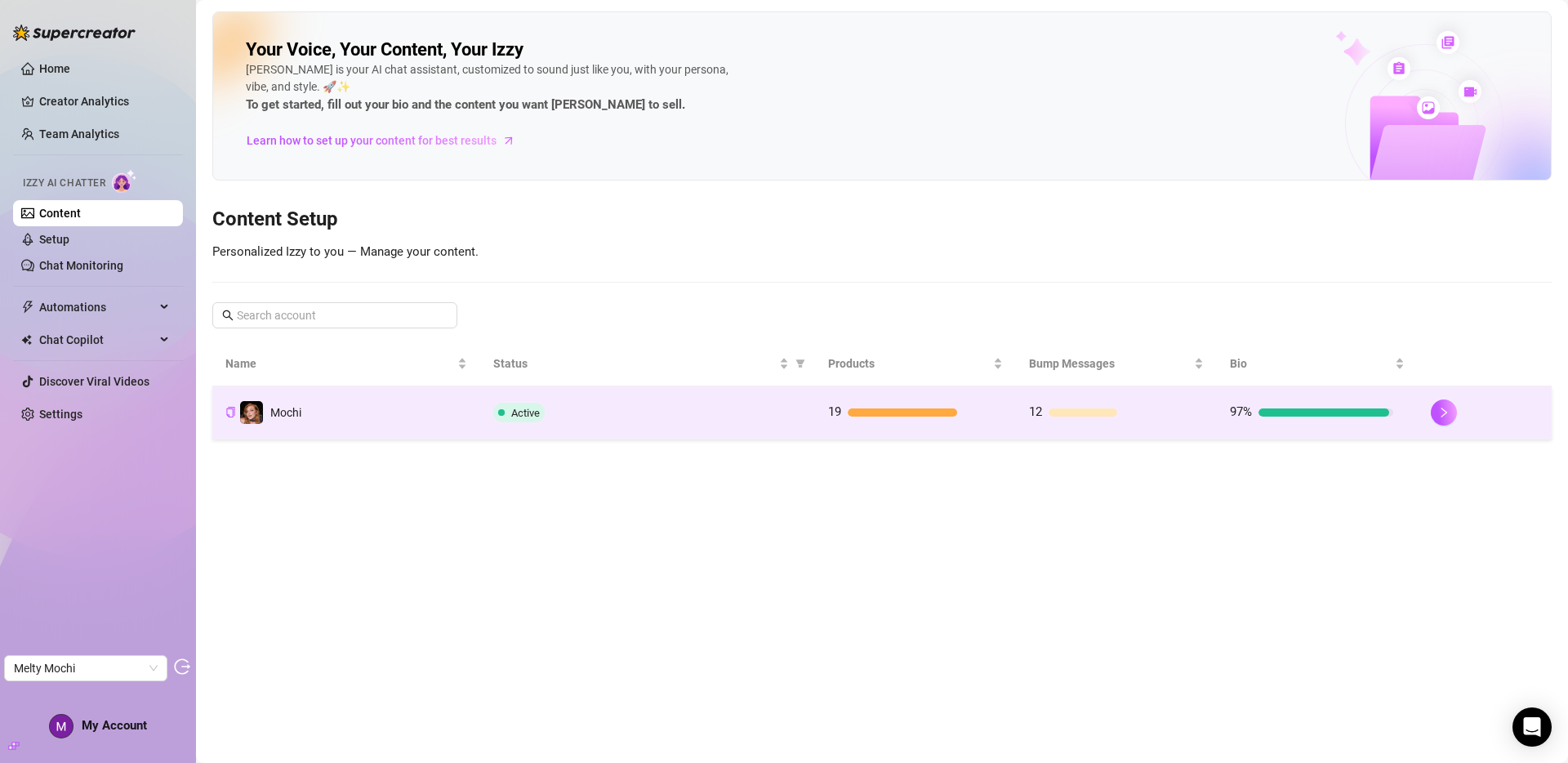
click at [375, 409] on td "Mochi" at bounding box center [346, 413] width 267 height 54
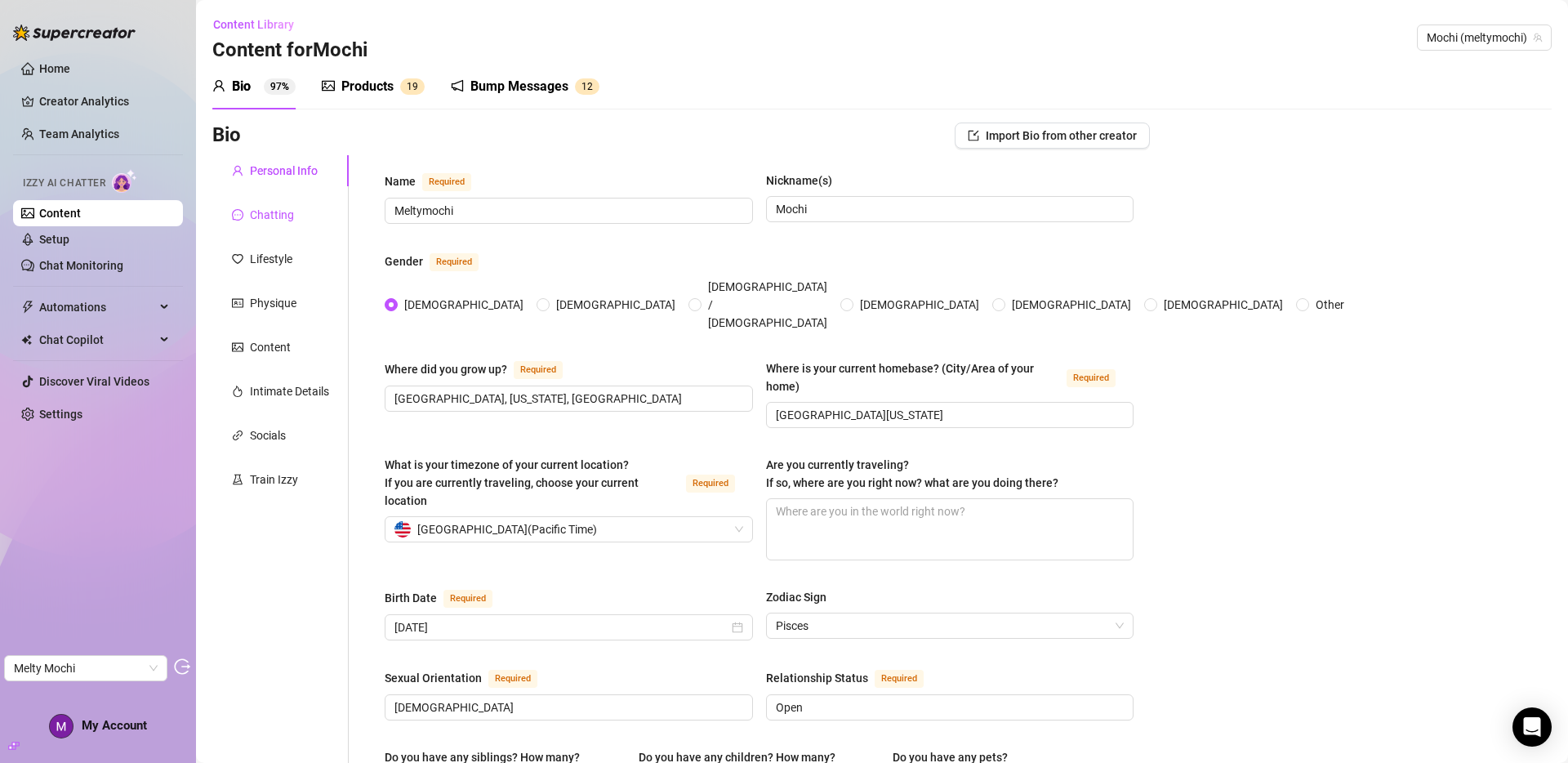
click at [279, 210] on div "Chatting" at bounding box center [271, 215] width 45 height 18
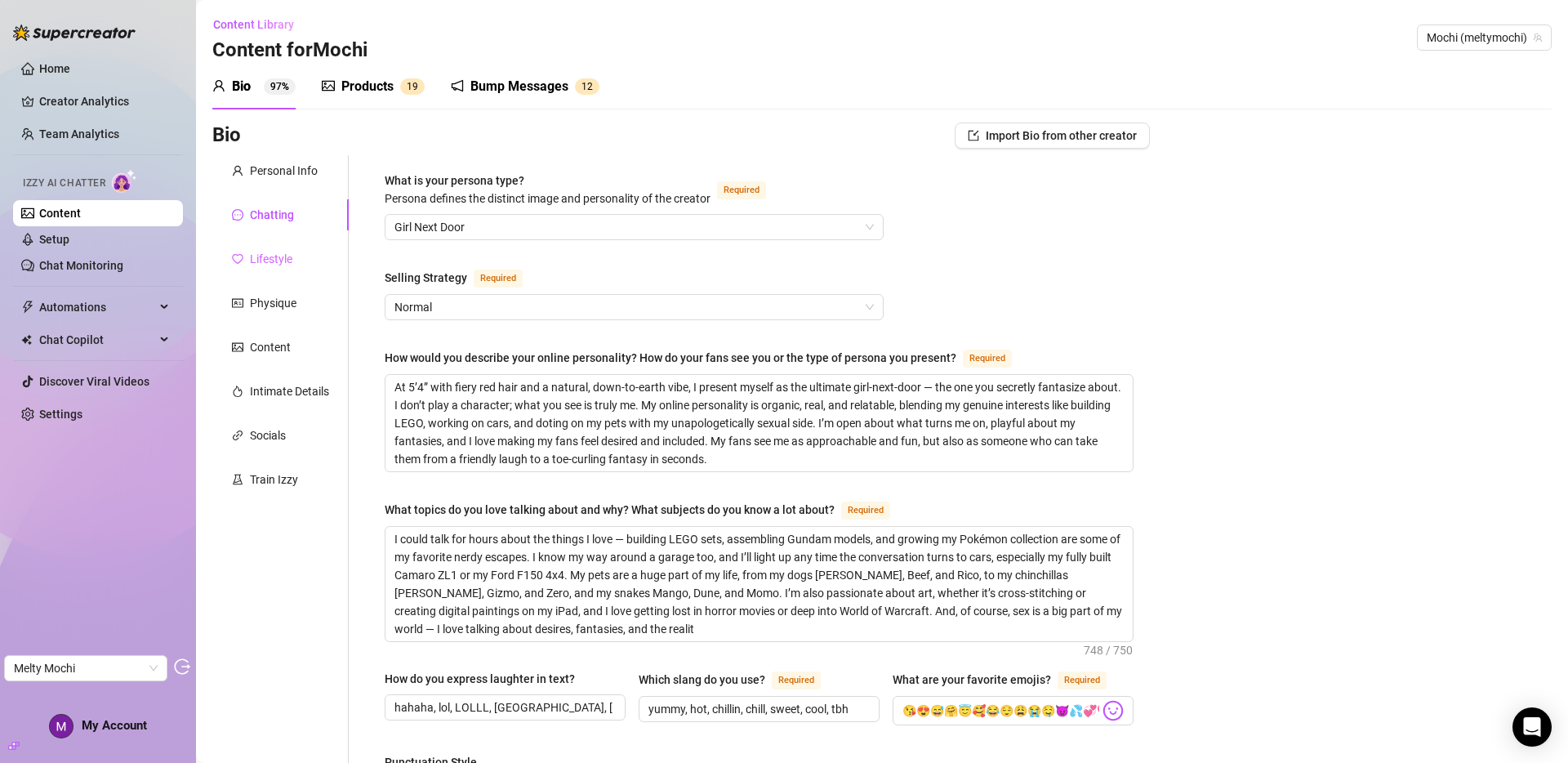
click at [267, 248] on div "Lifestyle" at bounding box center [280, 259] width 137 height 31
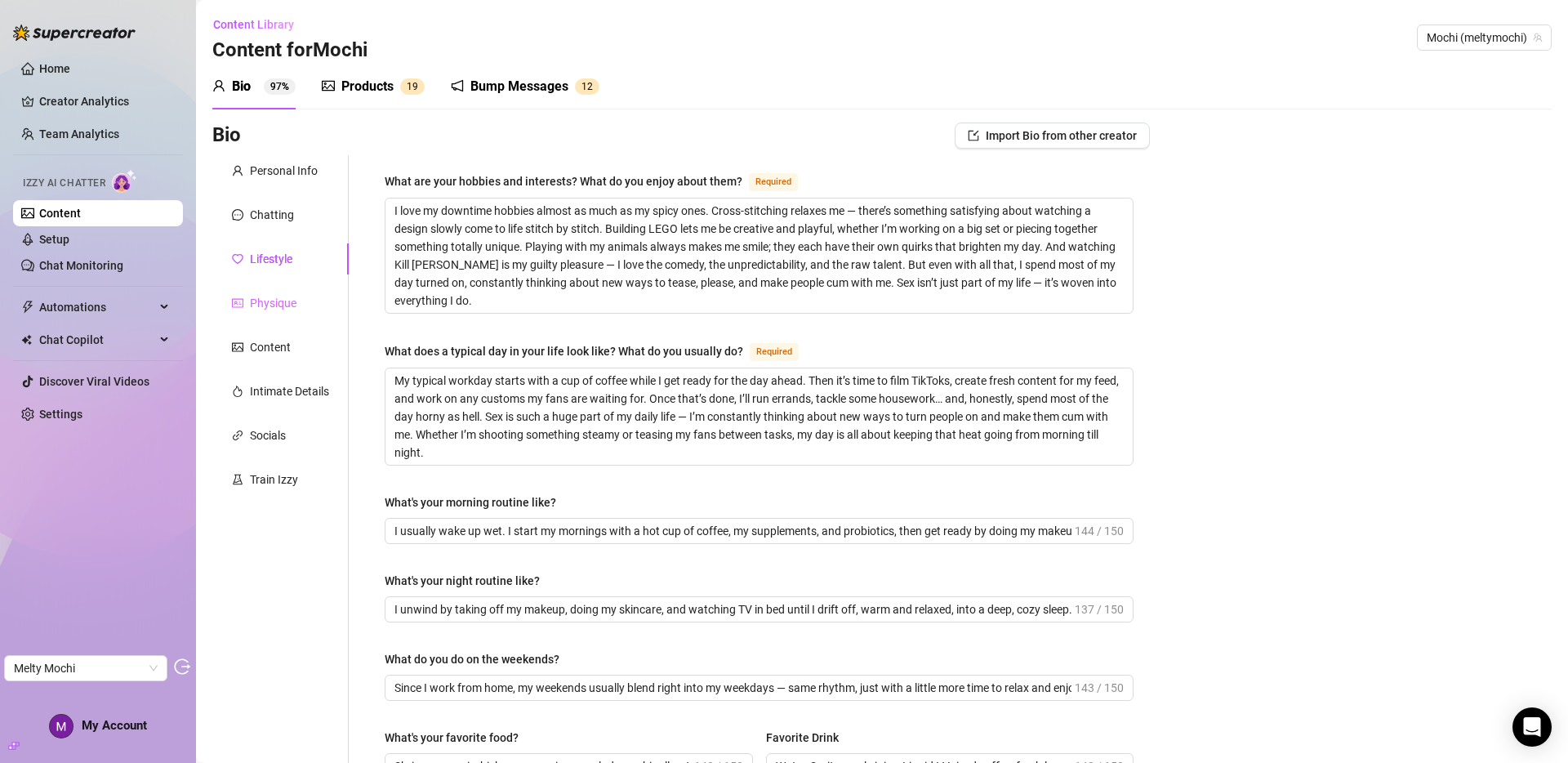
click at [277, 313] on div "Physique" at bounding box center [280, 302] width 137 height 31
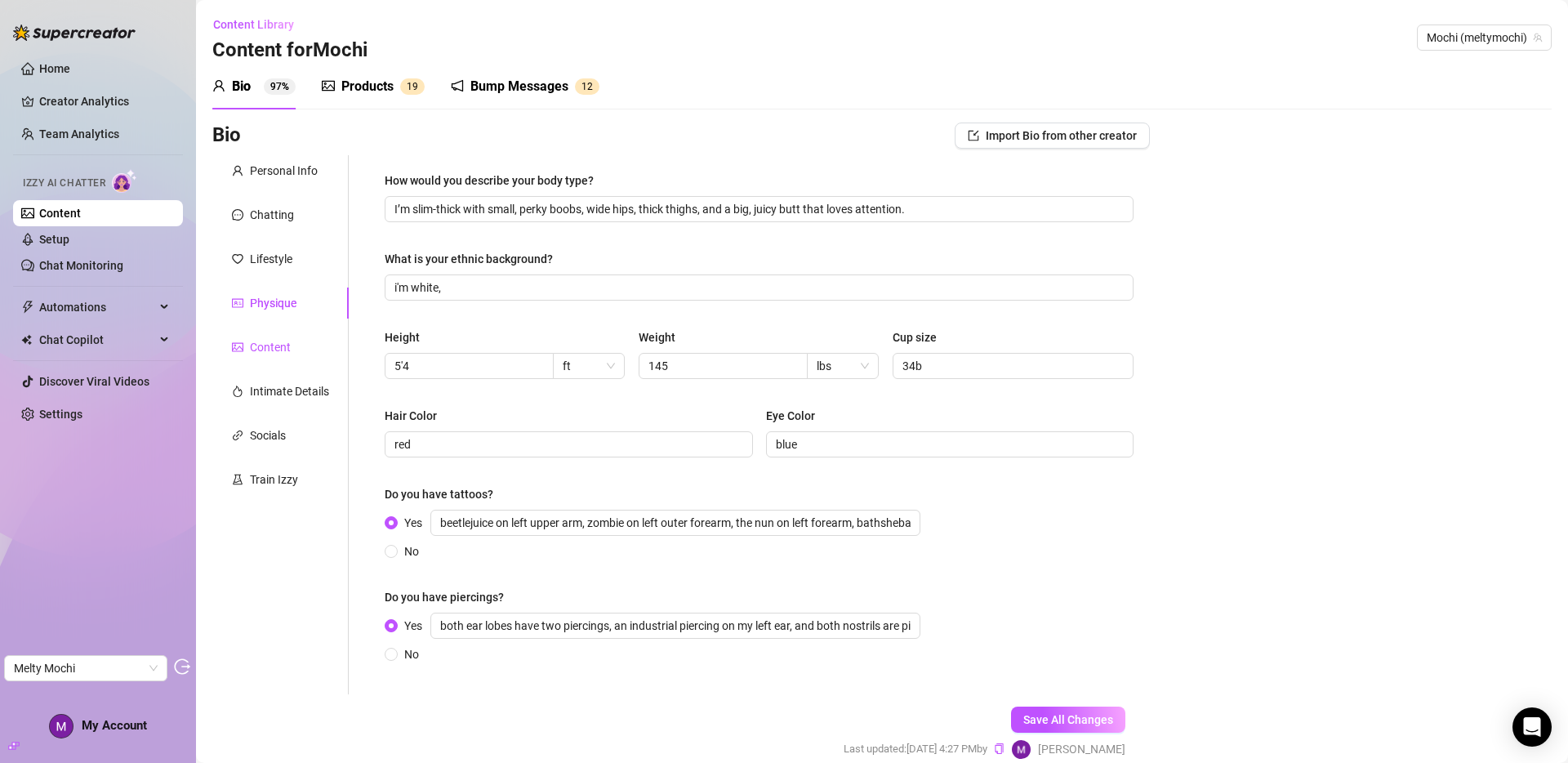
click at [267, 348] on div "Content" at bounding box center [269, 347] width 41 height 18
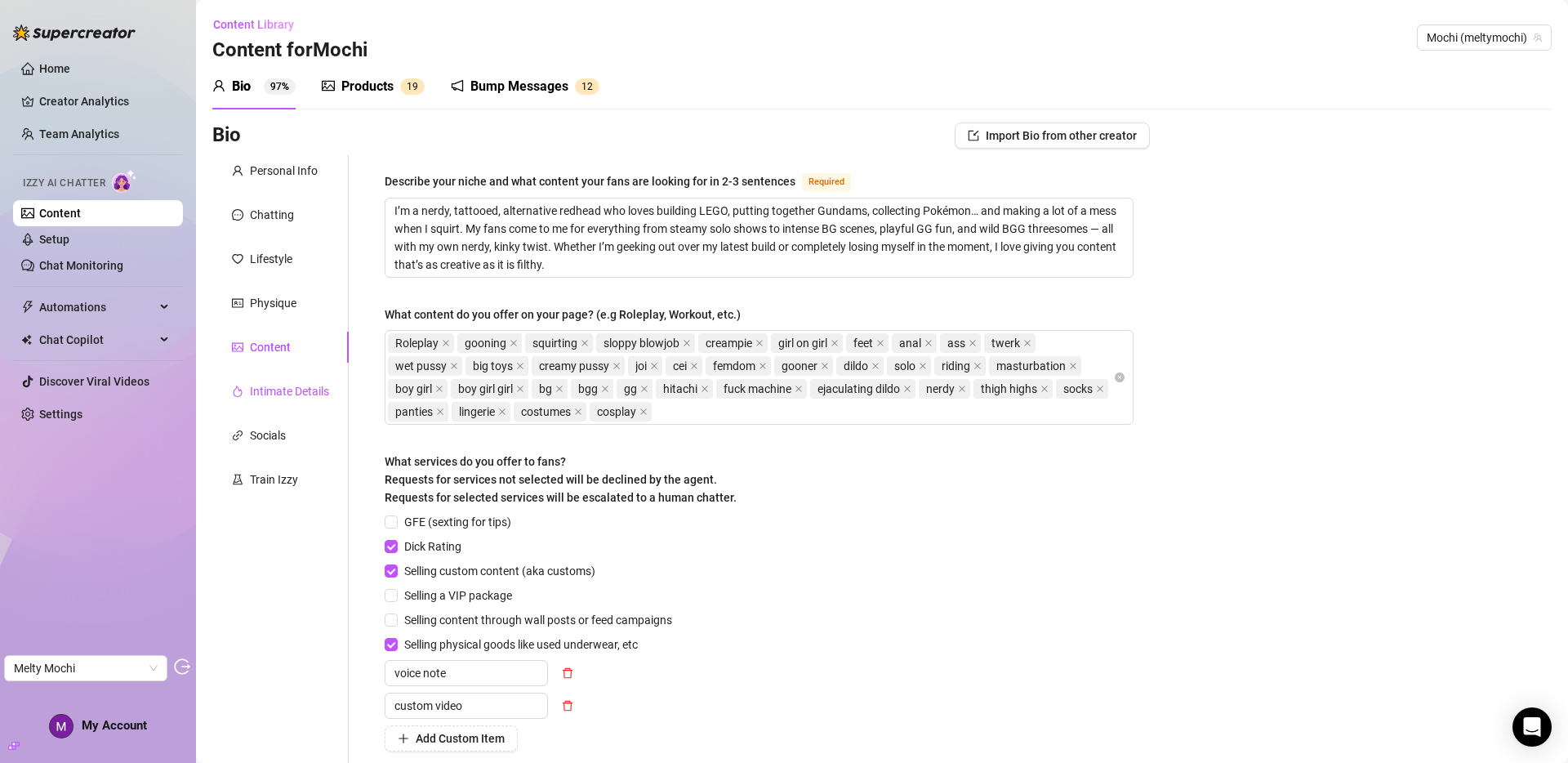
click at [276, 393] on div "Intimate Details" at bounding box center [289, 391] width 79 height 18
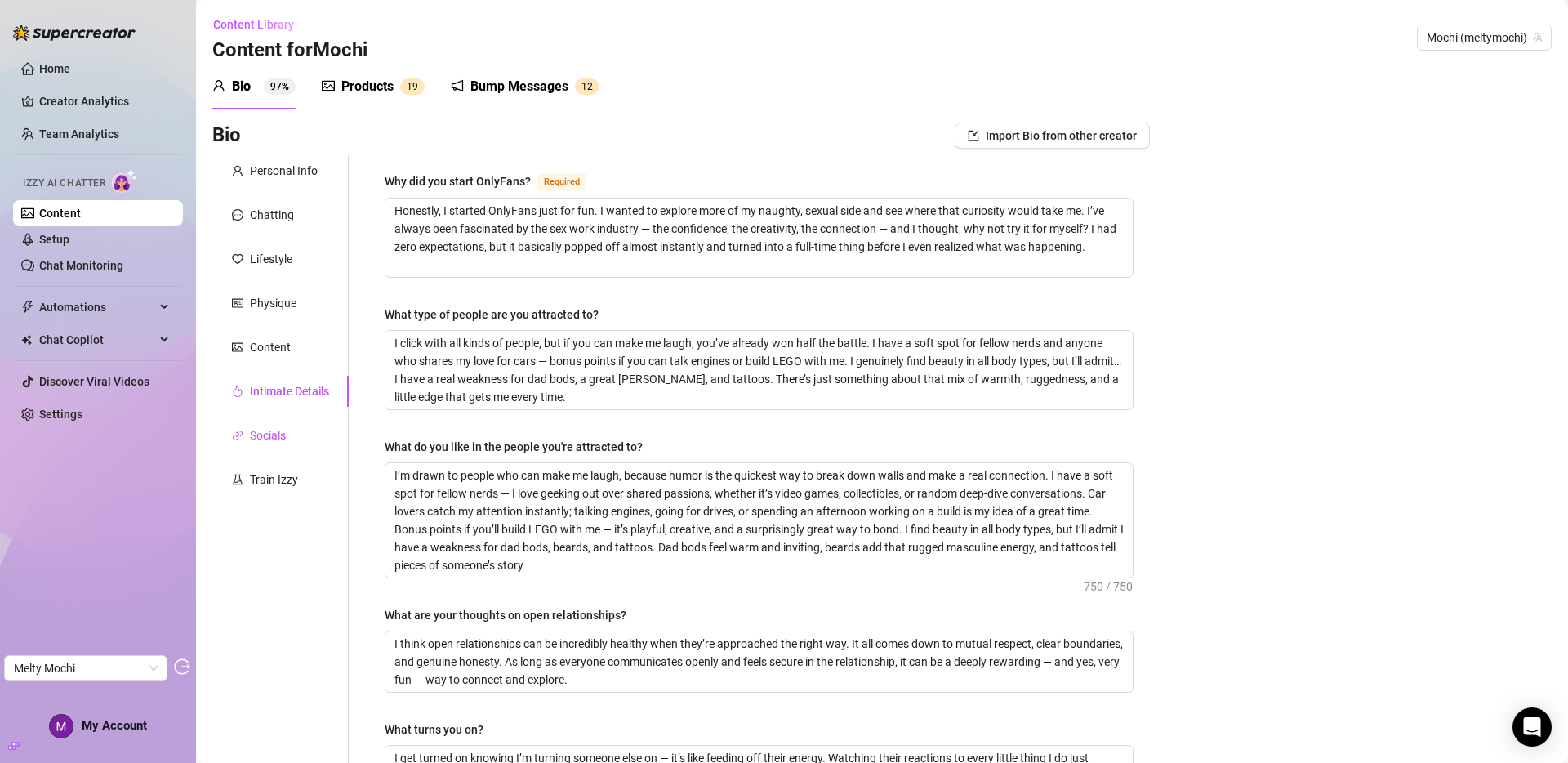
click at [276, 430] on div "Socials" at bounding box center [267, 435] width 36 height 18
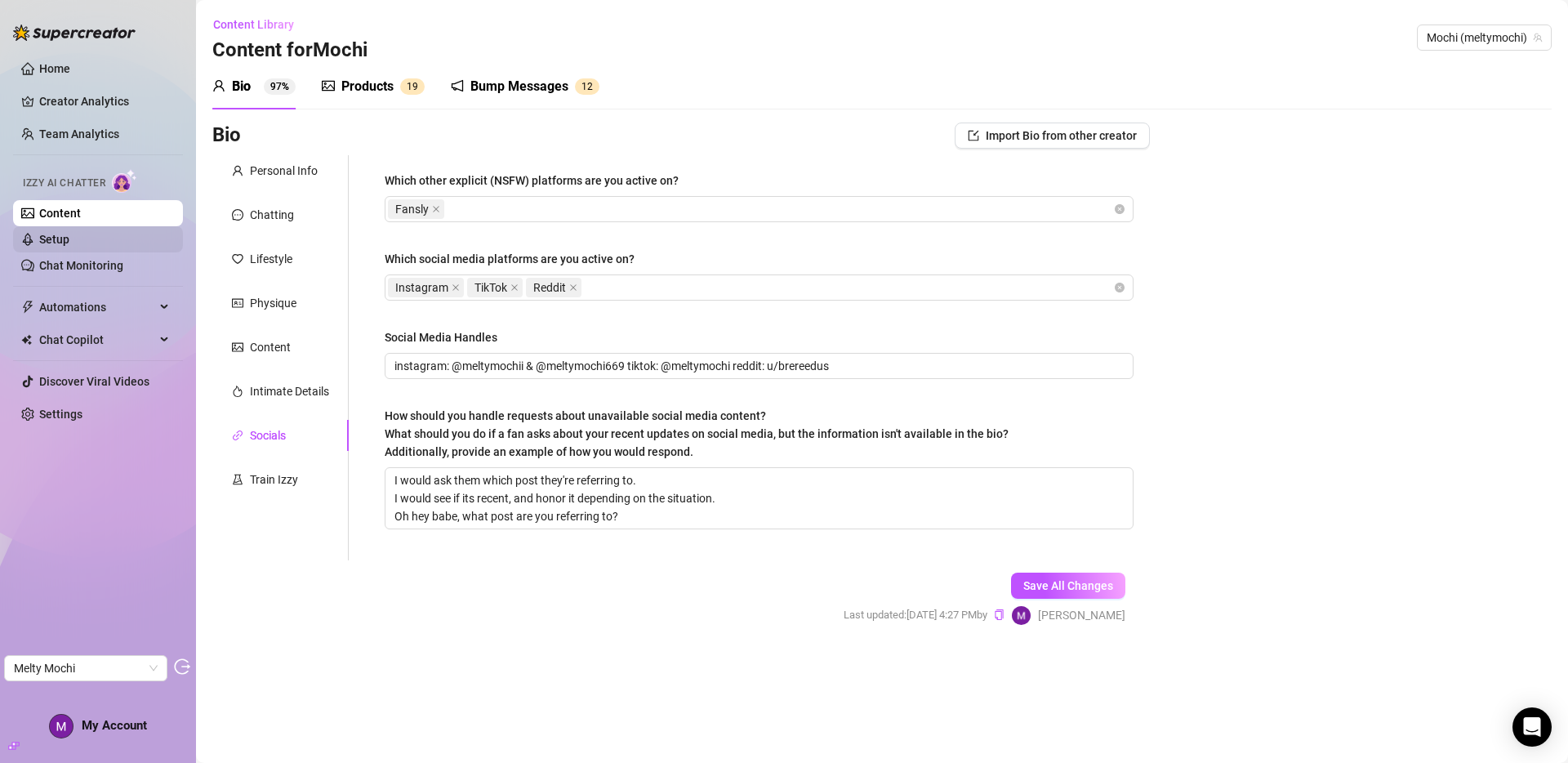
click at [69, 234] on link "Setup" at bounding box center [54, 239] width 31 height 13
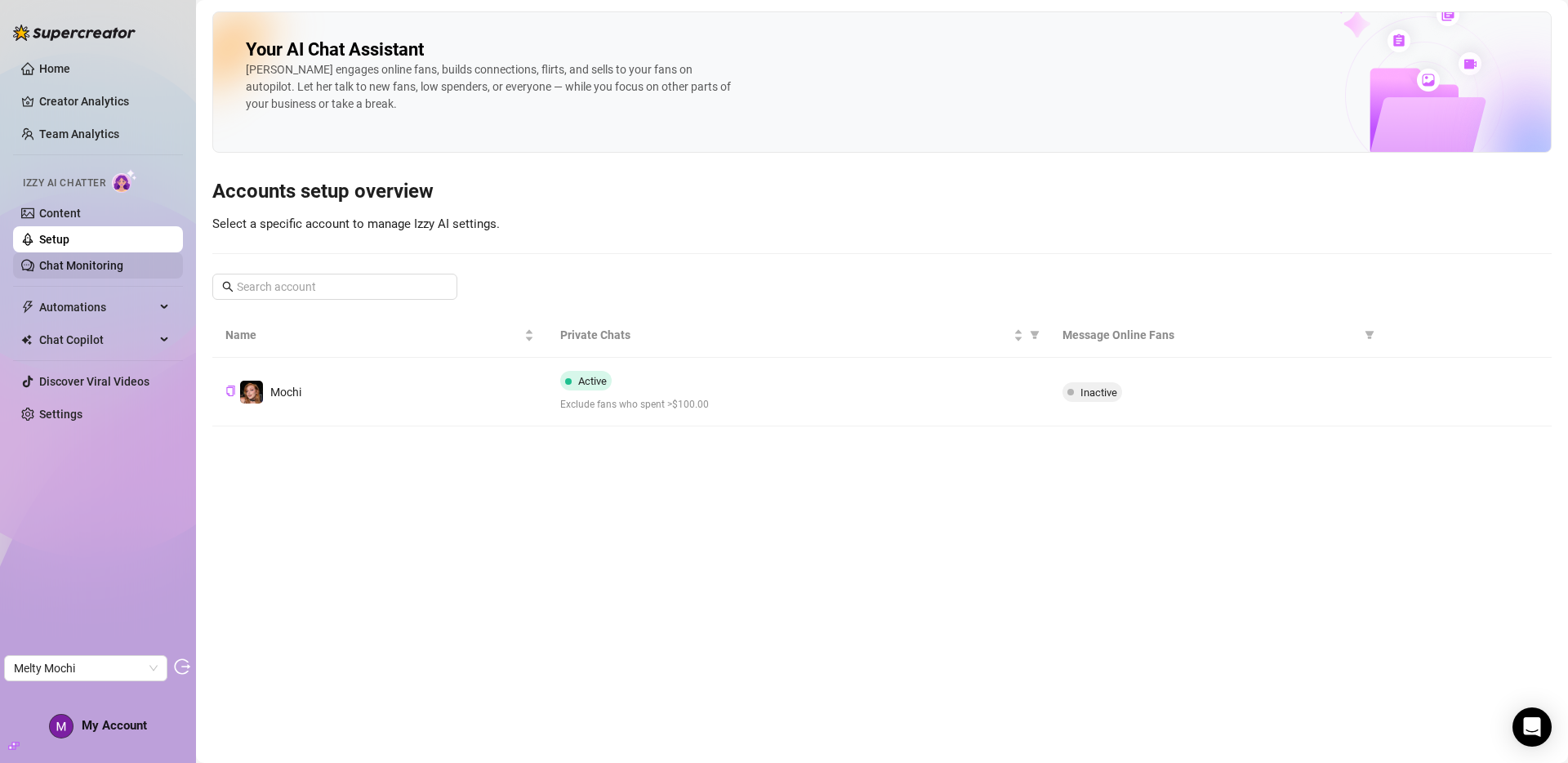
click at [93, 265] on link "Chat Monitoring" at bounding box center [81, 265] width 84 height 13
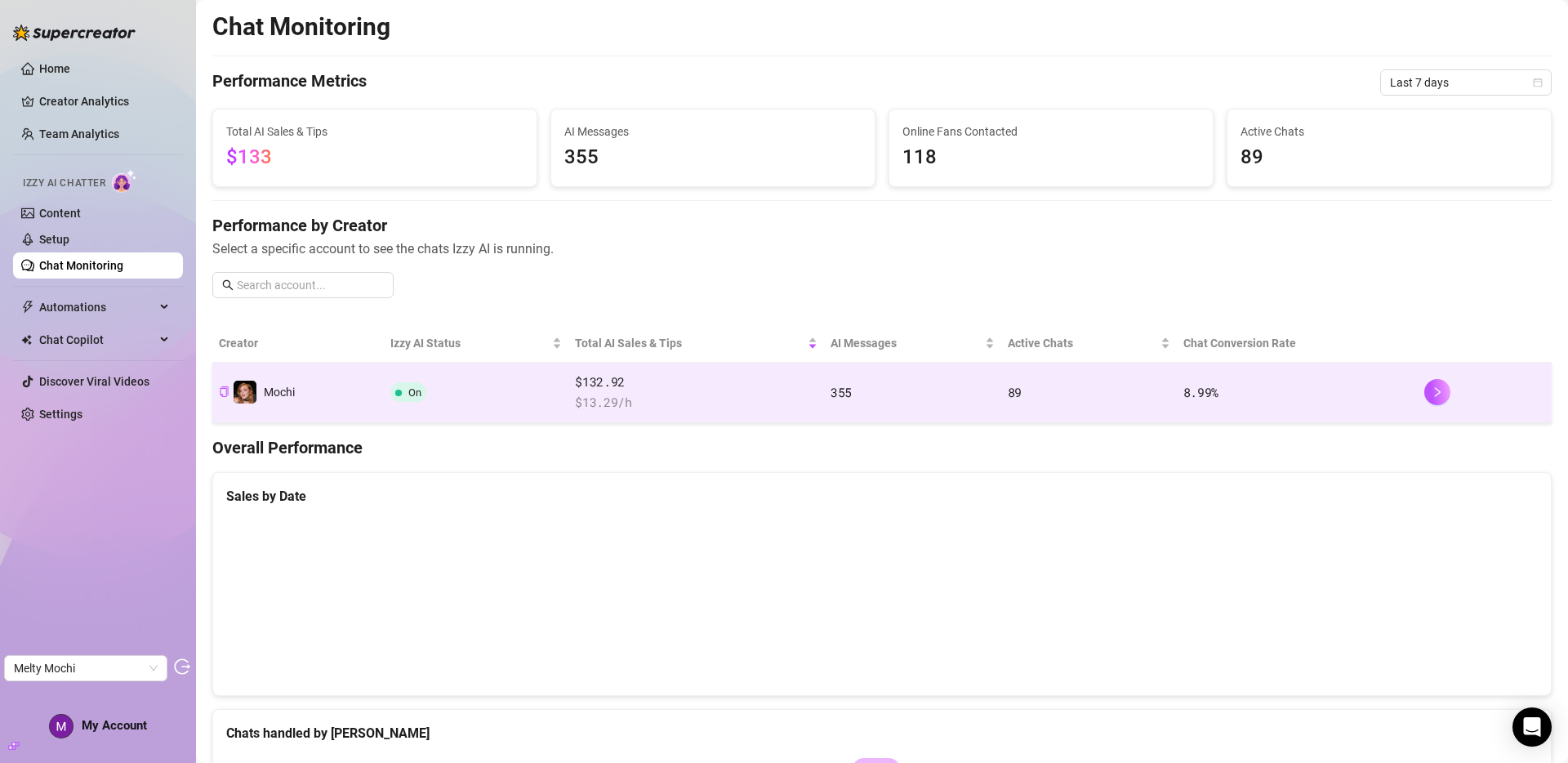
click at [530, 400] on td "On" at bounding box center [475, 392] width 184 height 60
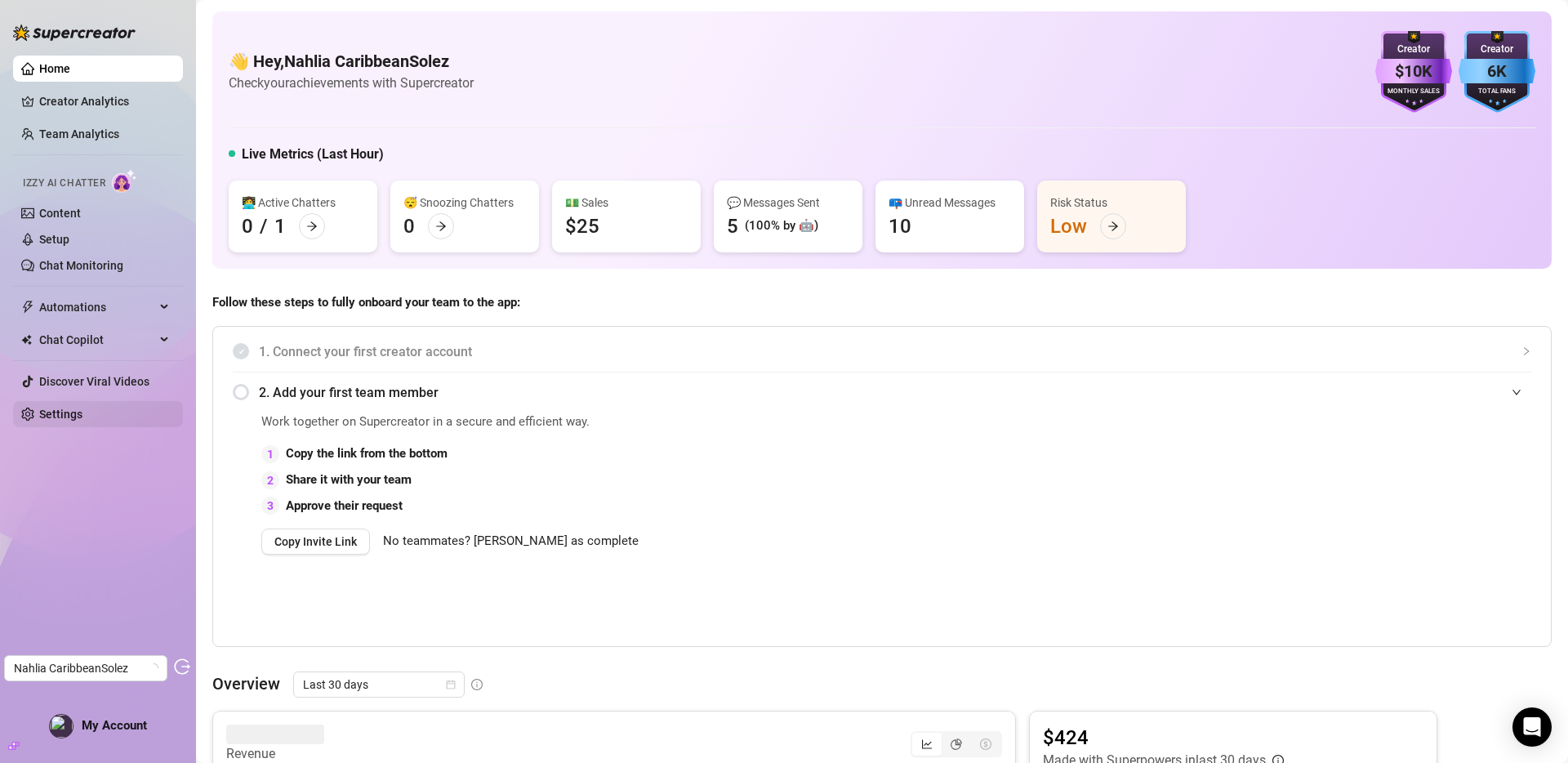
click at [82, 421] on link "Settings" at bounding box center [61, 413] width 44 height 13
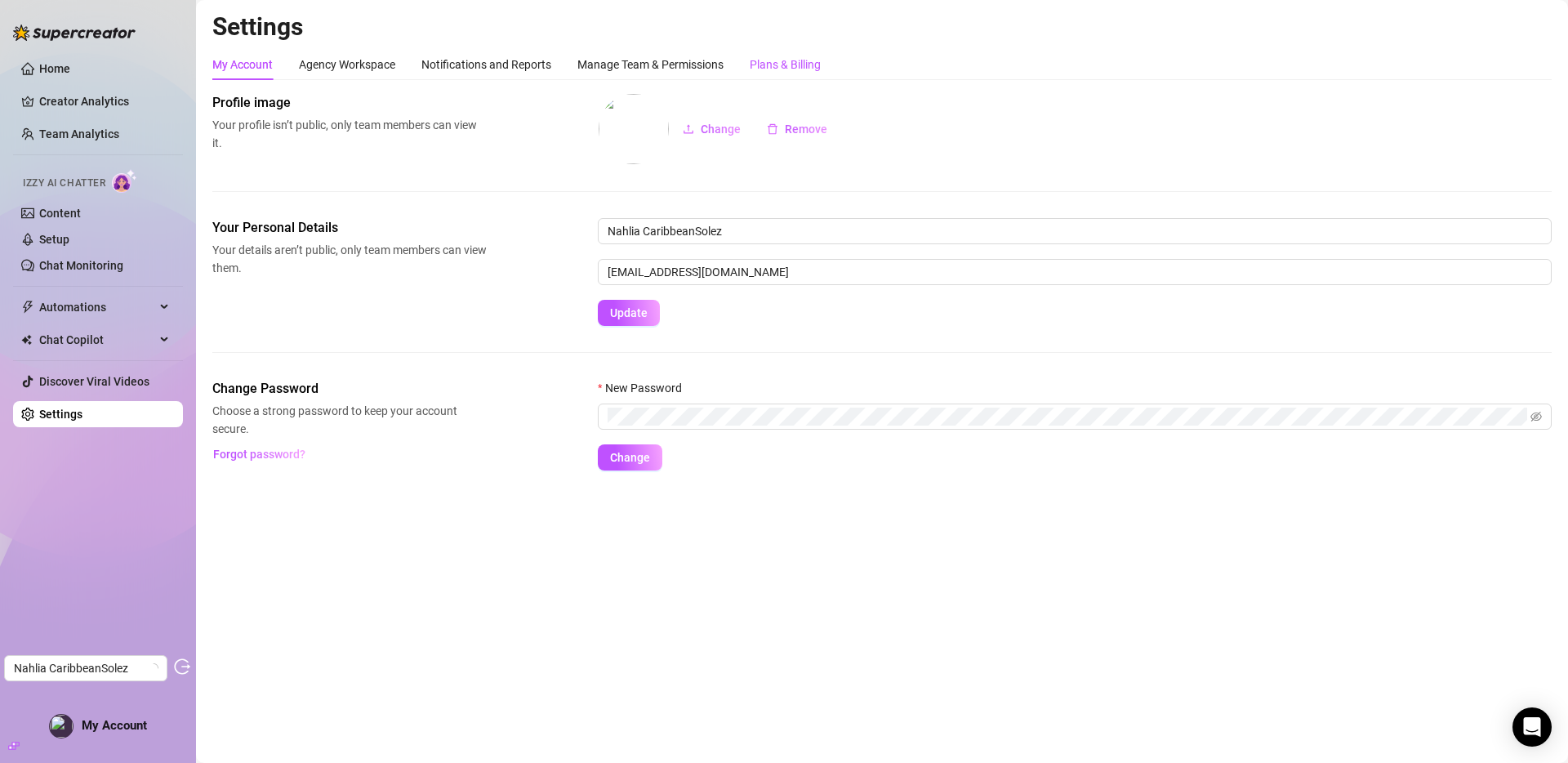
click at [793, 66] on div "Plans & Billing" at bounding box center [785, 64] width 71 height 18
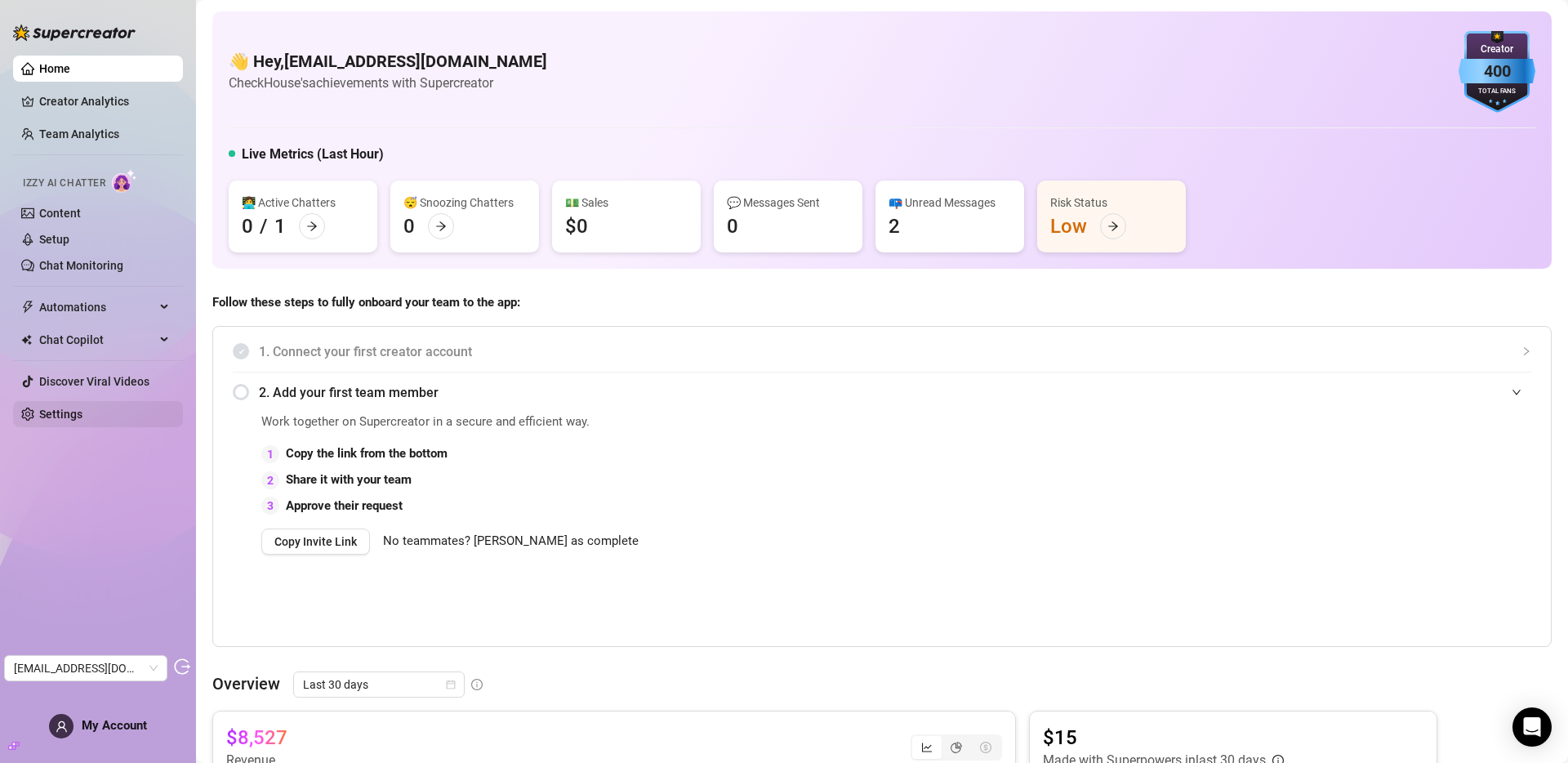
click at [55, 418] on link "Settings" at bounding box center [61, 413] width 44 height 13
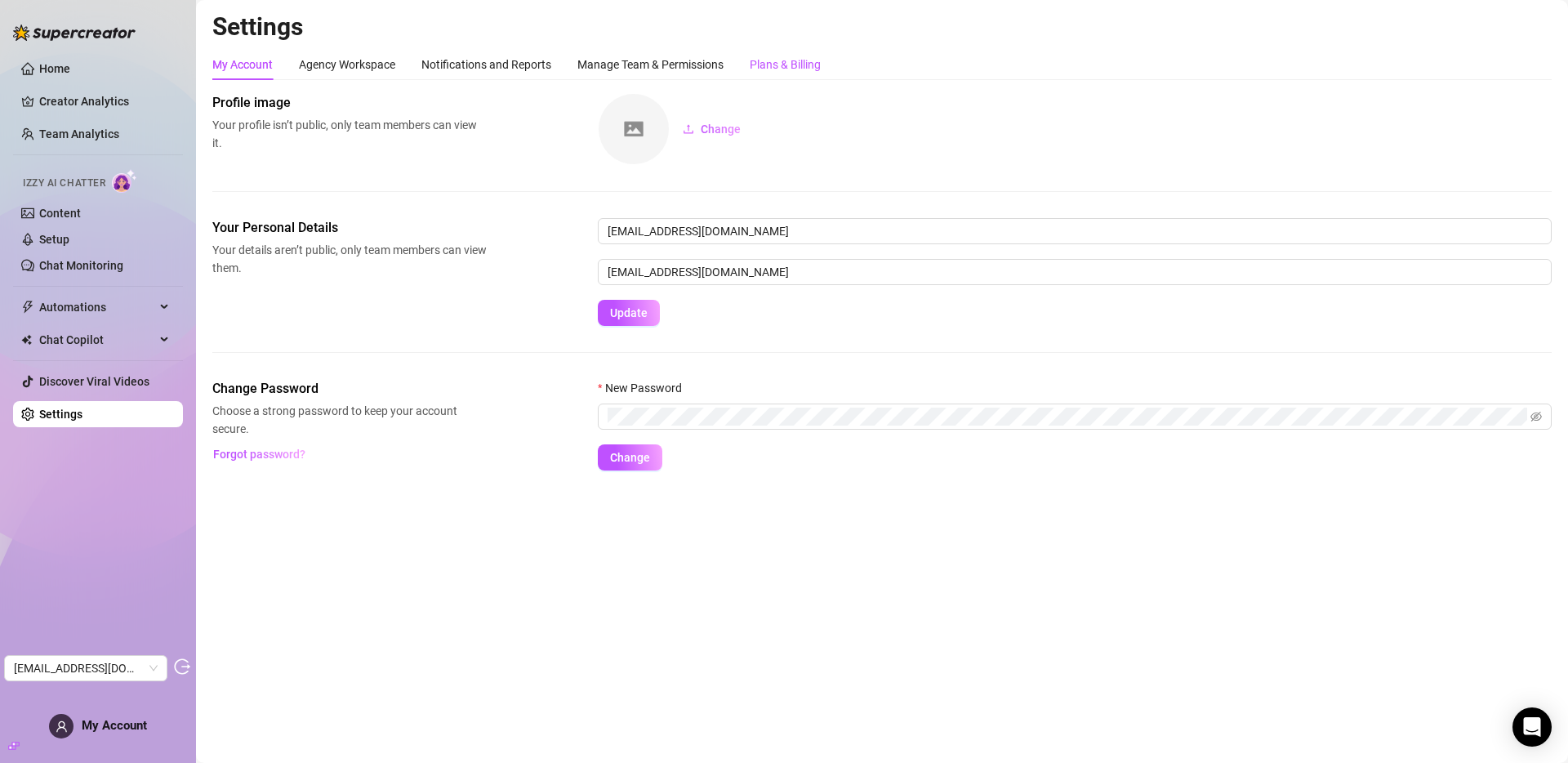
click at [802, 60] on div "Plans & Billing" at bounding box center [785, 64] width 71 height 18
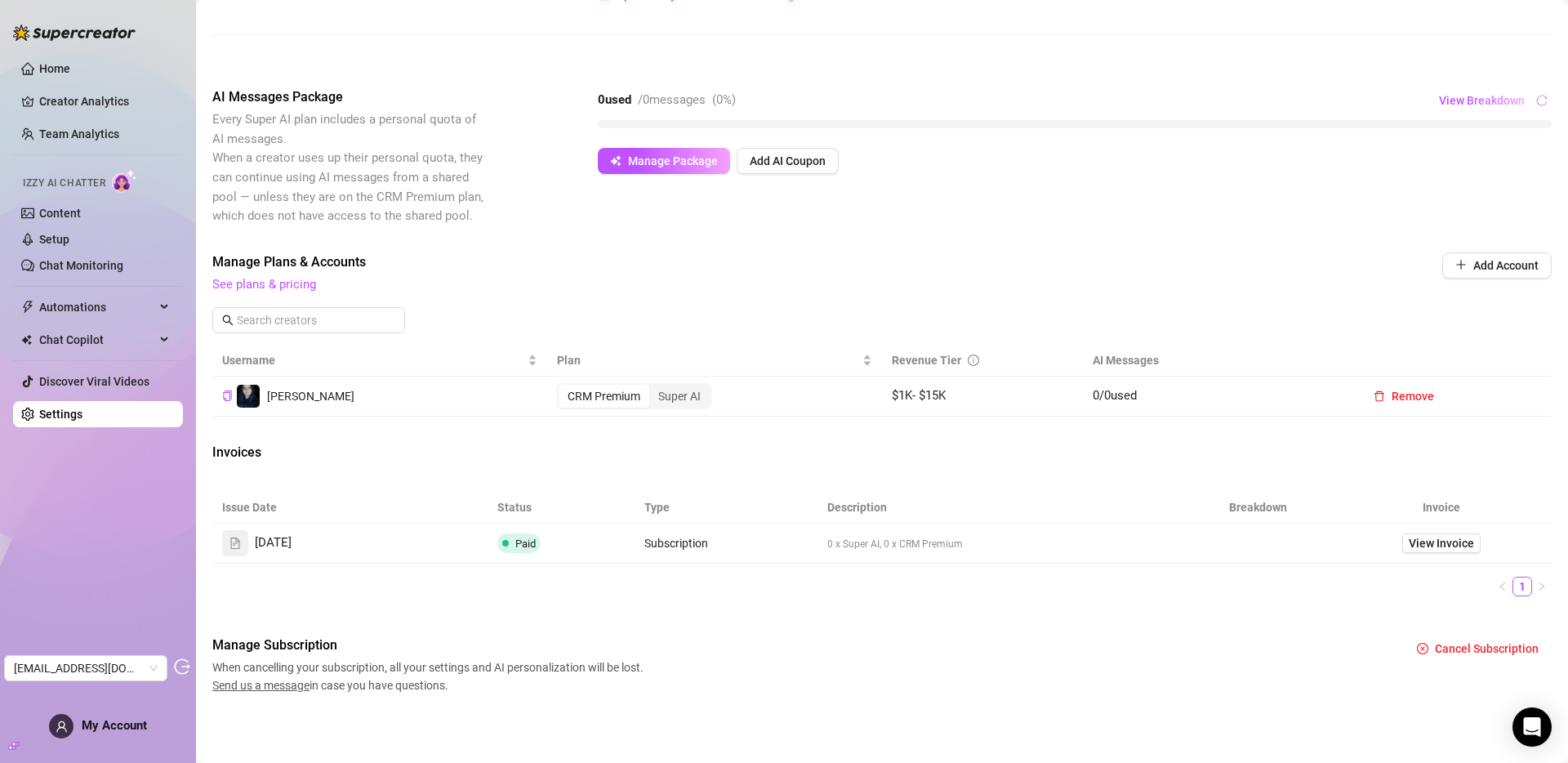
scroll to position [257, 0]
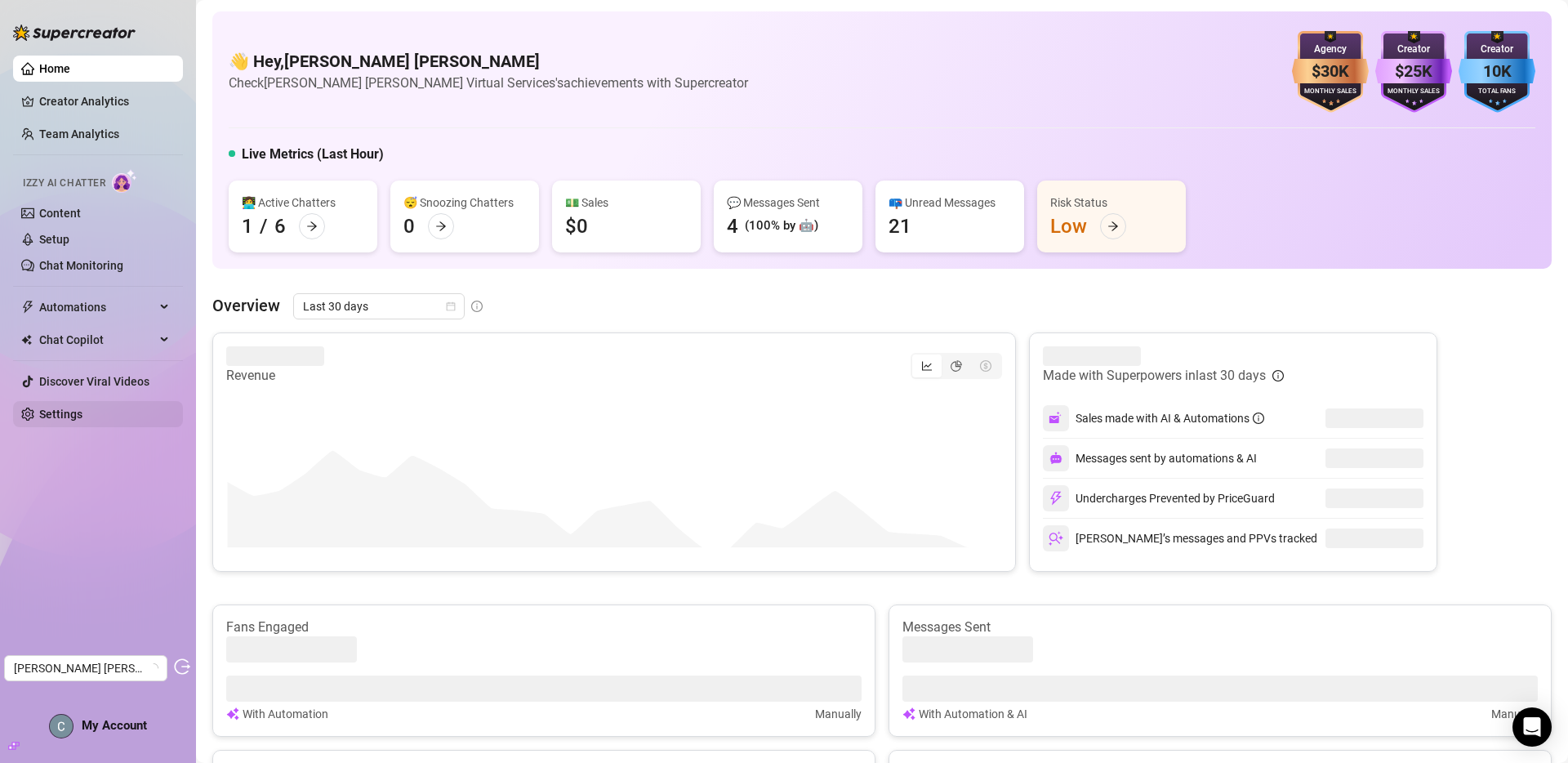
click at [74, 410] on link "Settings" at bounding box center [61, 413] width 44 height 13
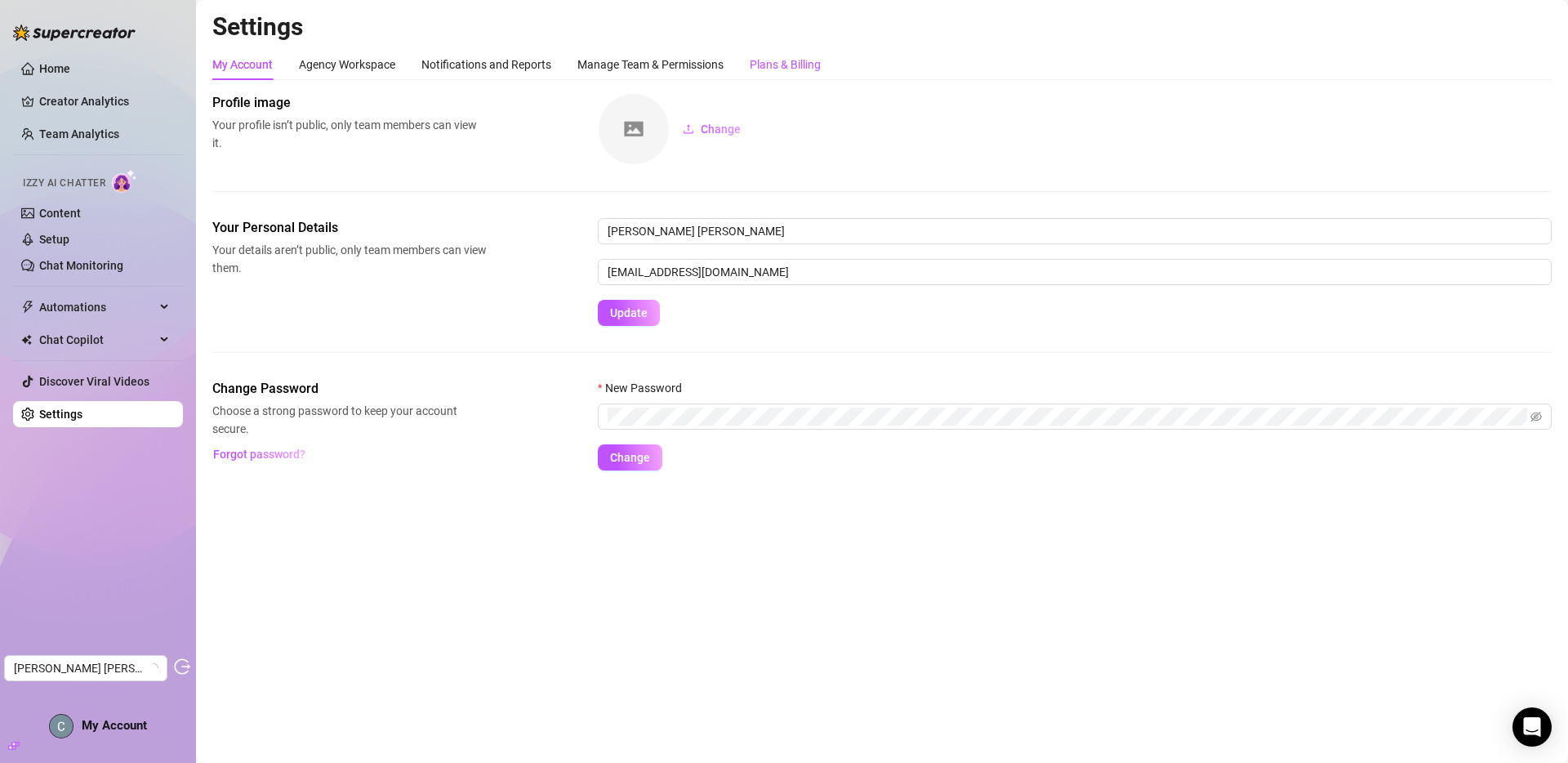
click at [788, 66] on div "Plans & Billing" at bounding box center [785, 64] width 71 height 18
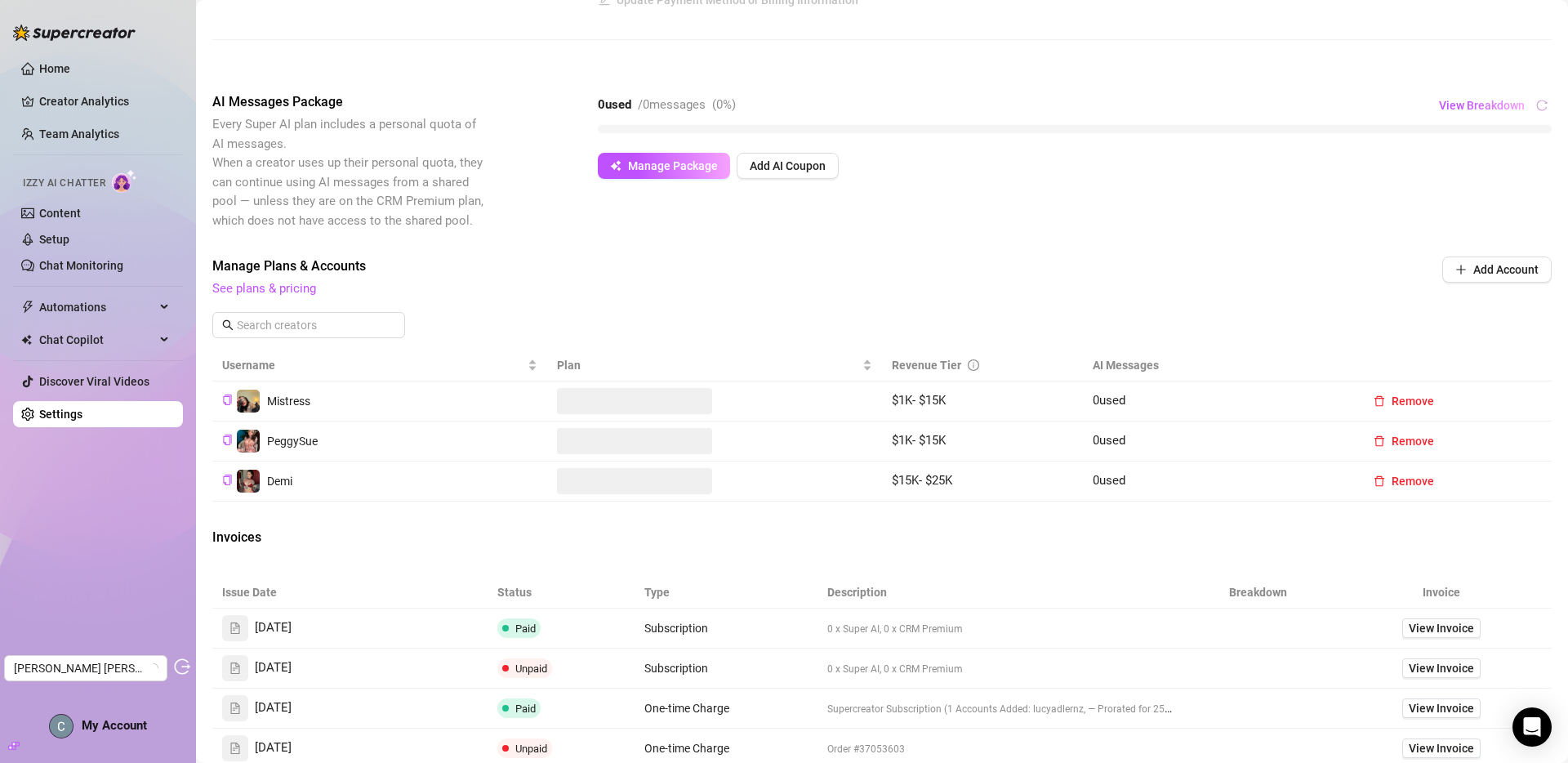
scroll to position [252, 0]
click at [611, 405] on div "CRM Premium" at bounding box center [604, 400] width 91 height 23
click at [563, 392] on input "CRM Premium" at bounding box center [563, 392] width 0 height 0
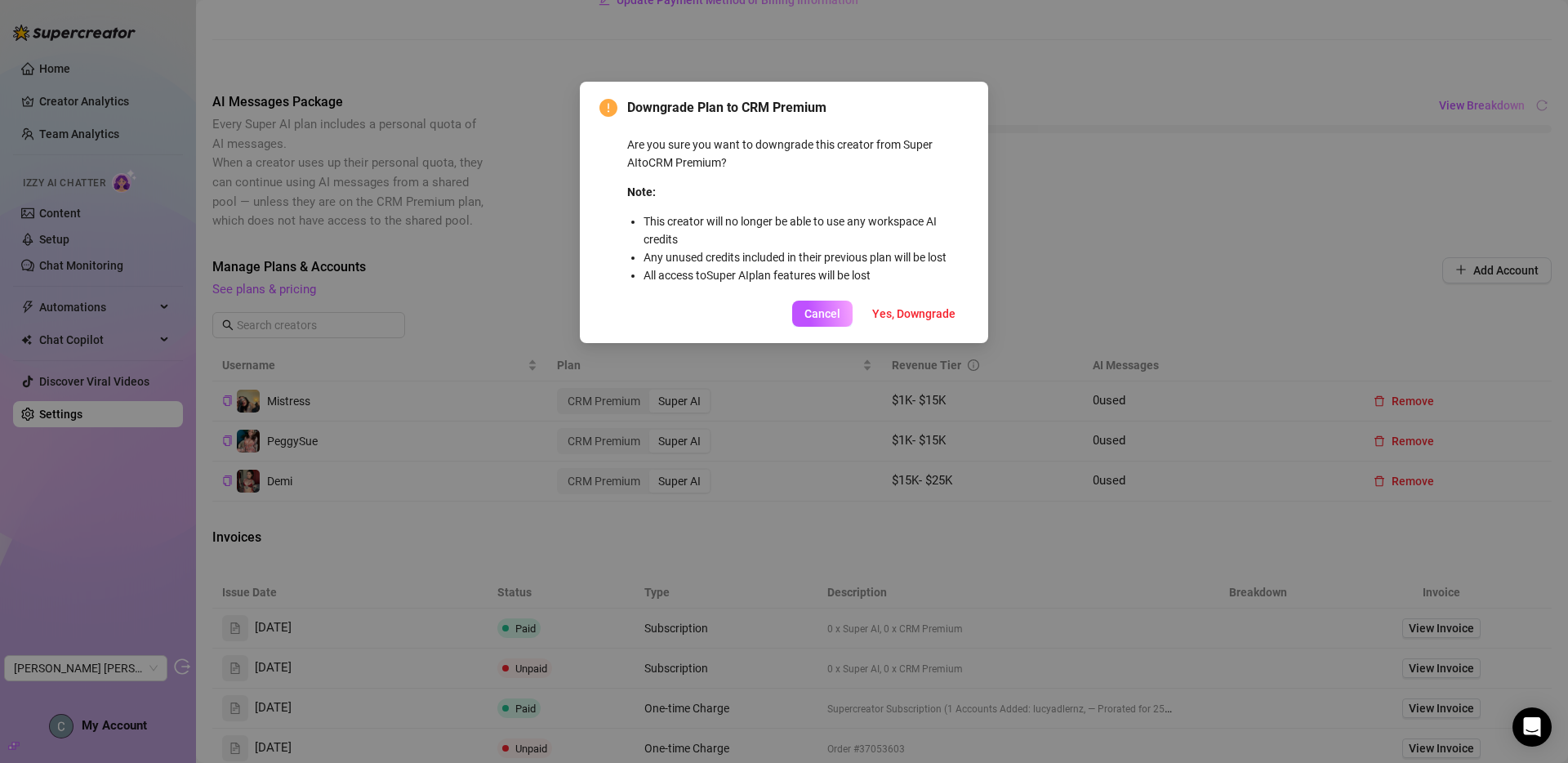
drag, startPoint x: 811, startPoint y: 319, endPoint x: 793, endPoint y: 379, distance: 62.6
click at [816, 316] on span "Cancel" at bounding box center [822, 313] width 36 height 13
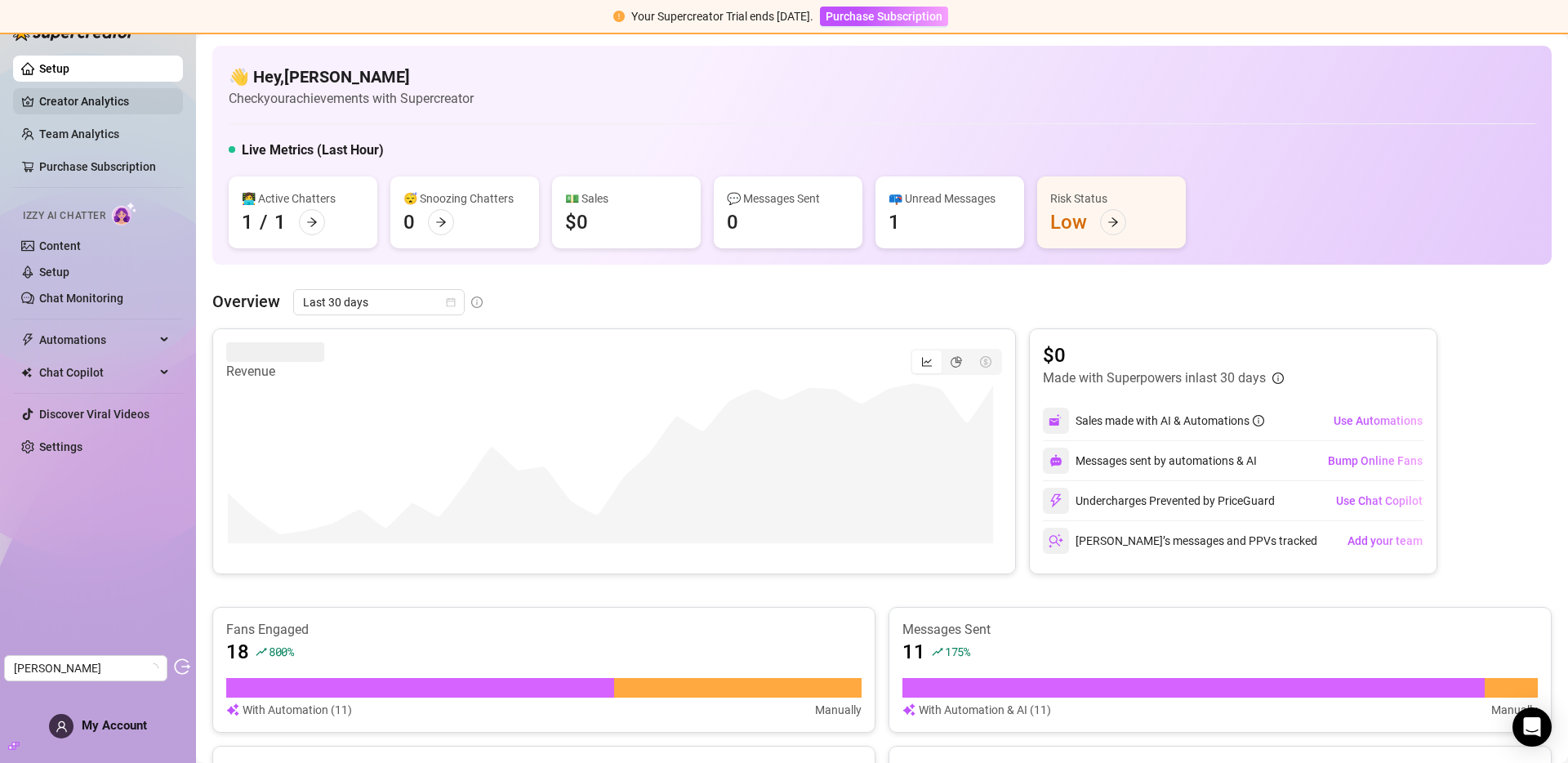
click at [65, 95] on link "Creator Analytics" at bounding box center [105, 101] width 131 height 26
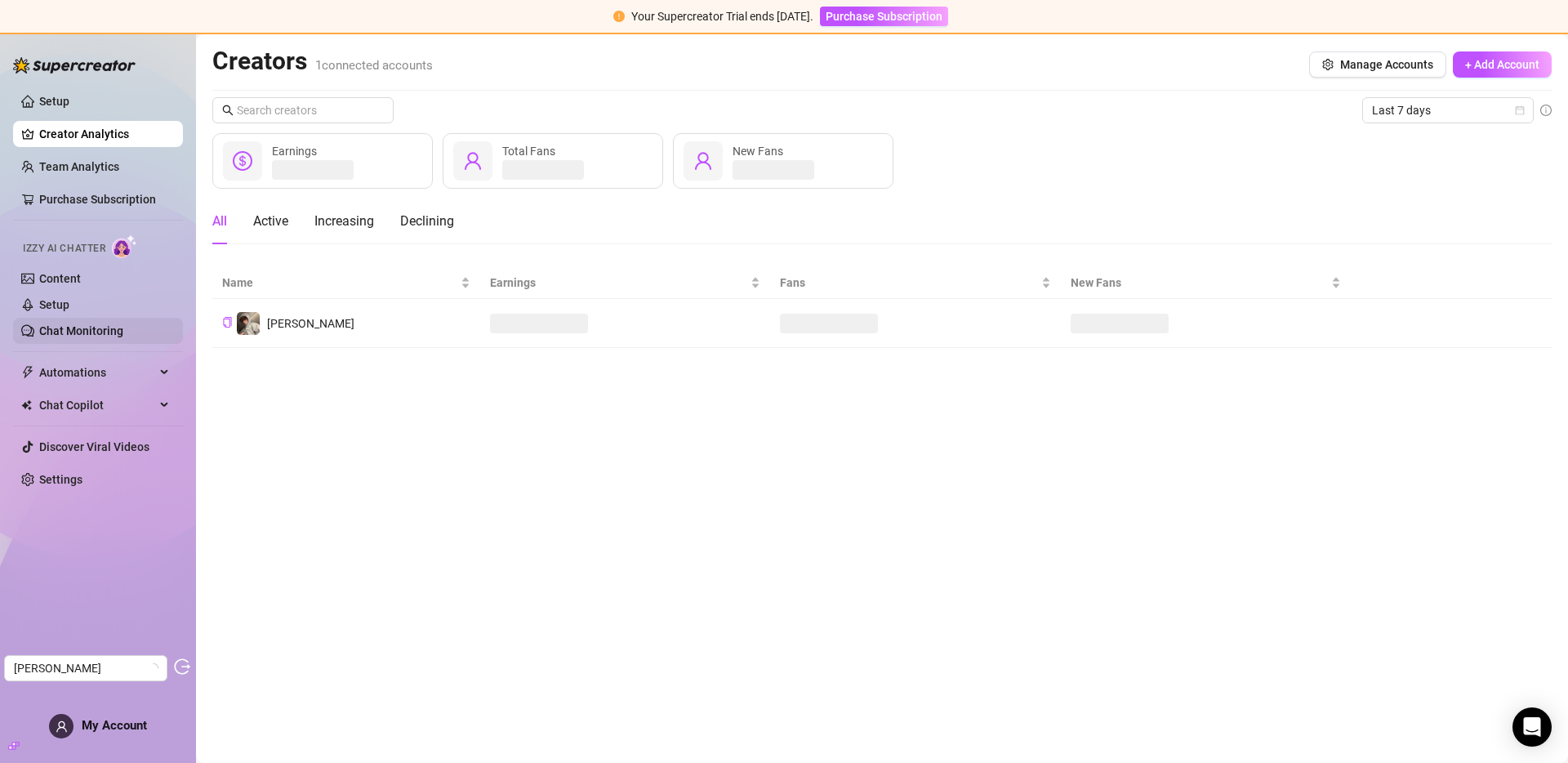
click at [87, 326] on link "Chat Monitoring" at bounding box center [81, 330] width 84 height 13
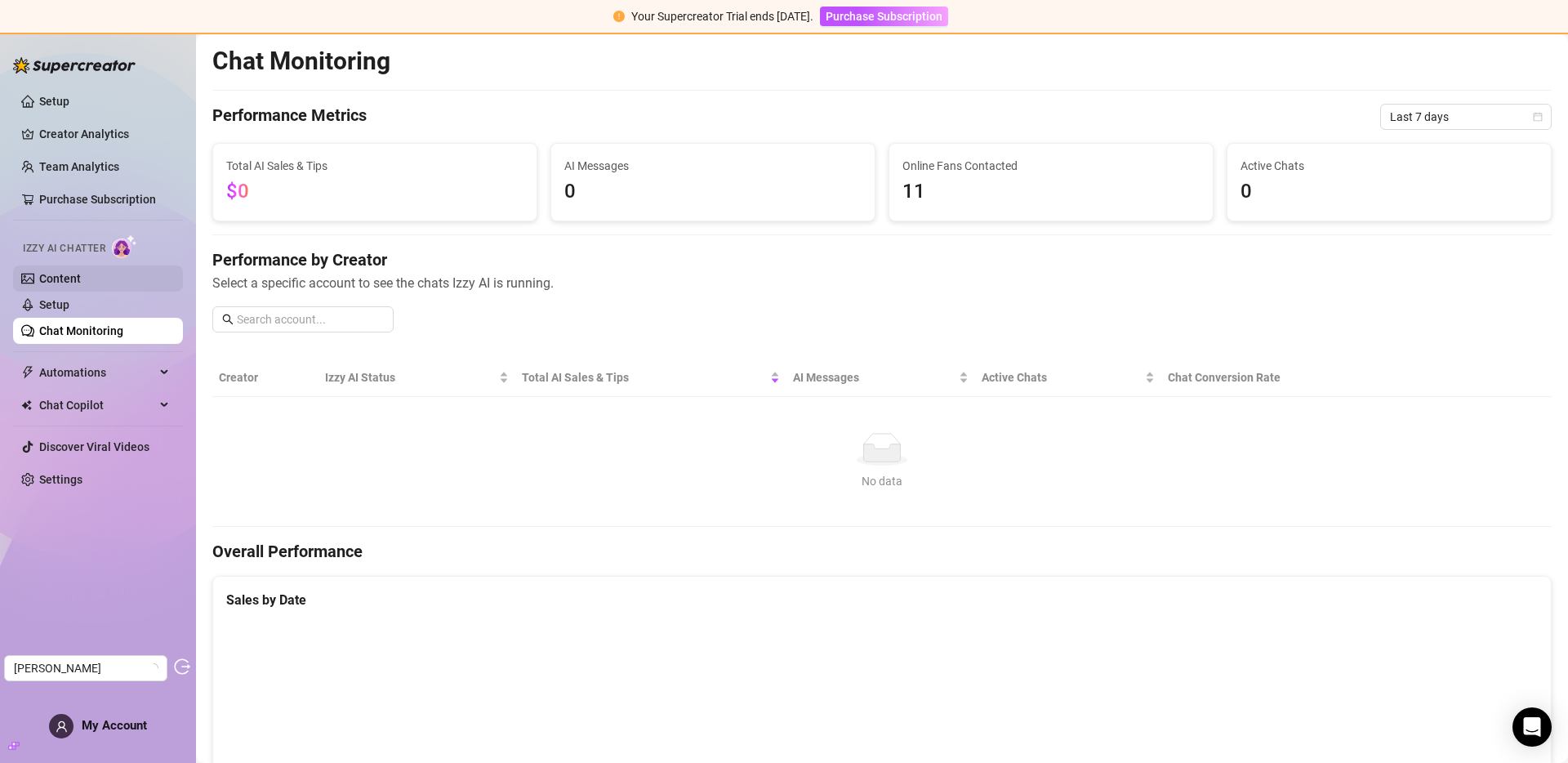
click at [81, 274] on link "Content" at bounding box center [60, 278] width 42 height 13
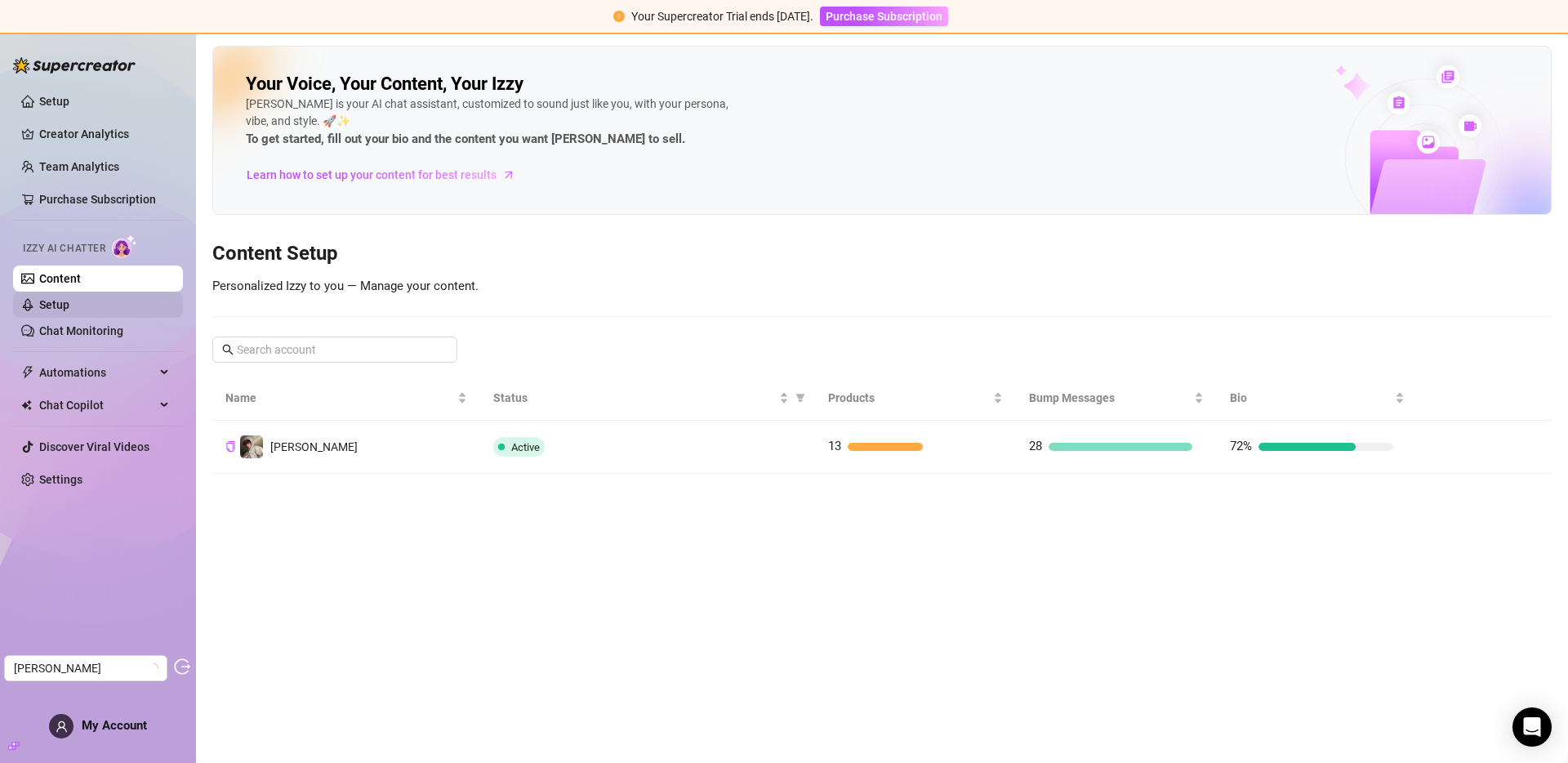
click at [69, 303] on link "Setup" at bounding box center [54, 304] width 31 height 13
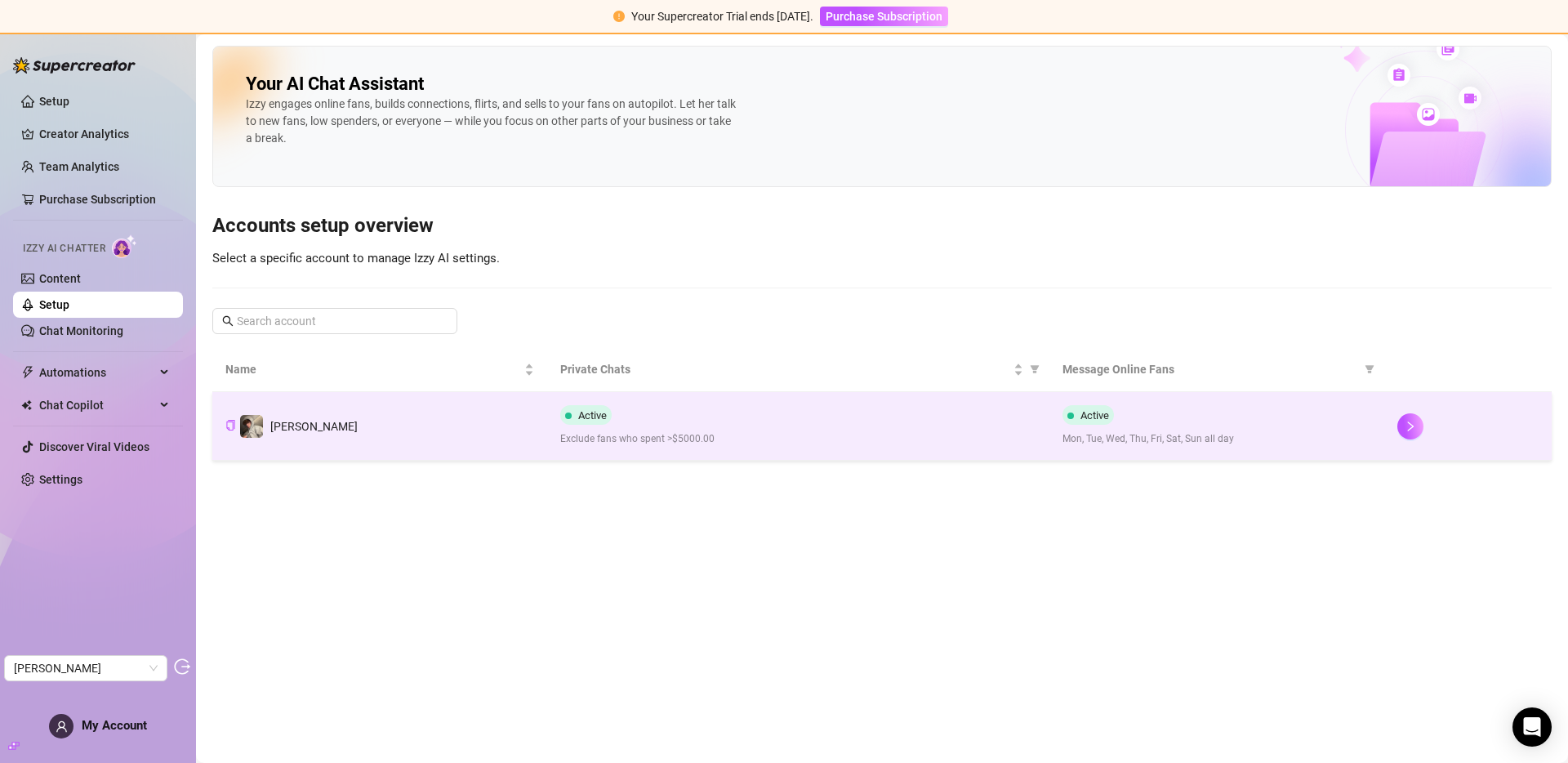
click at [525, 428] on td "Reece" at bounding box center [379, 426] width 335 height 68
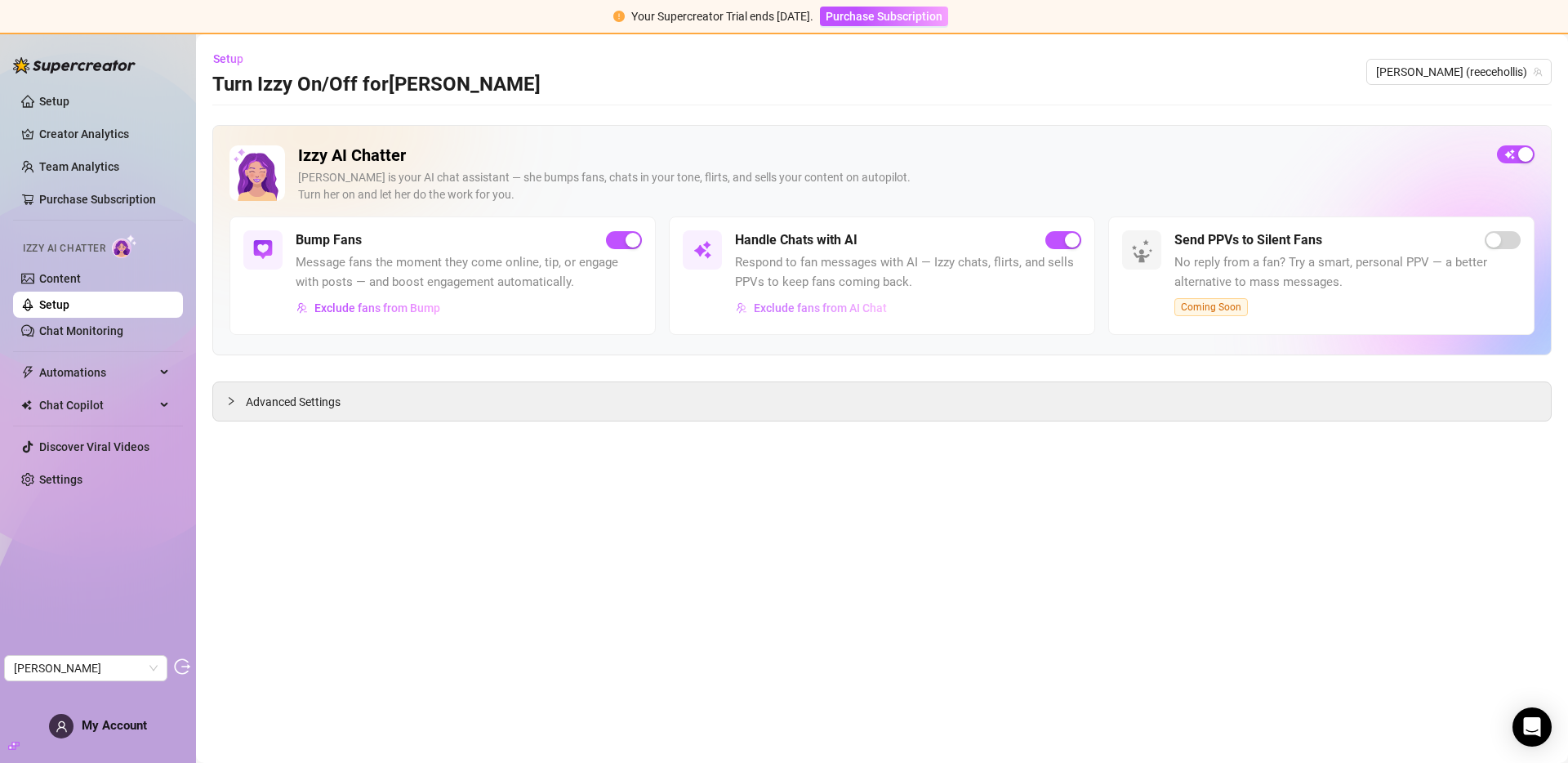
click at [780, 311] on span "Exclude fans from AI Chat" at bounding box center [820, 307] width 133 height 13
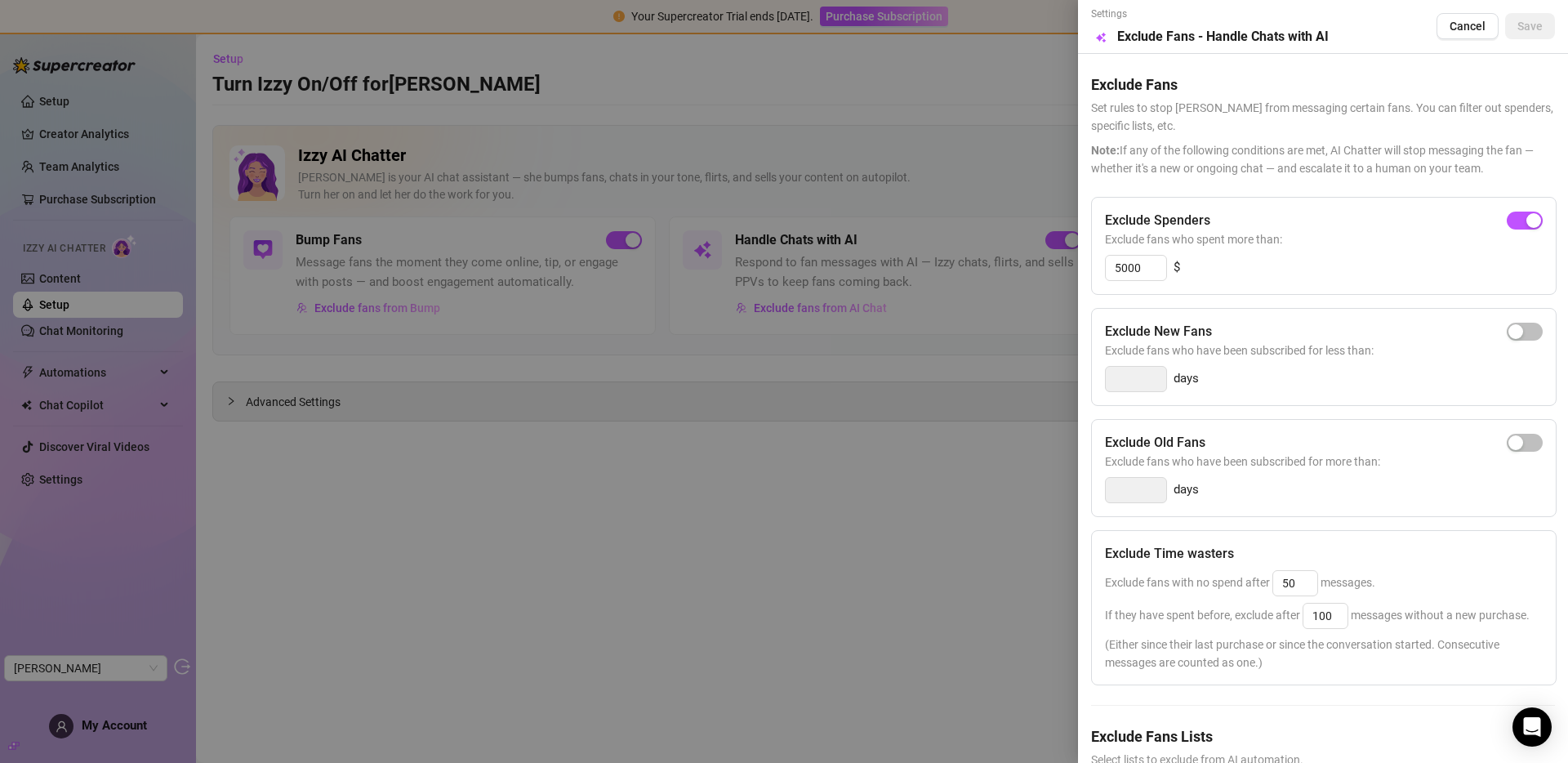
click at [734, 437] on div at bounding box center [784, 382] width 1568 height 763
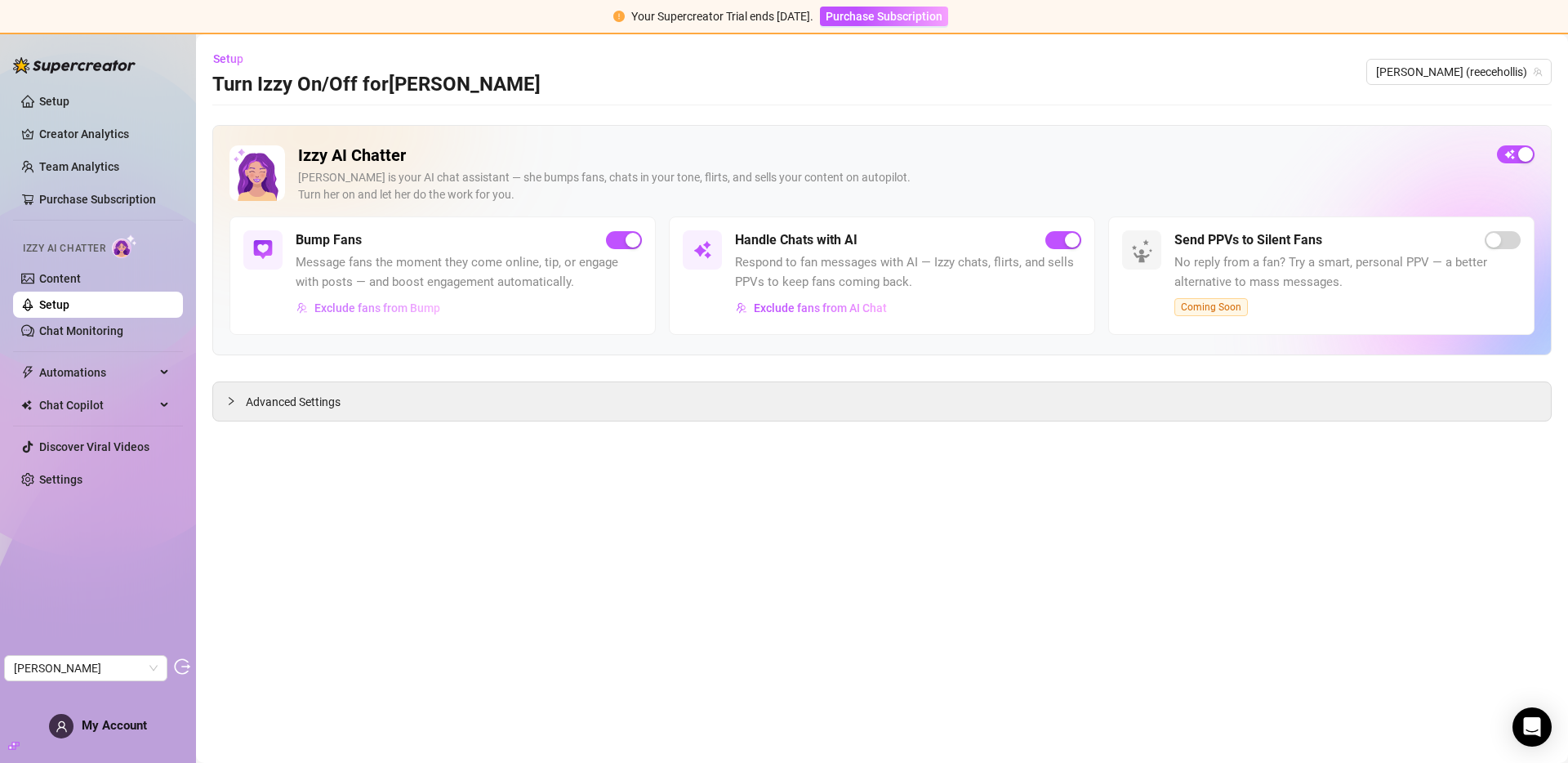
click at [352, 312] on span "Exclude fans from Bump" at bounding box center [376, 307] width 126 height 13
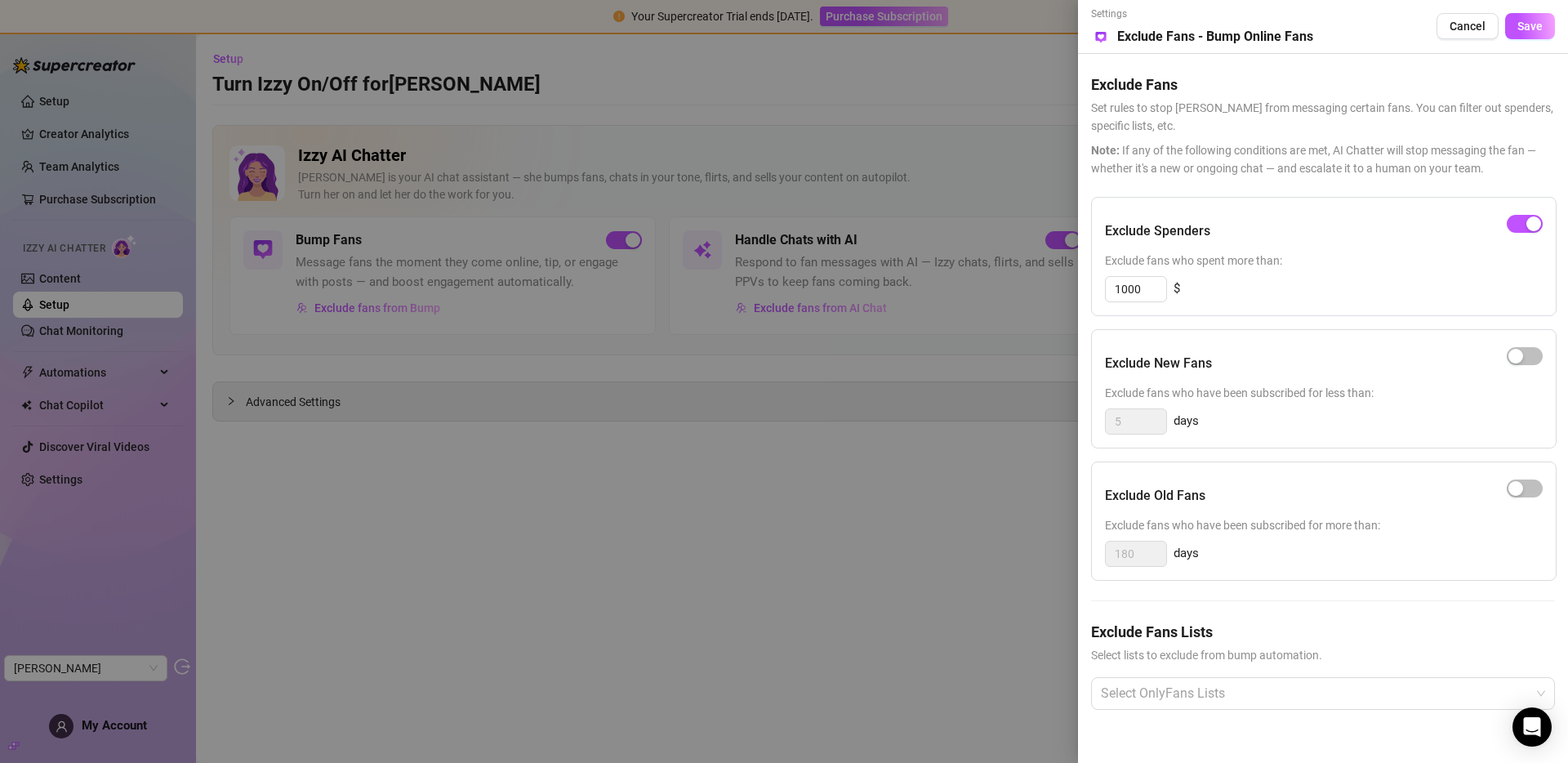
click at [869, 480] on div at bounding box center [784, 382] width 1568 height 763
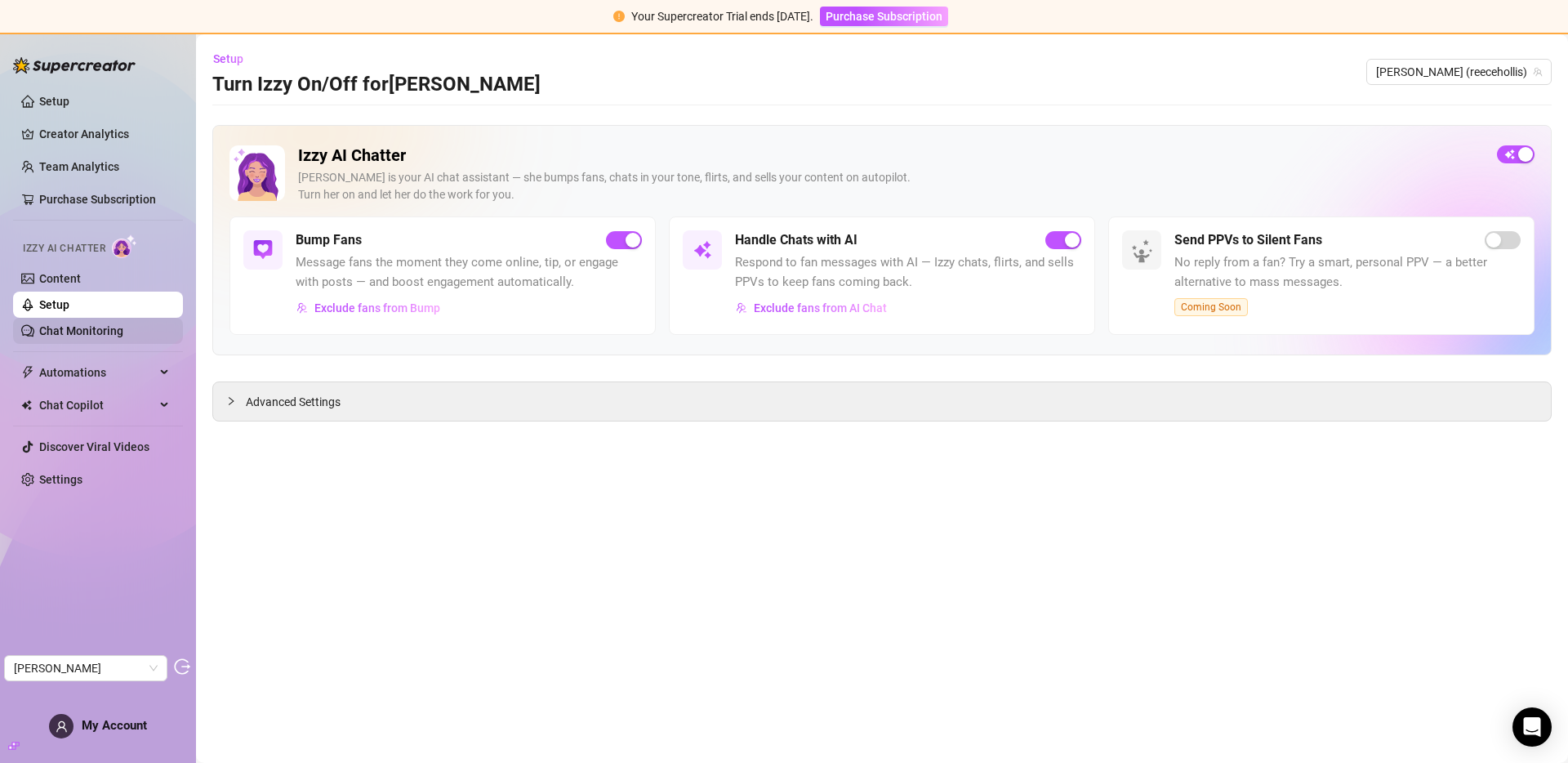
click at [95, 324] on link "Chat Monitoring" at bounding box center [81, 330] width 84 height 13
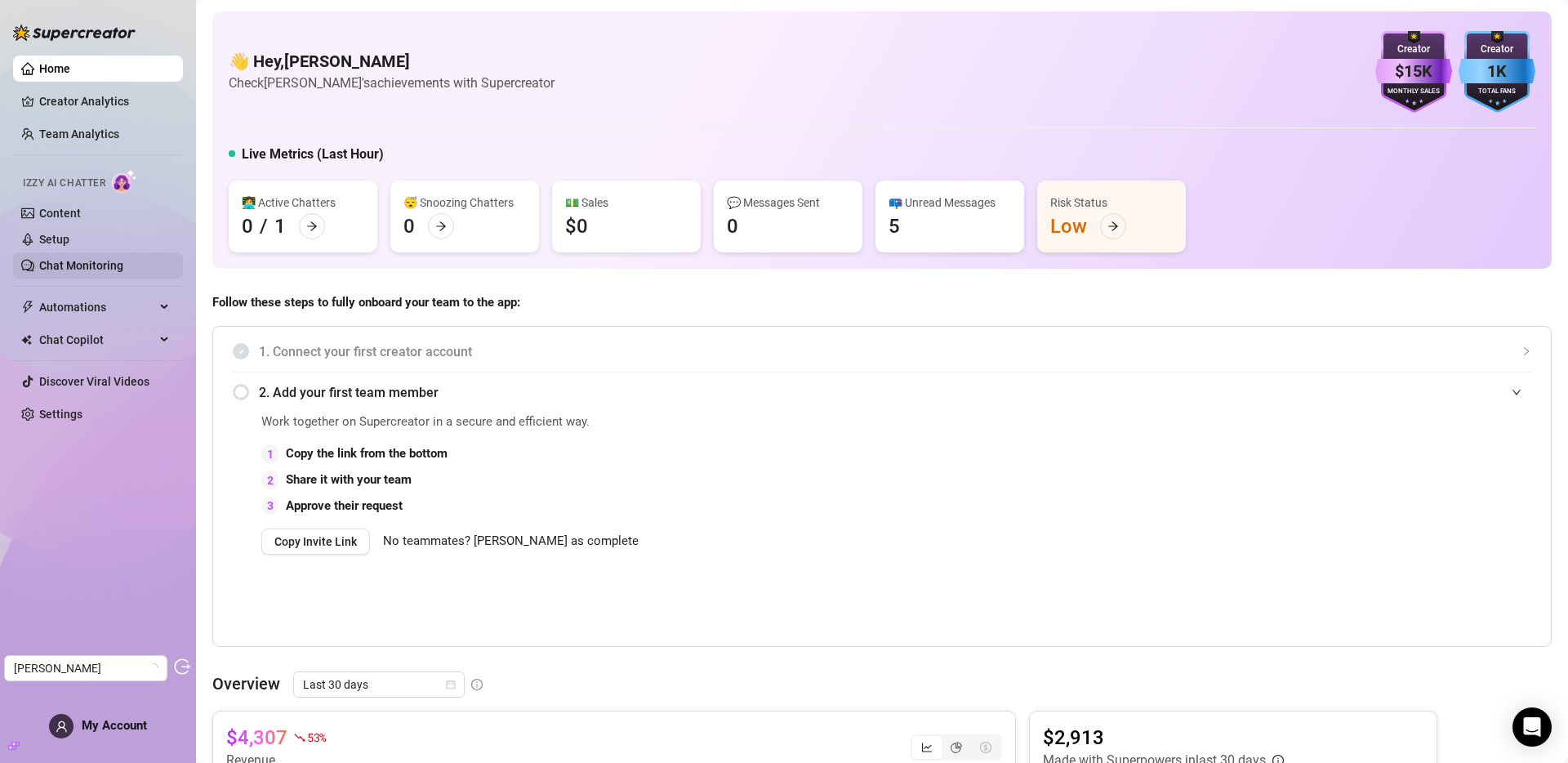
click at [63, 266] on link "Chat Monitoring" at bounding box center [81, 265] width 84 height 13
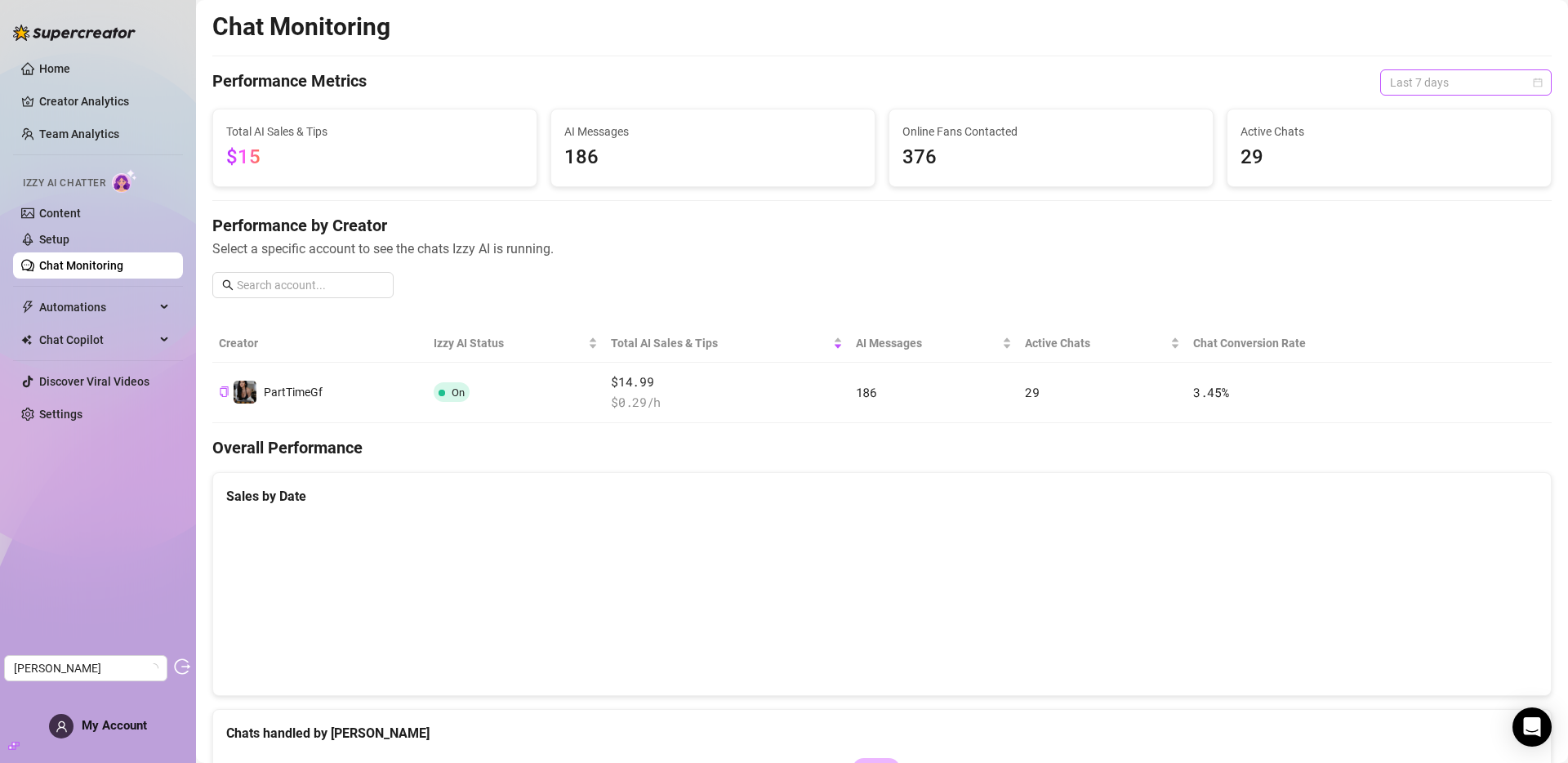
click at [1470, 77] on span "Last 7 days" at bounding box center [1465, 82] width 152 height 25
click at [1425, 188] on div "Last 90 days" at bounding box center [1453, 193] width 146 height 18
click at [1427, 85] on span "Last 90 days" at bounding box center [1465, 82] width 152 height 25
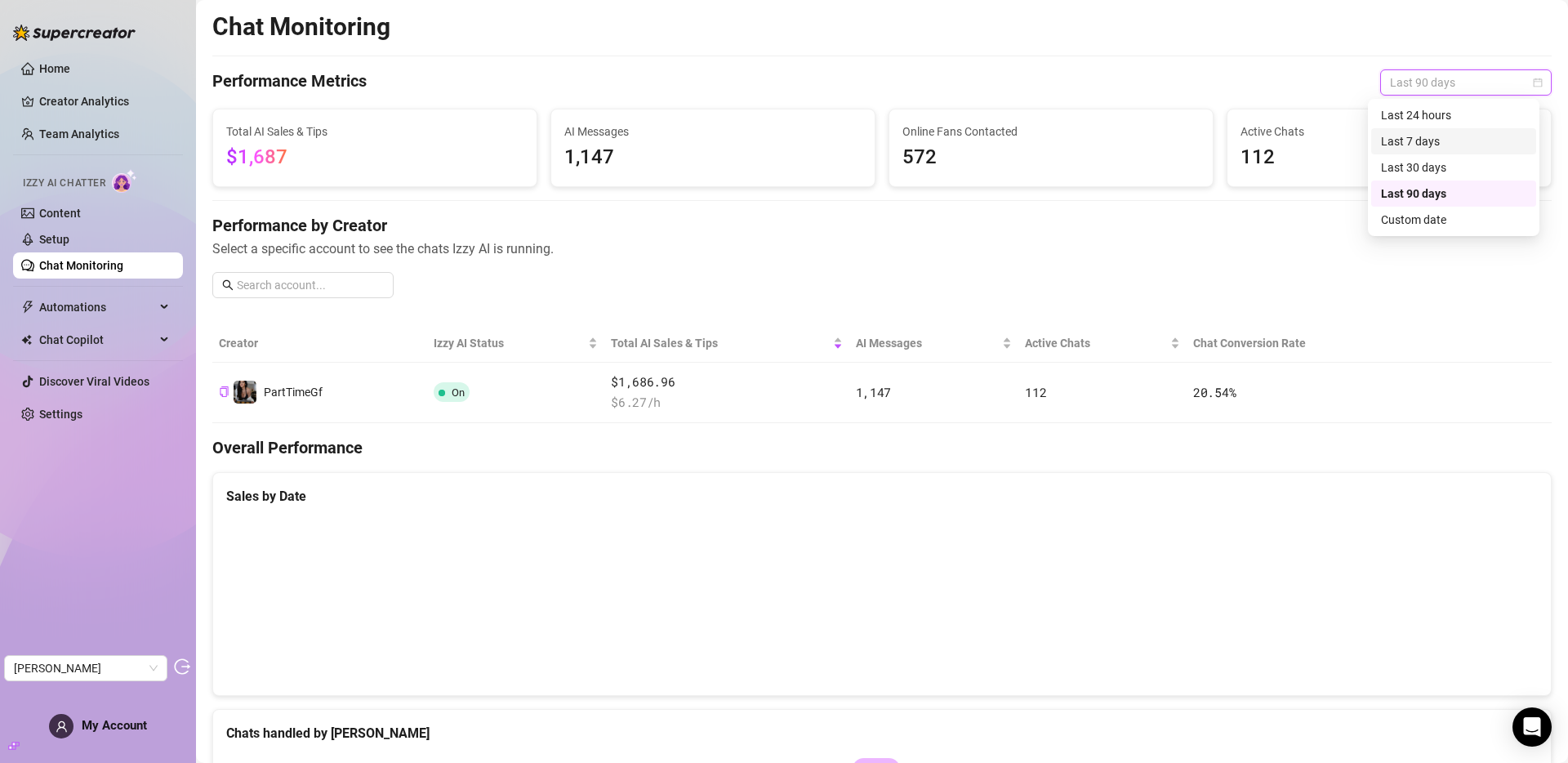
click at [1425, 136] on div "Last 7 days" at bounding box center [1453, 142] width 146 height 18
